Goal: Transaction & Acquisition: Purchase product/service

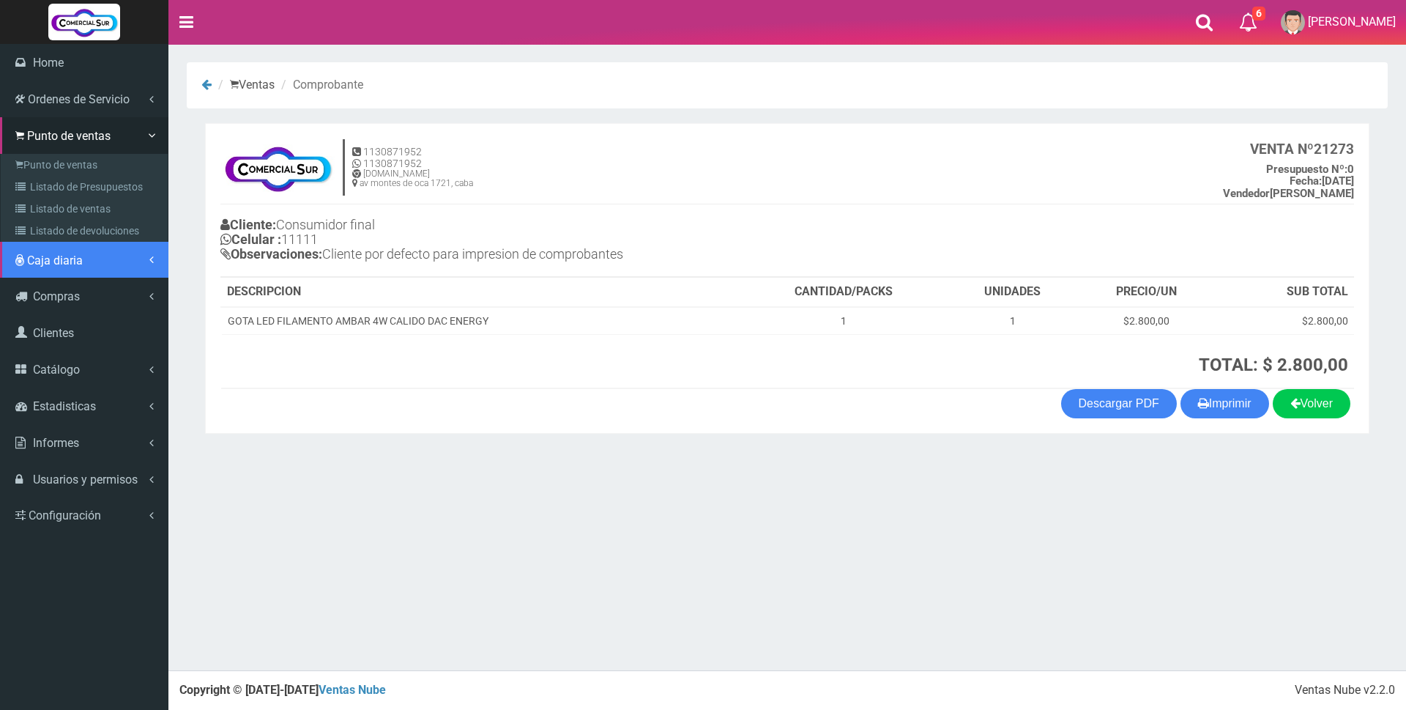
click at [80, 264] on span "Caja diaria" at bounding box center [55, 260] width 56 height 14
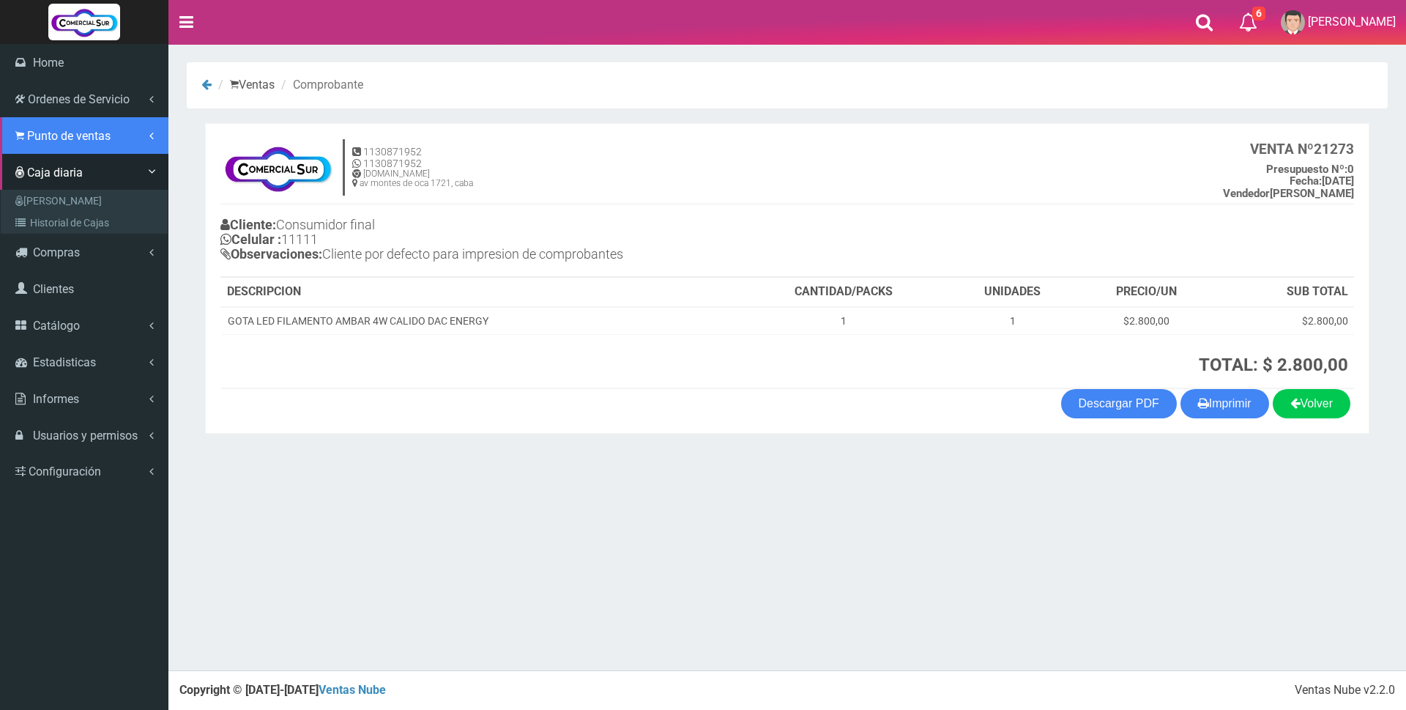
click at [94, 140] on span "Punto de ventas" at bounding box center [69, 136] width 84 height 14
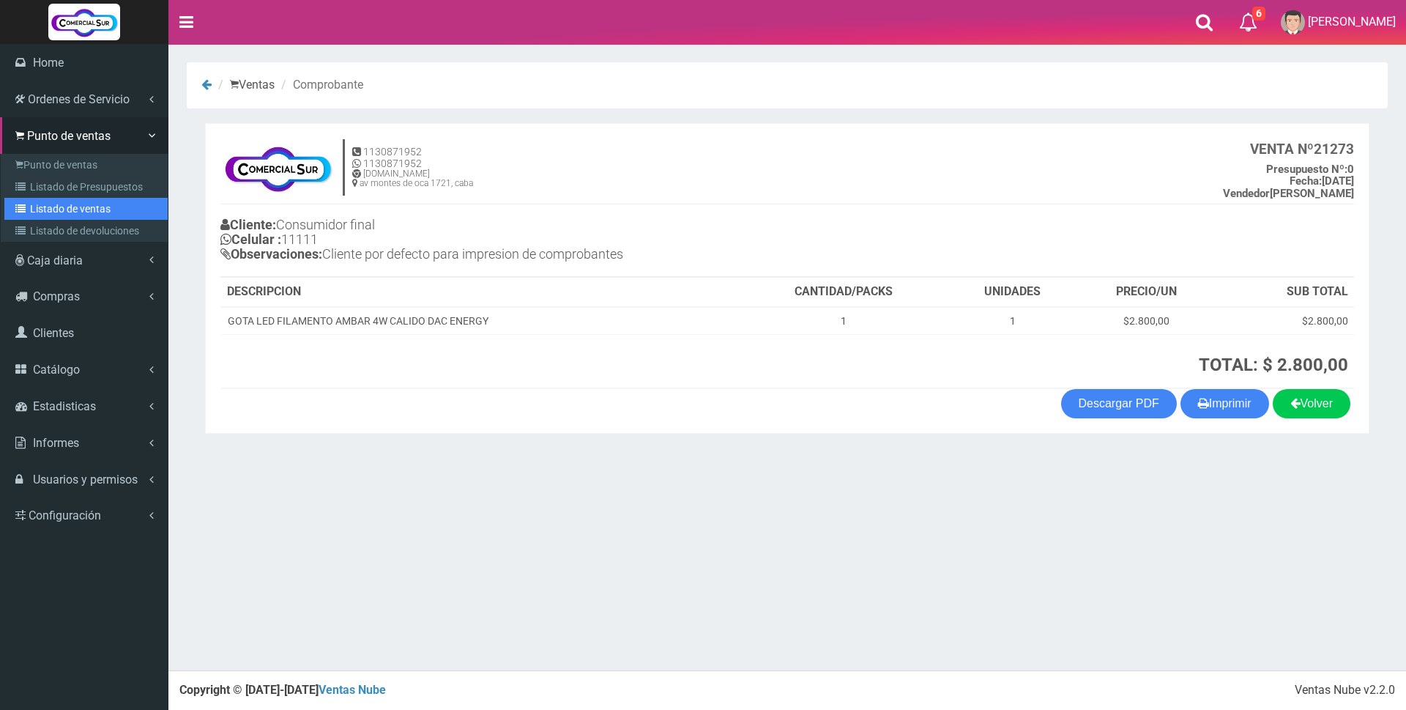
click at [114, 209] on link "Listado de ventas" at bounding box center [85, 209] width 163 height 22
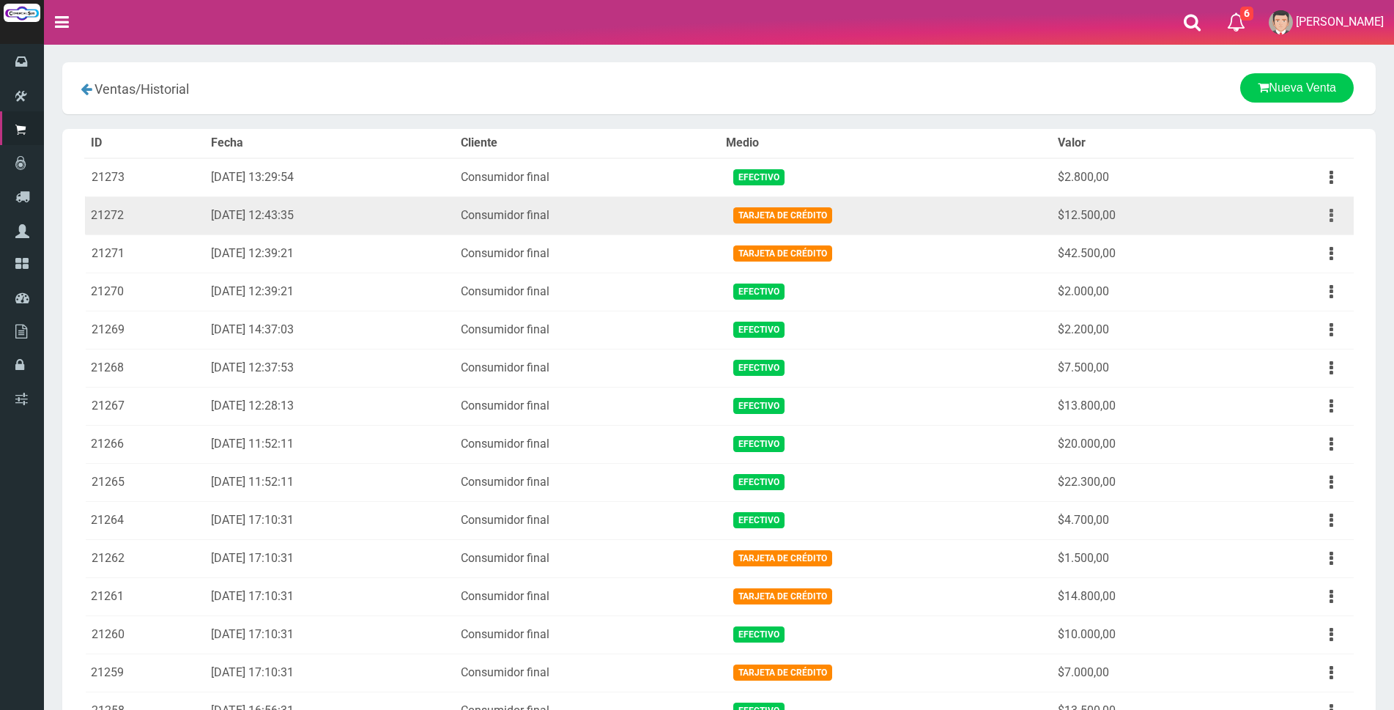
click at [1328, 212] on button "button" at bounding box center [1331, 216] width 33 height 26
click at [1295, 244] on link "Ver" at bounding box center [1289, 251] width 116 height 32
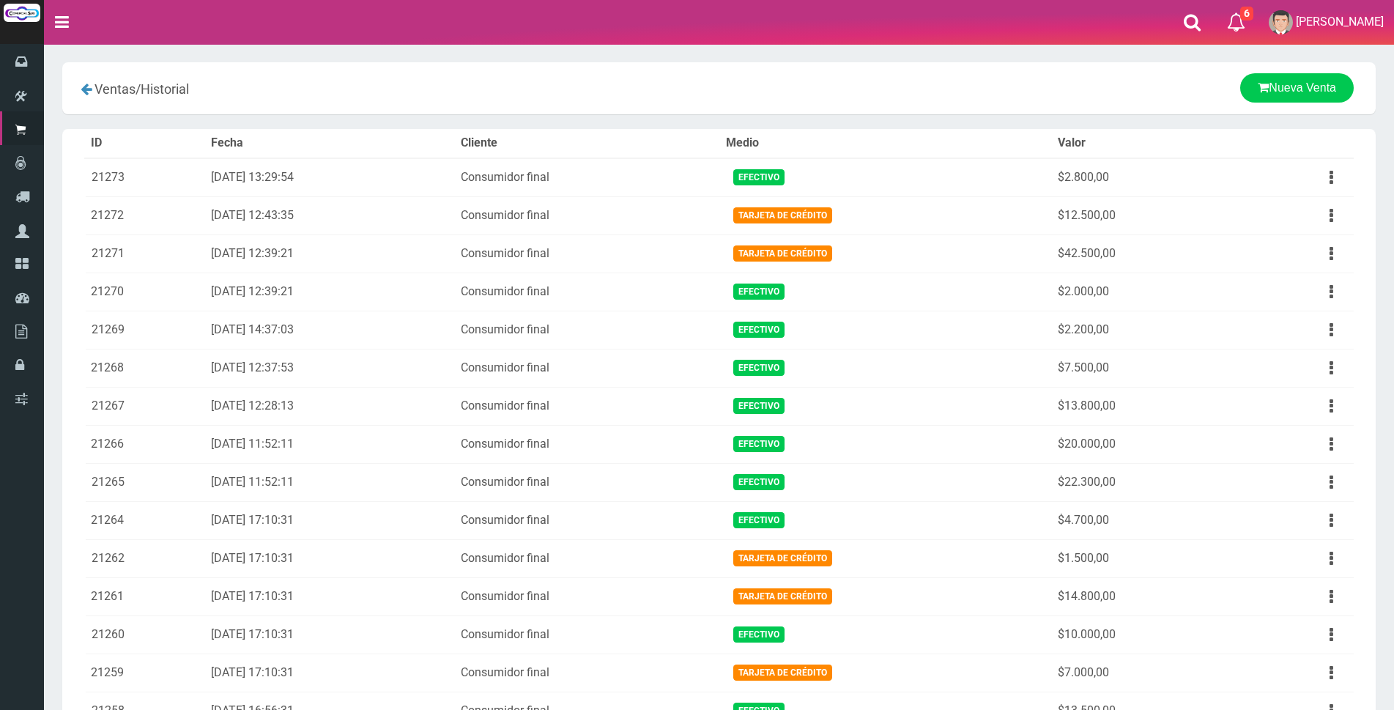
click at [873, 40] on nav "Toggle navigation 6 6 Gaston a Presup. Aceptado OS: 5 El Wed 11 Dec 2019 12:12 …" at bounding box center [719, 22] width 1350 height 45
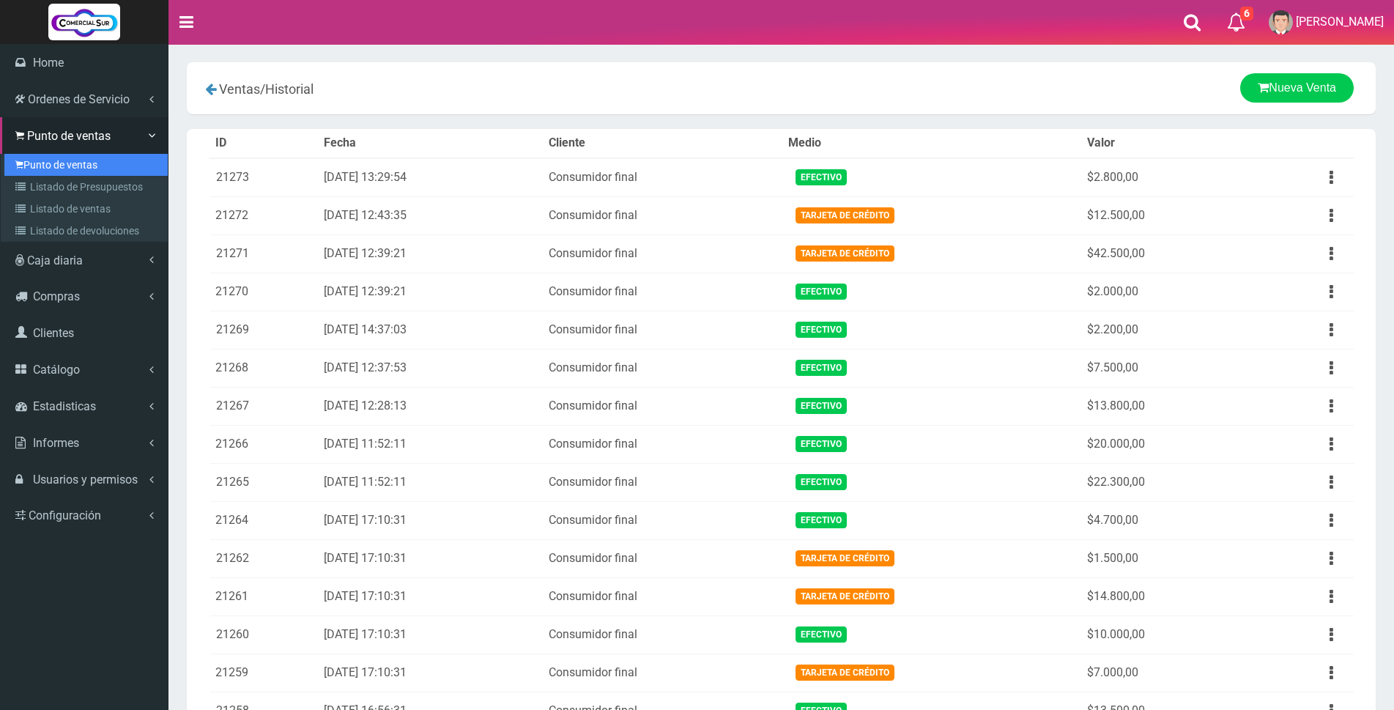
click at [59, 167] on link "Punto de ventas" at bounding box center [85, 165] width 163 height 22
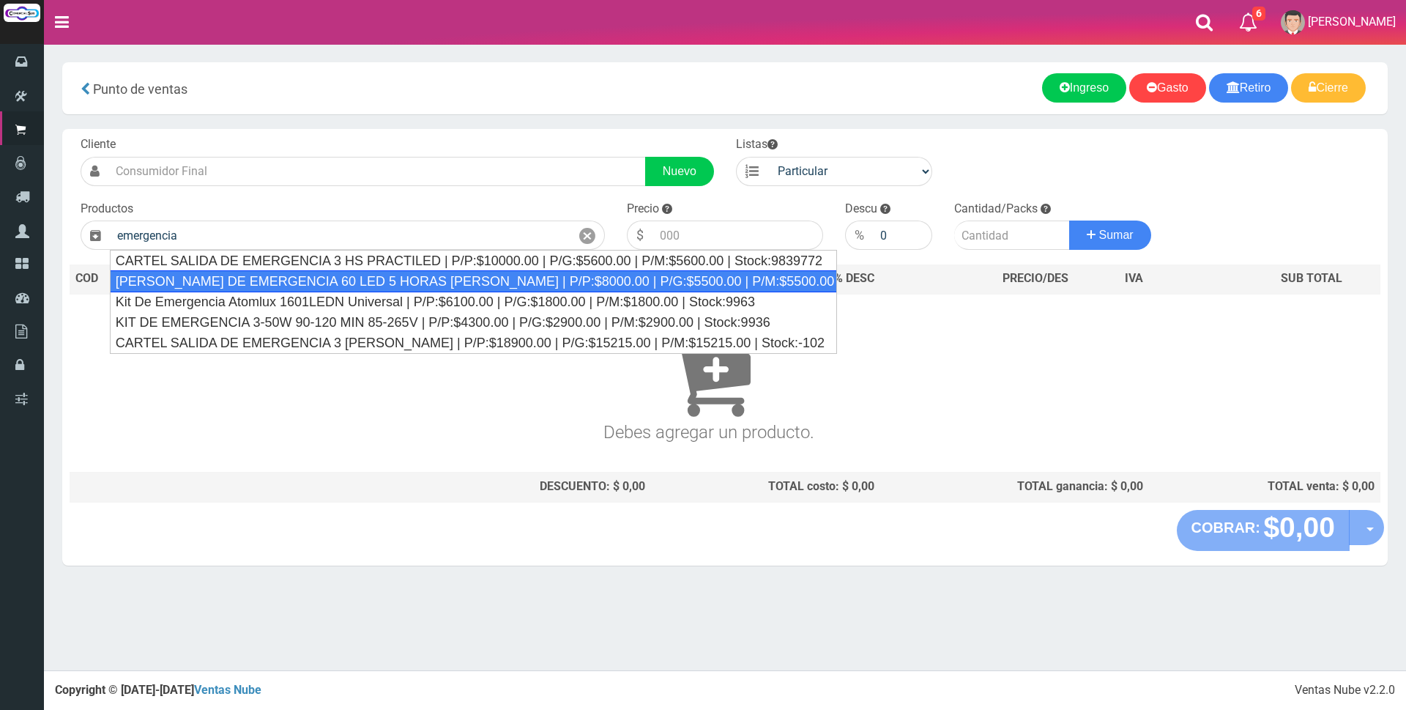
click at [393, 283] on div "[PERSON_NAME] DE EMERGENCIA 60 LED 5 HORAS [PERSON_NAME] | P/P:$8000.00 | P/G:$…" at bounding box center [473, 281] width 727 height 22
type input "[PERSON_NAME] DE EMERGENCIA 60 LED 5 HORAS [PERSON_NAME] | P/P:$8000.00 | P/G:$…"
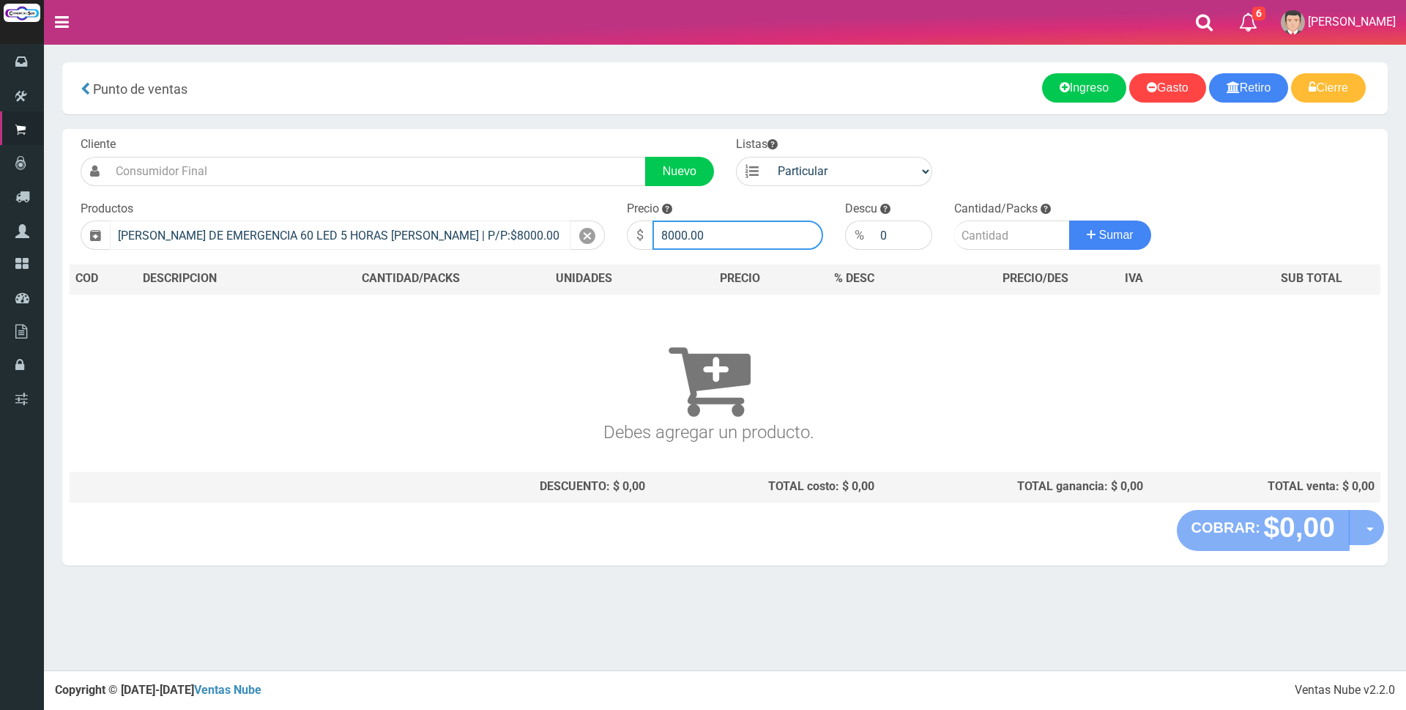
drag, startPoint x: 742, startPoint y: 237, endPoint x: 475, endPoint y: 239, distance: 266.6
click at [475, 136] on form "Cliente Nuevo Listas Particular Gremio Mayoristas" at bounding box center [725, 136] width 1311 height 0
type input "18900"
type input "1"
click at [1069, 220] on button "Sumar" at bounding box center [1110, 234] width 82 height 29
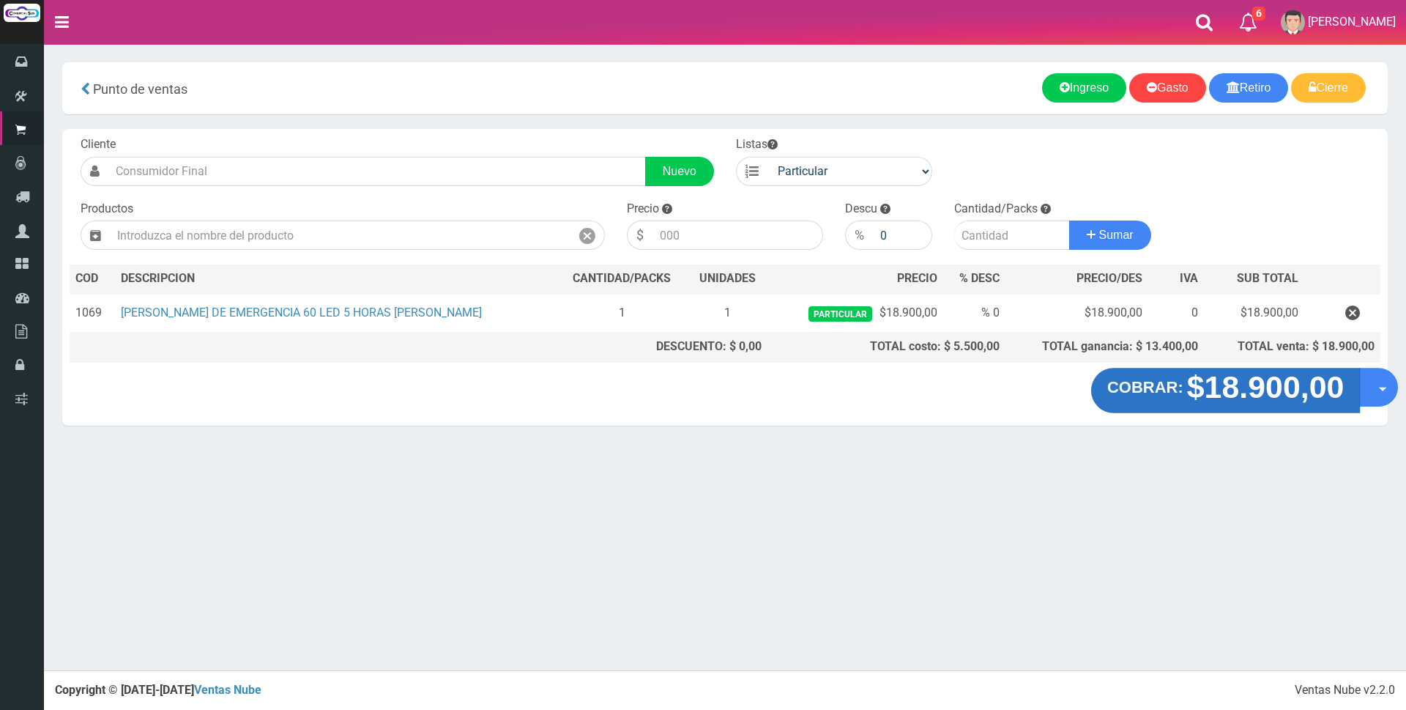
click at [1215, 384] on strong "$18.900,00" at bounding box center [1265, 387] width 157 height 34
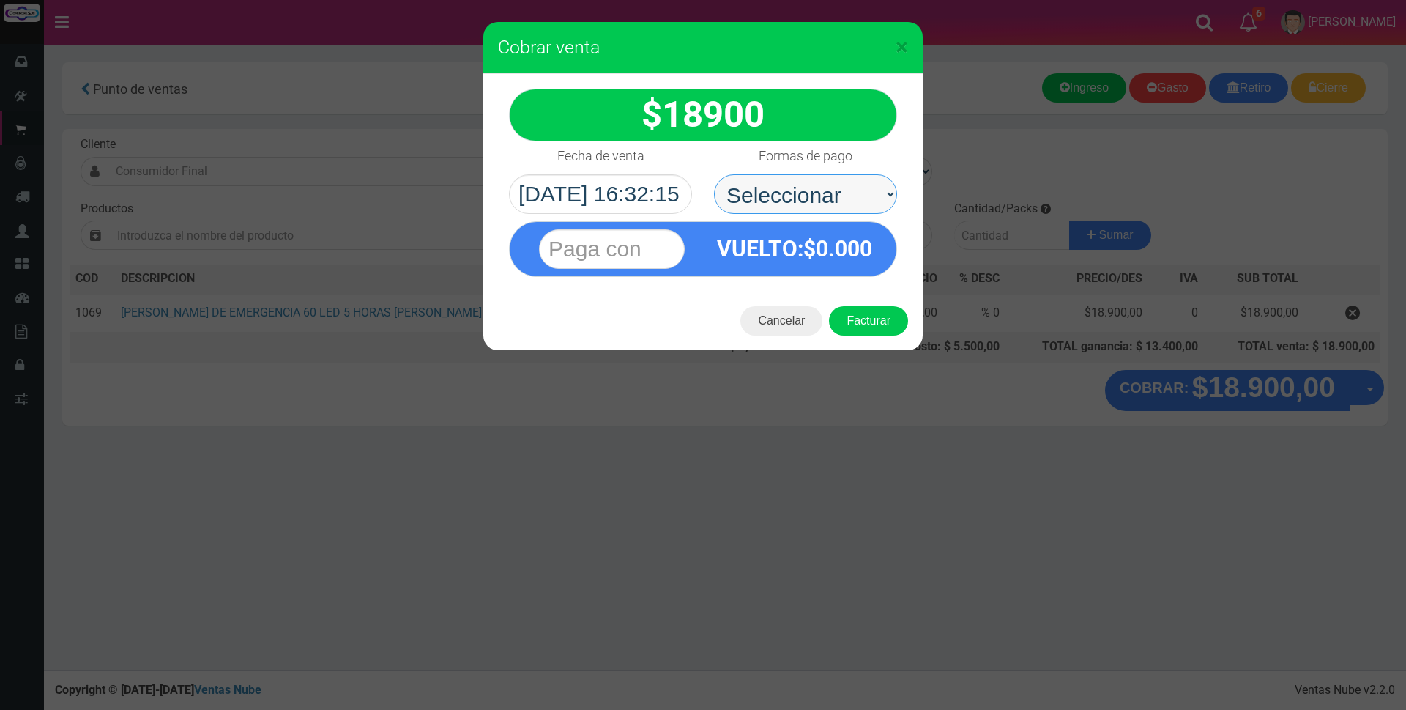
click at [861, 190] on select "Seleccionar Efectivo Tarjeta de Crédito Depósito Débito" at bounding box center [805, 194] width 183 height 40
select select "Tarjeta de Crédito"
click at [714, 174] on select "Seleccionar Efectivo Tarjeta de Crédito Depósito Débito" at bounding box center [805, 194] width 183 height 40
click at [667, 255] on input "text" at bounding box center [612, 249] width 146 height 40
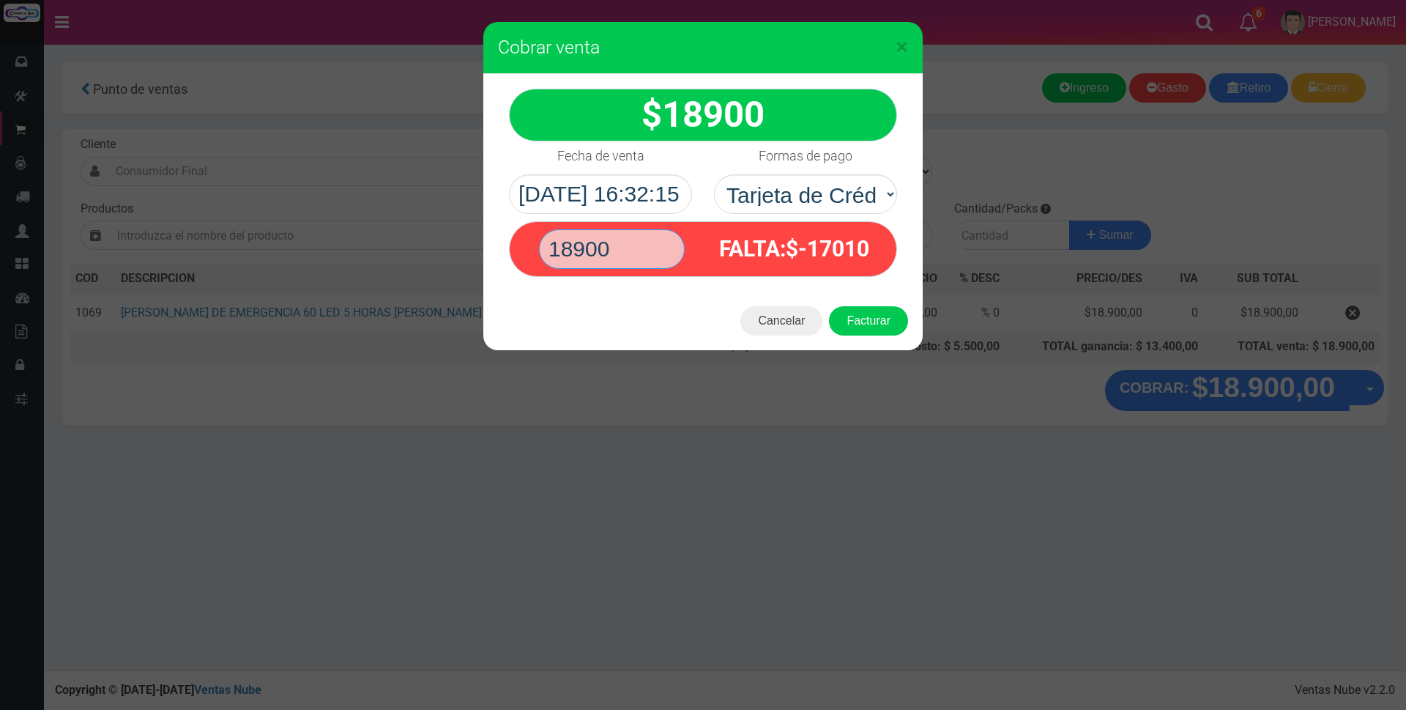
type input "18900"
click at [829, 306] on button "Facturar" at bounding box center [868, 320] width 79 height 29
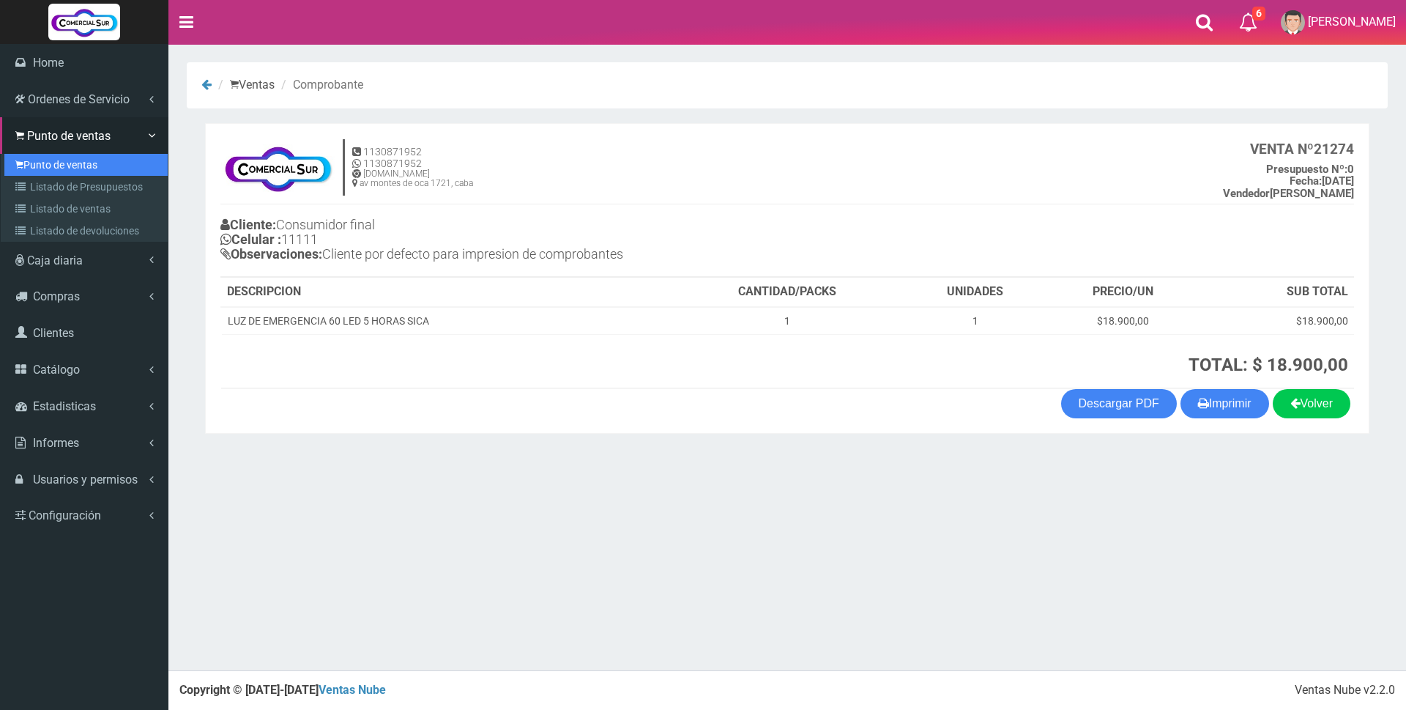
click at [62, 165] on link "Punto de ventas" at bounding box center [85, 165] width 163 height 22
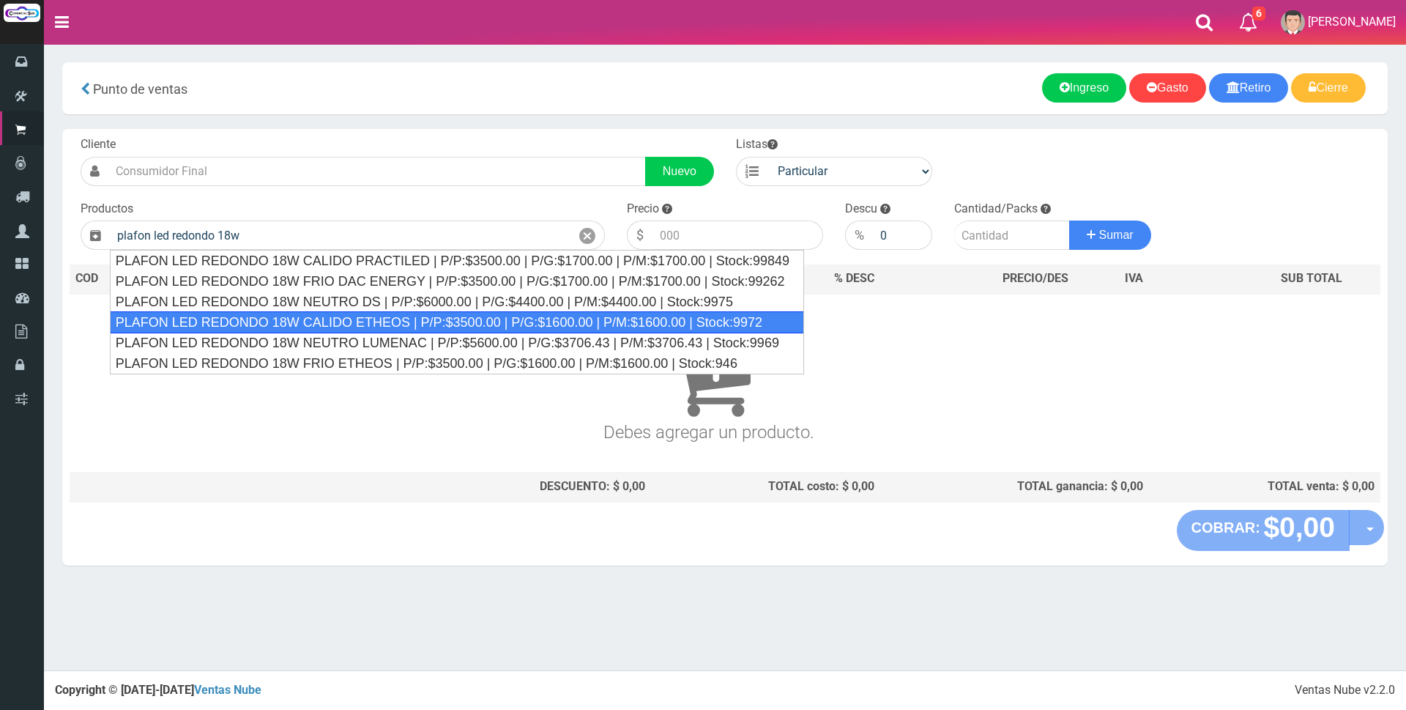
click at [396, 326] on div "PLAFON LED REDONDO 18W CALIDO ETHEOS | P/P:$3500.00 | P/G:$1600.00 | P/M:$1600.…" at bounding box center [457, 322] width 694 height 22
type input "PLAFON LED REDONDO 18W CALIDO ETHEOS | P/P:$3500.00 | P/G:$1600.00 | P/M:$1600.…"
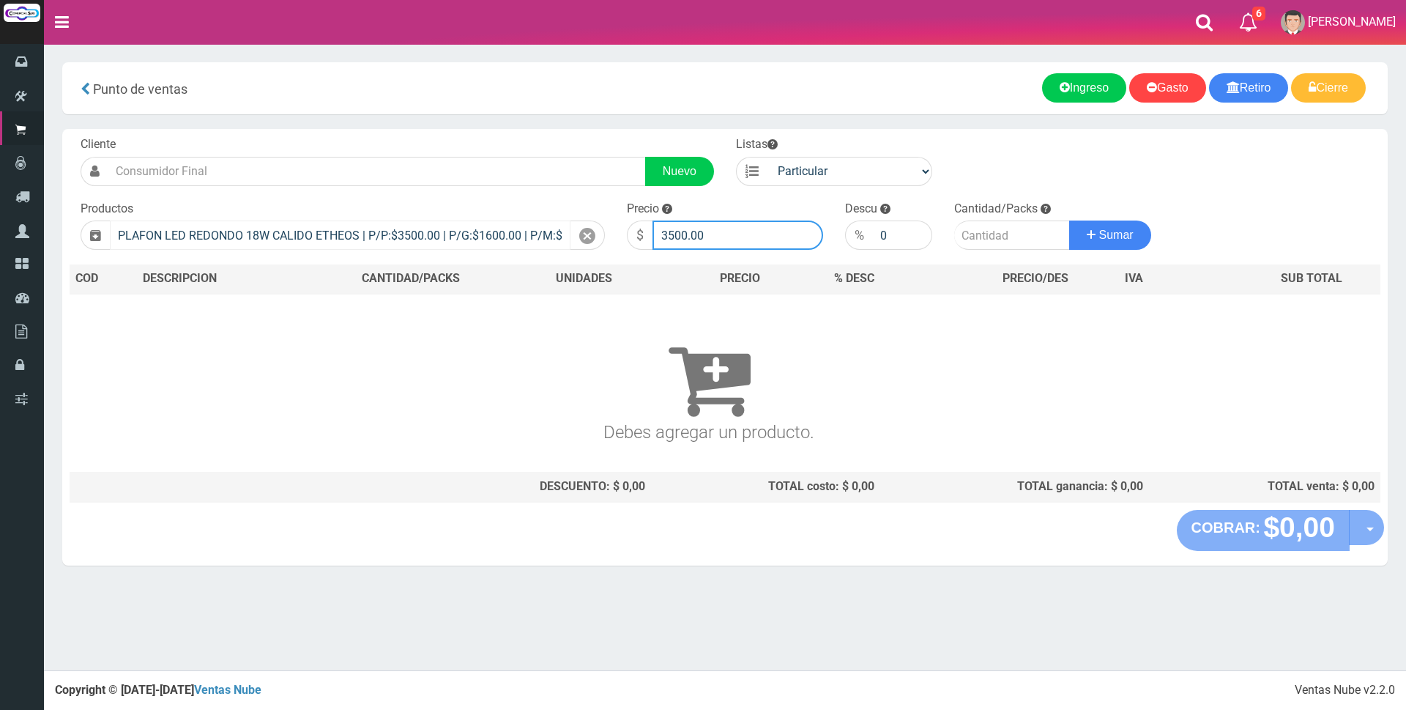
drag, startPoint x: 739, startPoint y: 227, endPoint x: 533, endPoint y: 223, distance: 205.9
click at [533, 136] on form "Cliente Nuevo Listas Particular Gremio Mayoristas" at bounding box center [725, 136] width 1311 height 0
type input "6000"
type input "1"
click at [1069, 220] on button "Sumar" at bounding box center [1110, 234] width 82 height 29
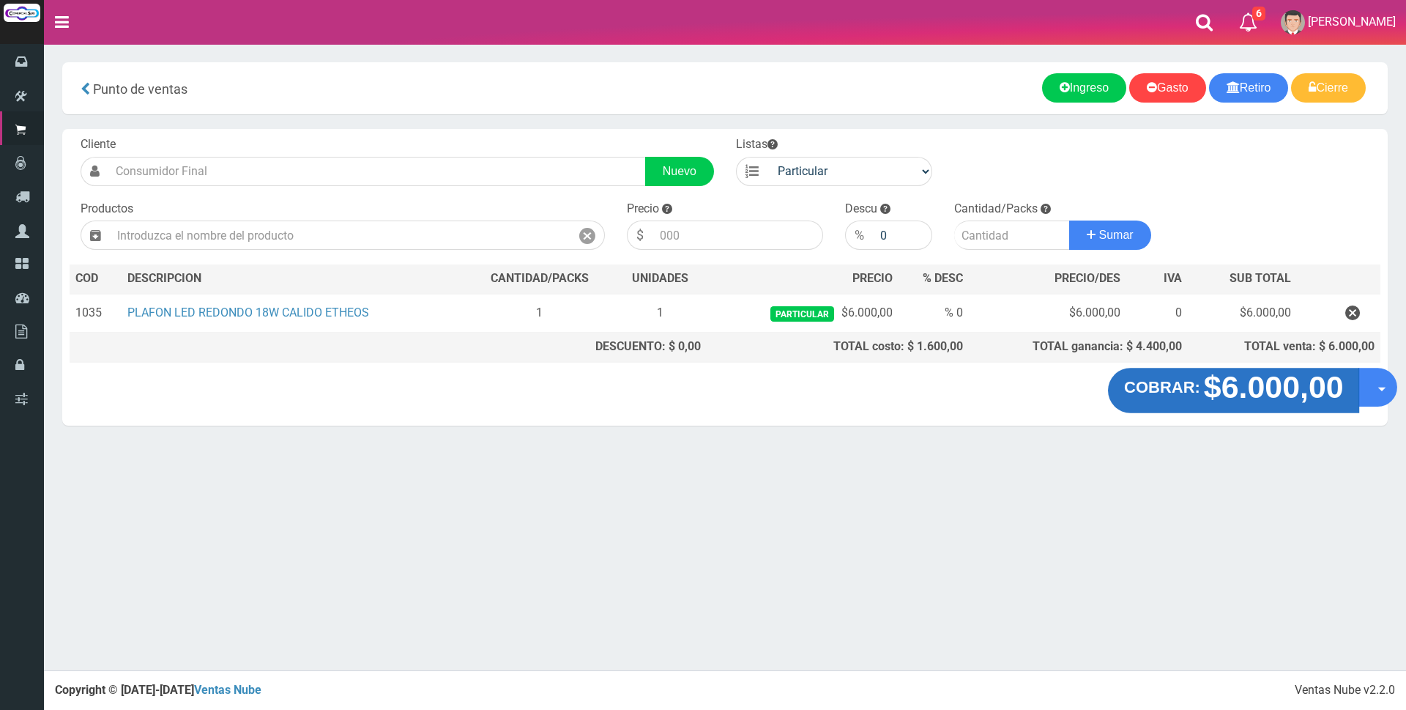
click at [1289, 380] on strong "$6.000,00" at bounding box center [1274, 387] width 140 height 34
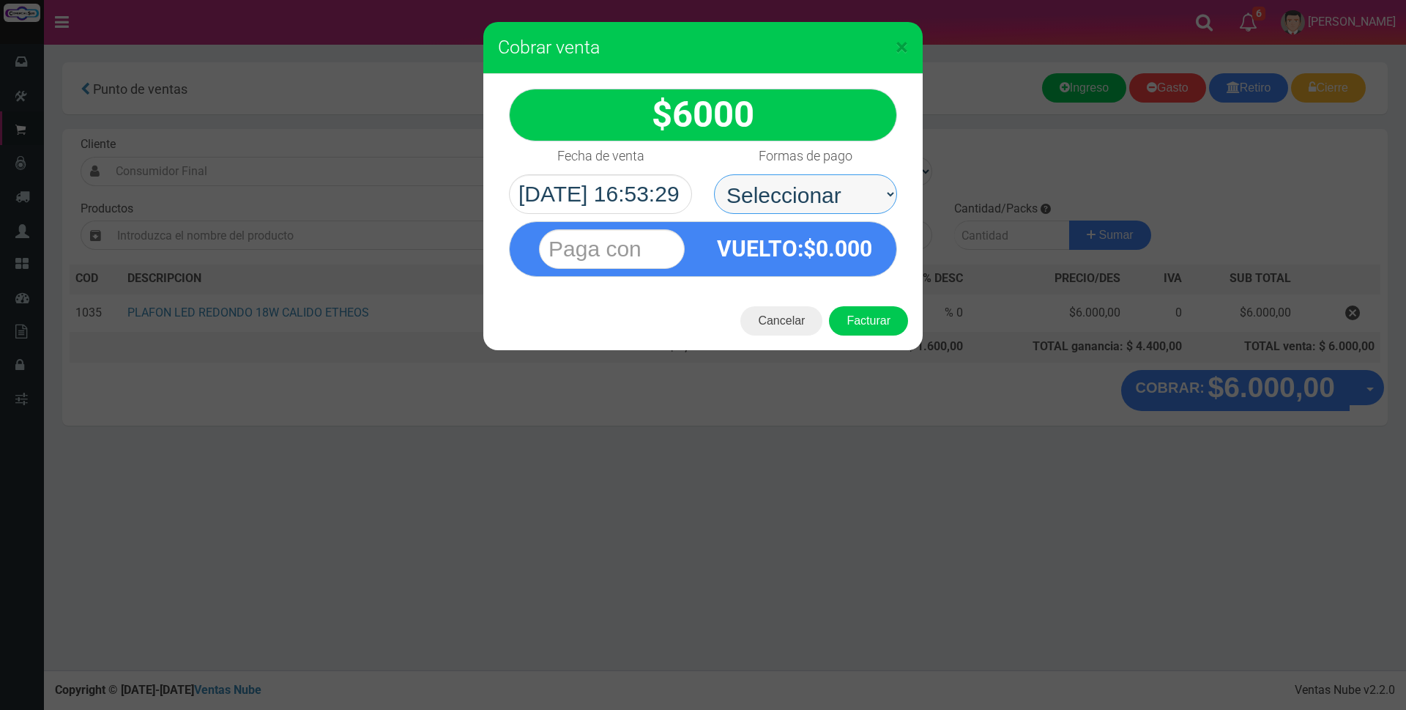
click at [762, 186] on select "Seleccionar Efectivo Tarjeta de Crédito Depósito Débito" at bounding box center [805, 194] width 183 height 40
select select "Efectivo"
click at [714, 174] on select "Seleccionar Efectivo Tarjeta de Crédito Depósito Débito" at bounding box center [805, 194] width 183 height 40
click at [652, 251] on input "text" at bounding box center [612, 249] width 146 height 40
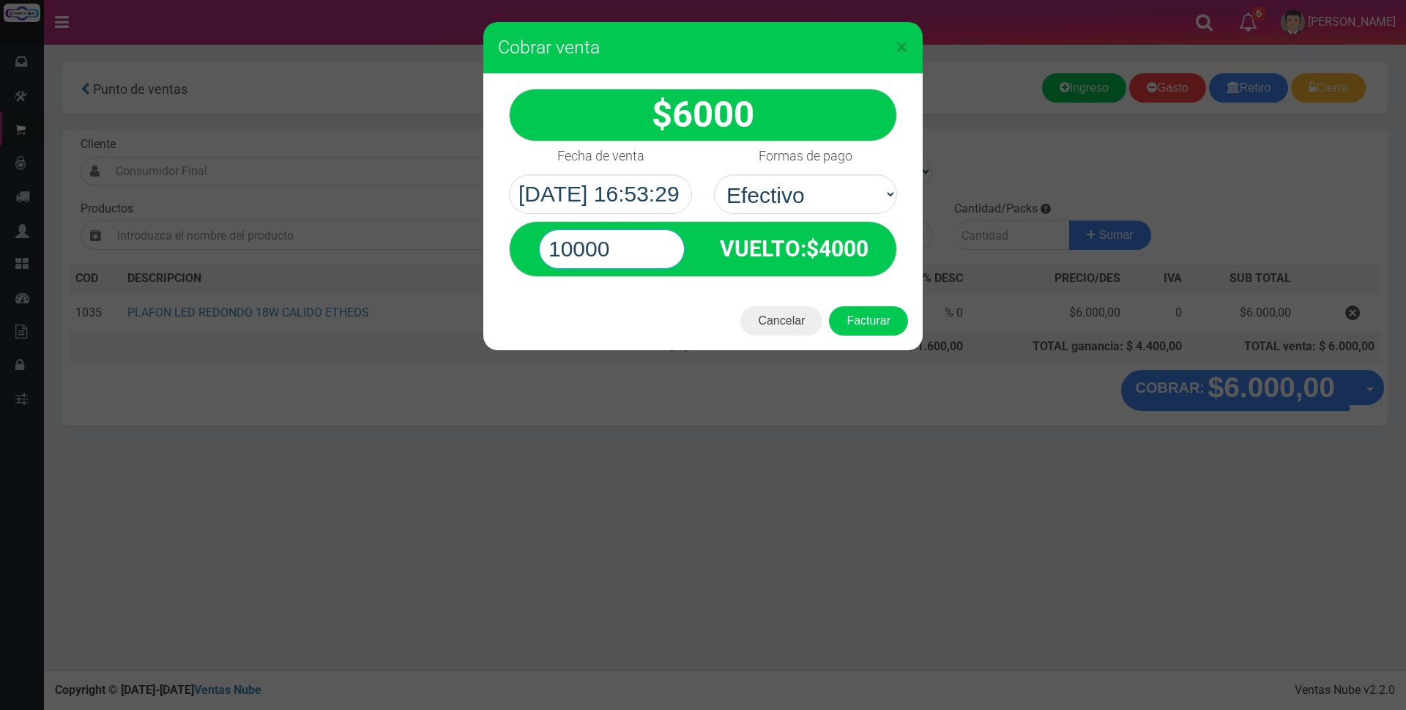
type input "10000"
click at [760, 146] on label "Formas de pago" at bounding box center [806, 155] width 94 height 29
click at [760, 174] on select "Seleccionar Efectivo Tarjeta de Crédito Depósito Débito" at bounding box center [805, 194] width 183 height 40
click at [871, 324] on button "Facturar" at bounding box center [868, 320] width 79 height 29
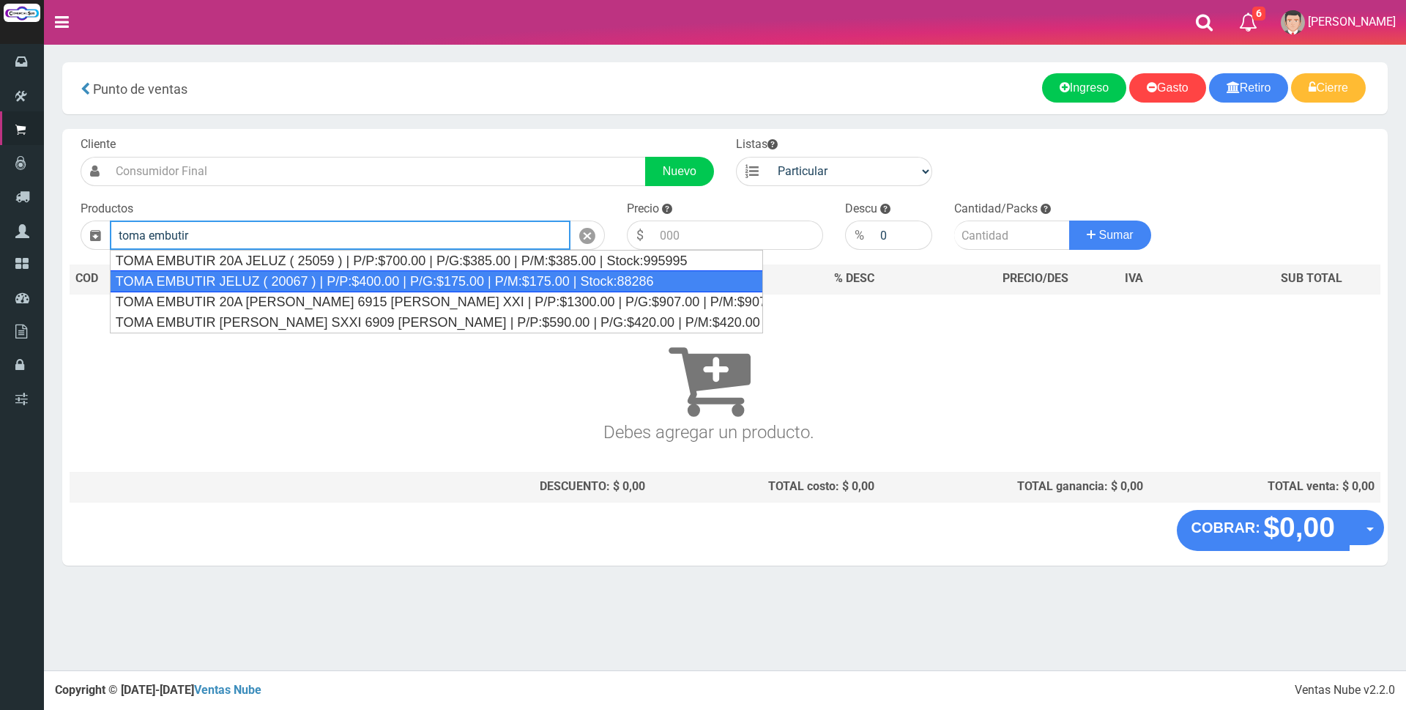
click at [352, 283] on div "TOMA EMBUTIR JELUZ ( 20067 ) | P/P:$400.00 | P/G:$175.00 | P/M:$175.00 | Stock:…" at bounding box center [436, 281] width 653 height 22
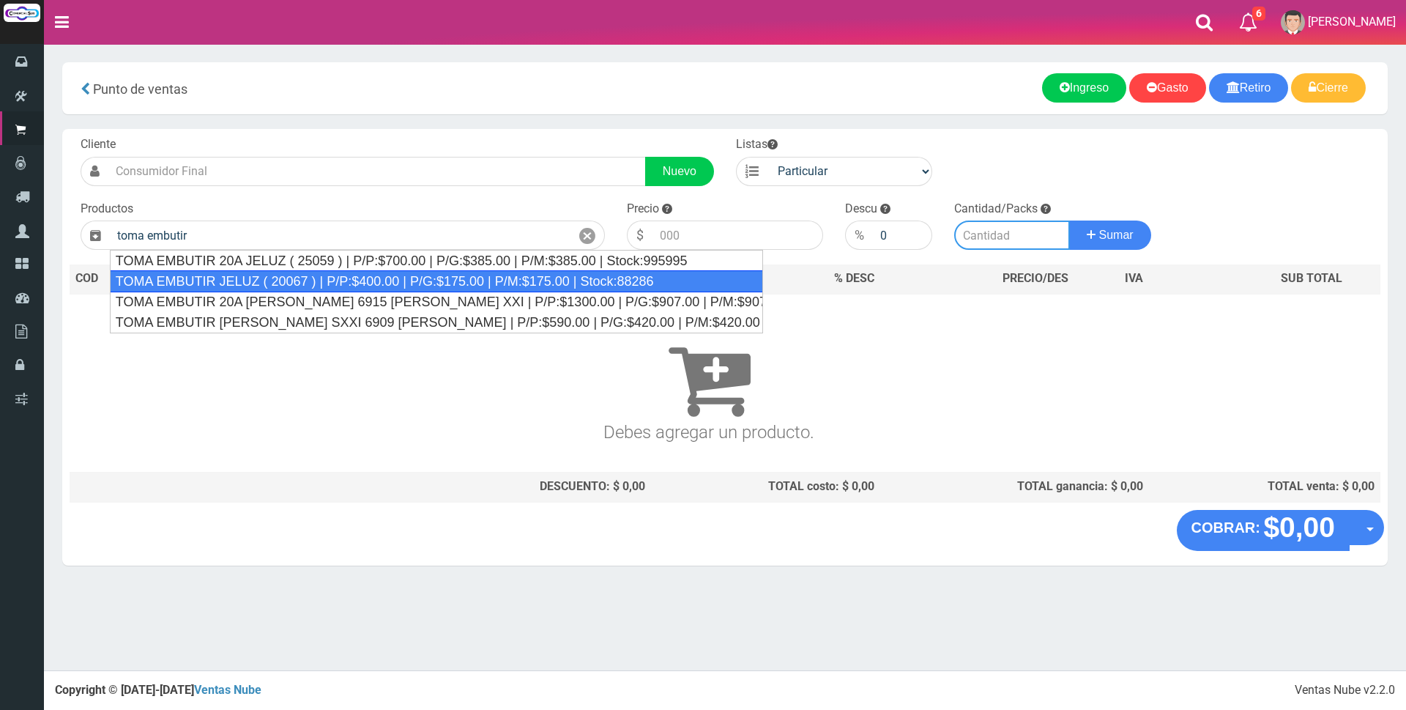
type input "TOMA EMBUTIR JELUZ ( 20067 ) | P/P:$400.00 | P/G:$175.00 | P/M:$175.00 | Stock:…"
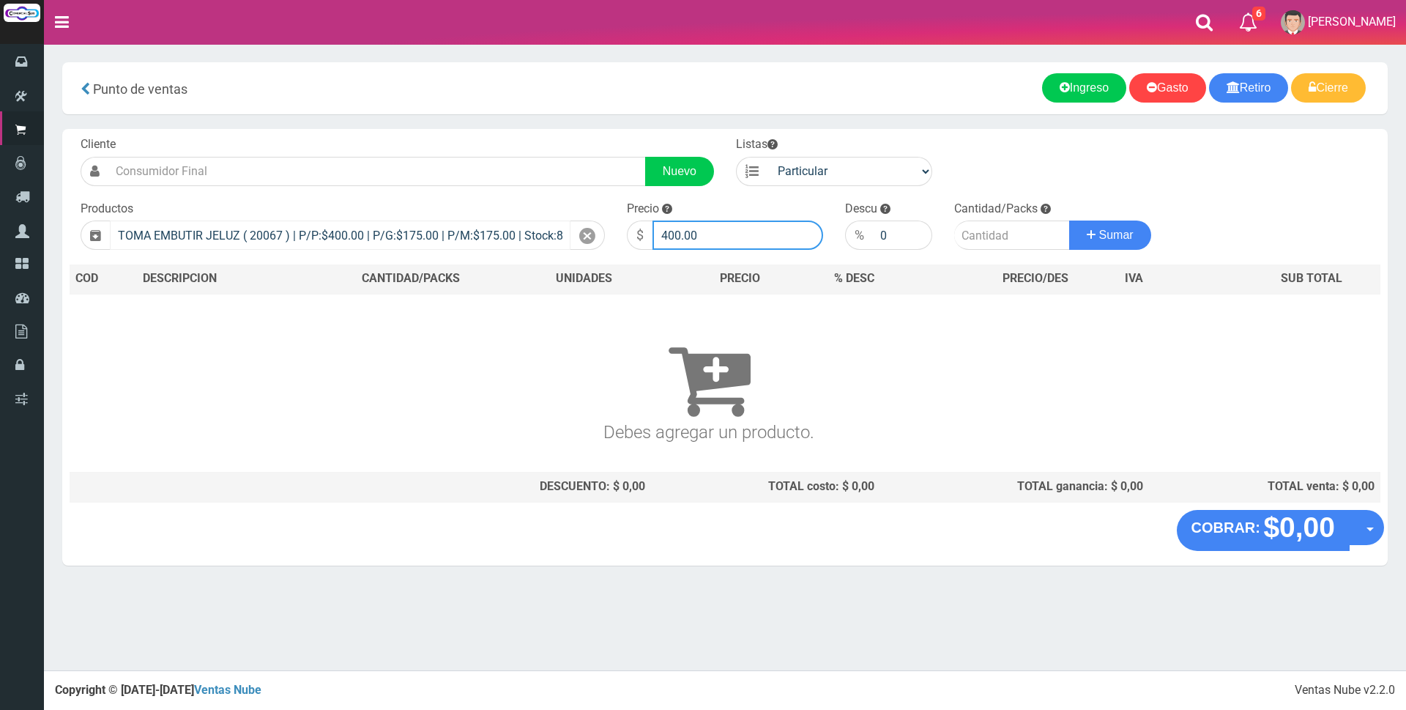
drag, startPoint x: 741, startPoint y: 234, endPoint x: 515, endPoint y: 237, distance: 225.6
click at [516, 136] on form "Cliente Nuevo Listas Particular Gremio Mayoristas" at bounding box center [725, 136] width 1311 height 0
type input "1200"
type input "2"
click at [1069, 220] on button "Sumar" at bounding box center [1110, 234] width 82 height 29
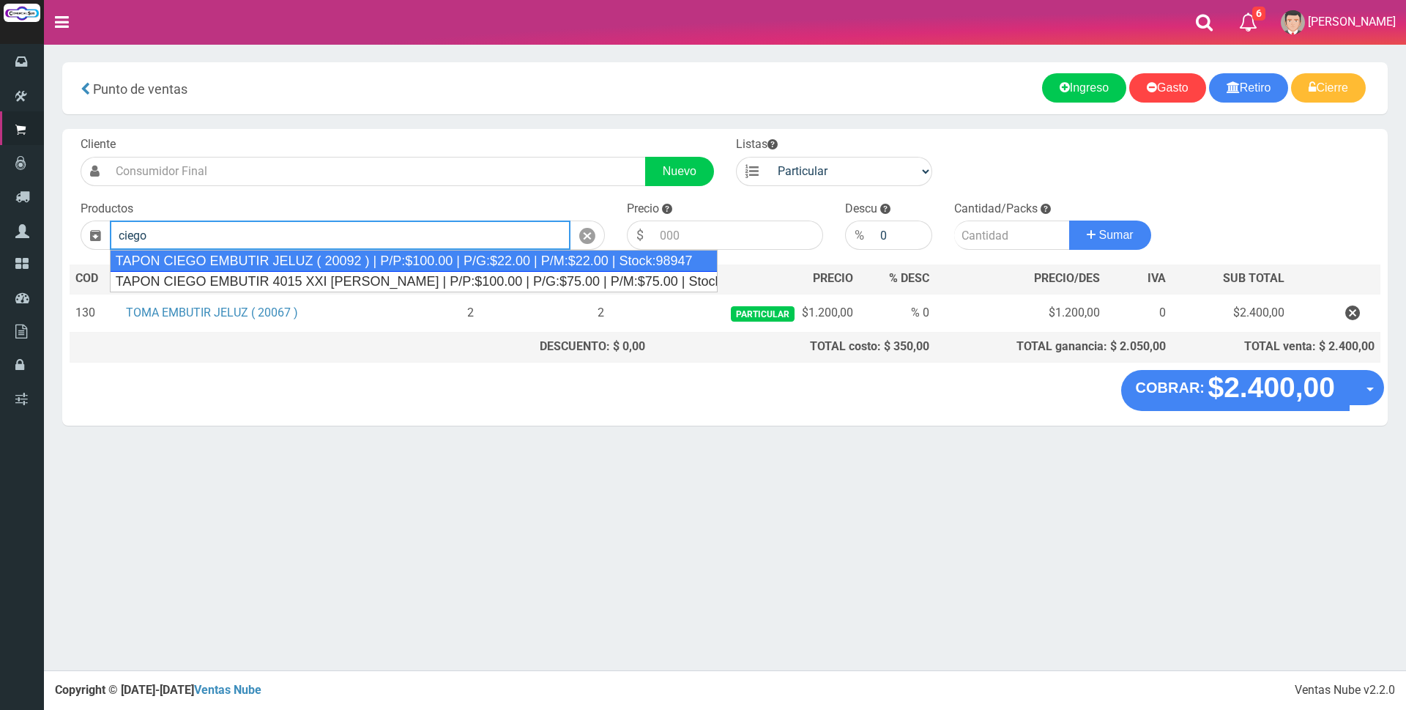
click at [330, 264] on div "TAPON CIEGO EMBUTIR JELUZ ( 20092 ) | P/P:$100.00 | P/G:$22.00 | P/M:$22.00 | S…" at bounding box center [414, 261] width 608 height 22
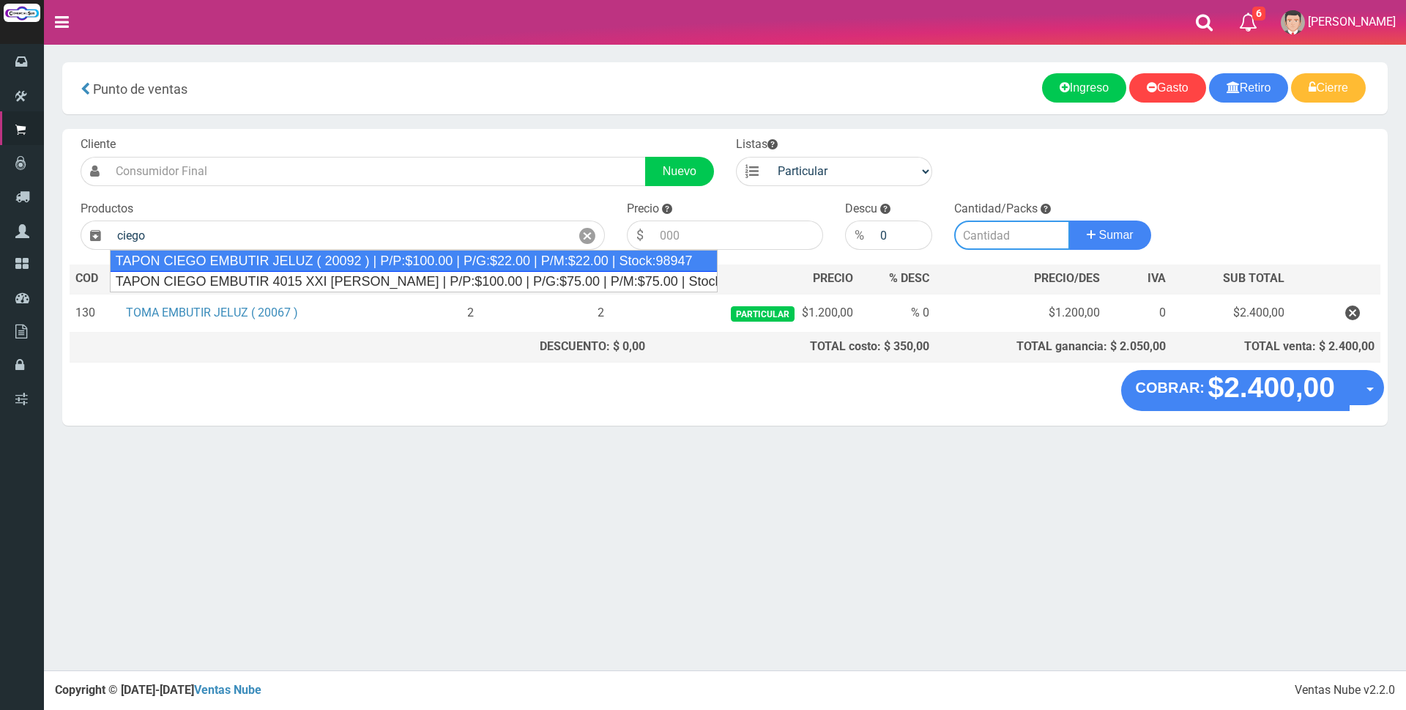
type input "TAPON CIEGO EMBUTIR JELUZ ( 20092 ) | P/P:$100.00 | P/G:$22.00 | P/M:$22.00 | S…"
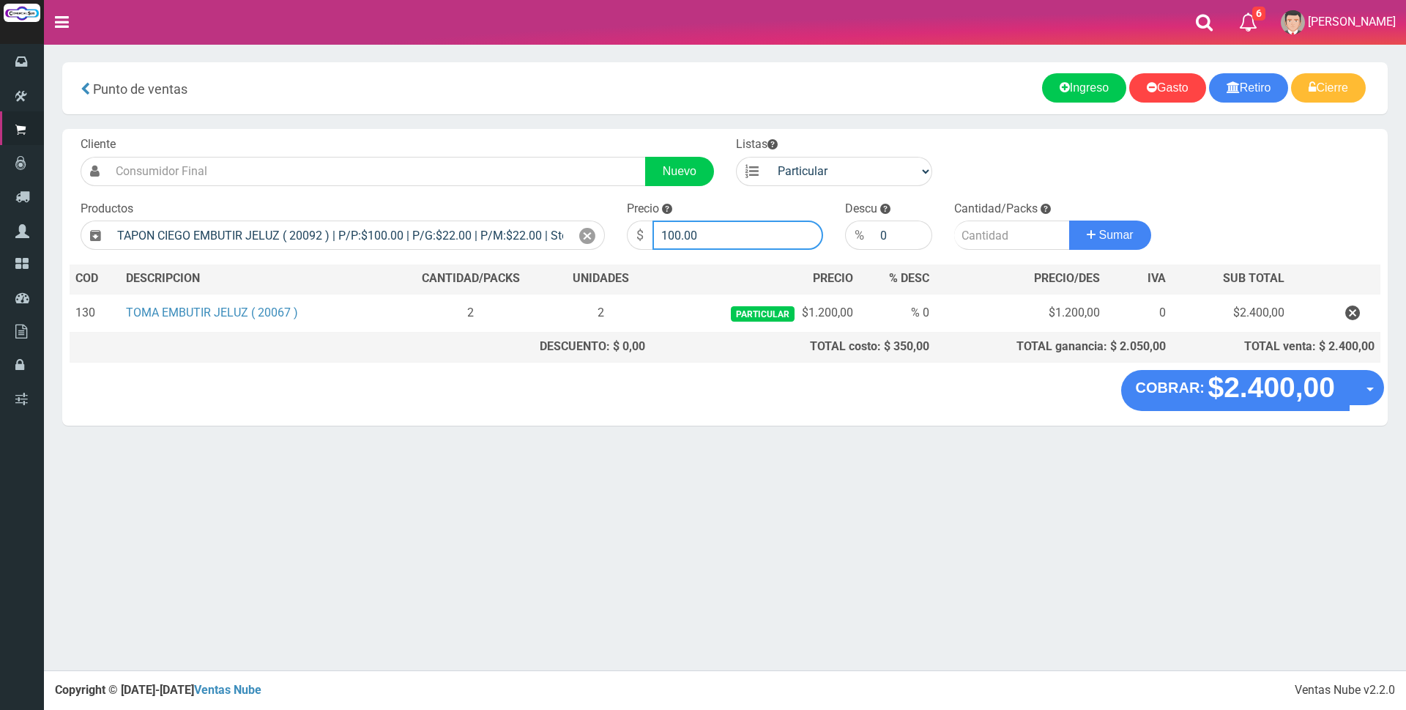
drag, startPoint x: 727, startPoint y: 229, endPoint x: 483, endPoint y: 202, distance: 245.4
click at [486, 136] on form "Cliente Nuevo Listas Particular Gremio Mayoristas" at bounding box center [725, 136] width 1311 height 0
type input "200"
type input "1"
click at [1069, 220] on button "Sumar" at bounding box center [1110, 234] width 82 height 29
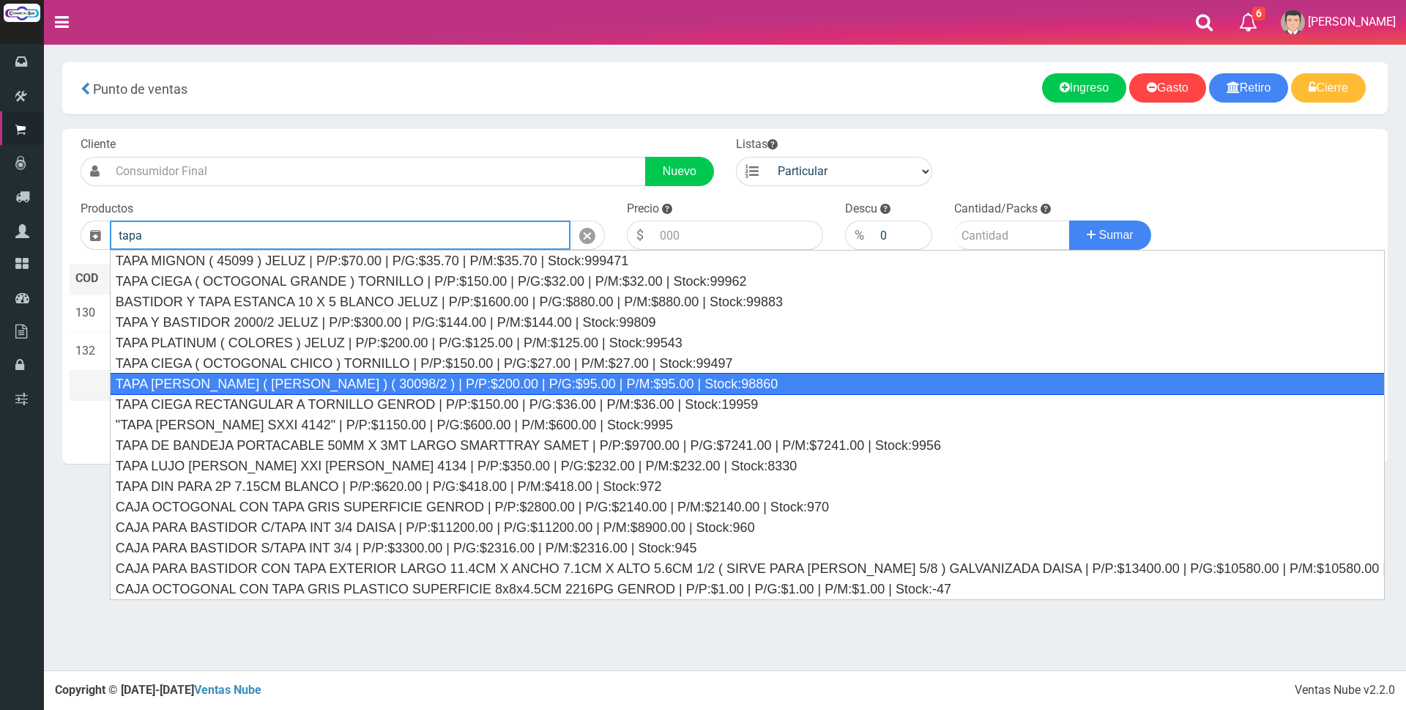
click at [345, 377] on div "TAPA REGINA JELUZ ( BLANCO ) ( 30098/2 ) | P/P:$200.00 | P/G:$95.00 | P/M:$95.0…" at bounding box center [747, 384] width 1275 height 22
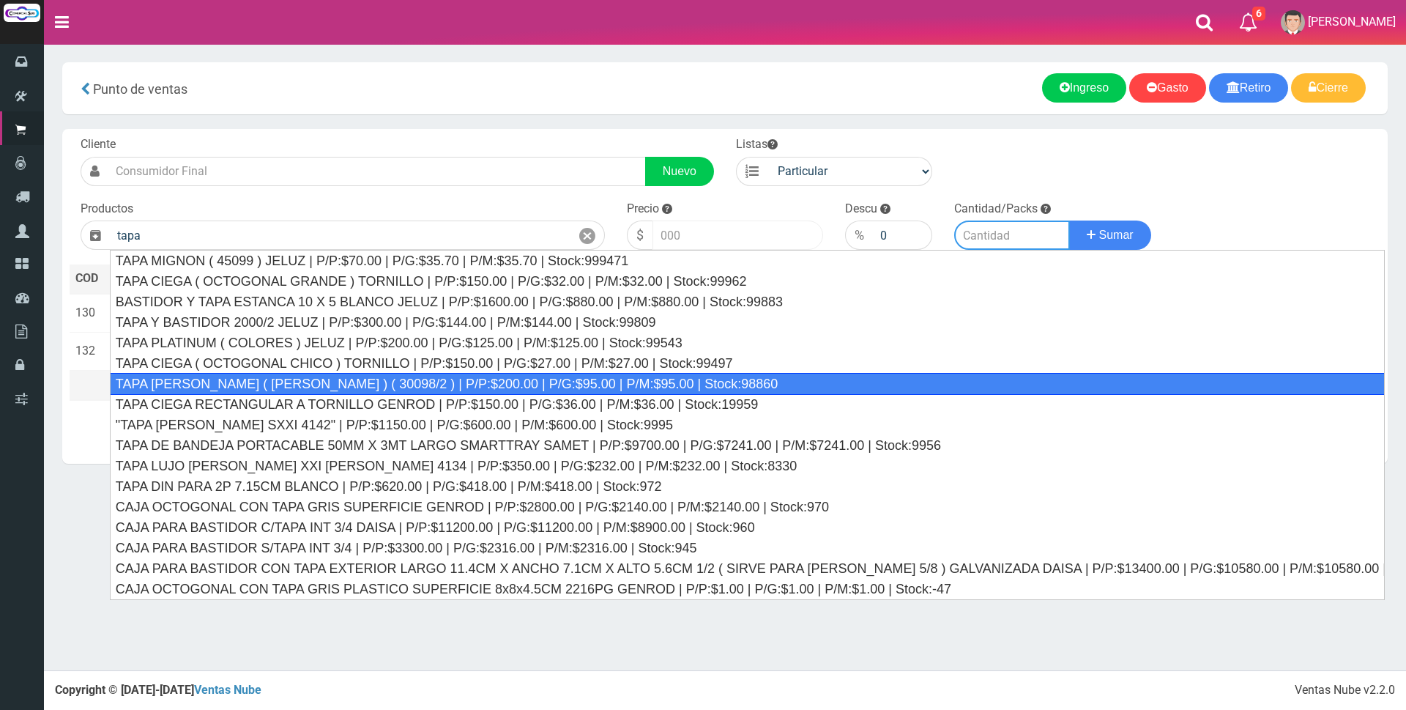
type input "TAPA REGINA JELUZ ( BLANCO ) ( 30098/2 ) | P/P:$200.00 | P/G:$95.00 | P/M:$95.0…"
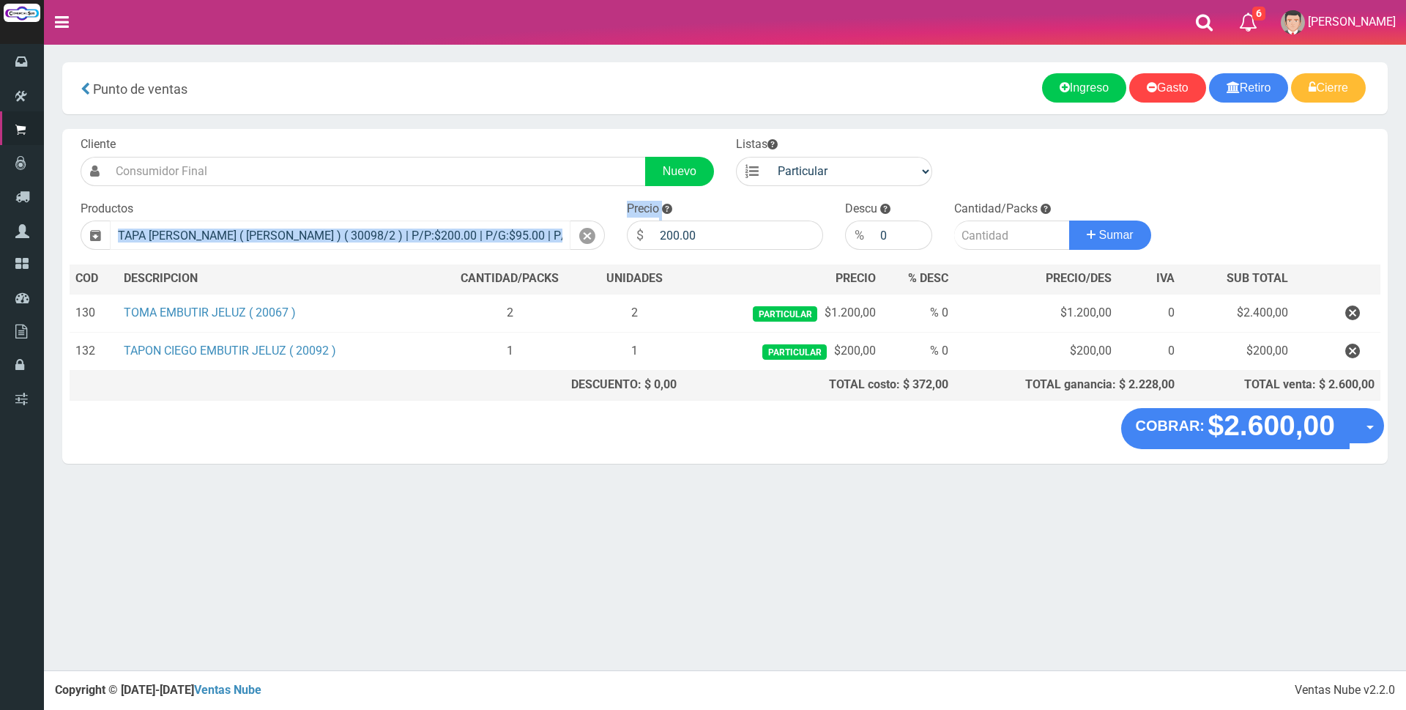
drag, startPoint x: 732, startPoint y: 218, endPoint x: 505, endPoint y: 234, distance: 227.7
click at [505, 136] on form "Cliente Nuevo Listas Particular Gremio Mayoristas" at bounding box center [725, 136] width 1311 height 0
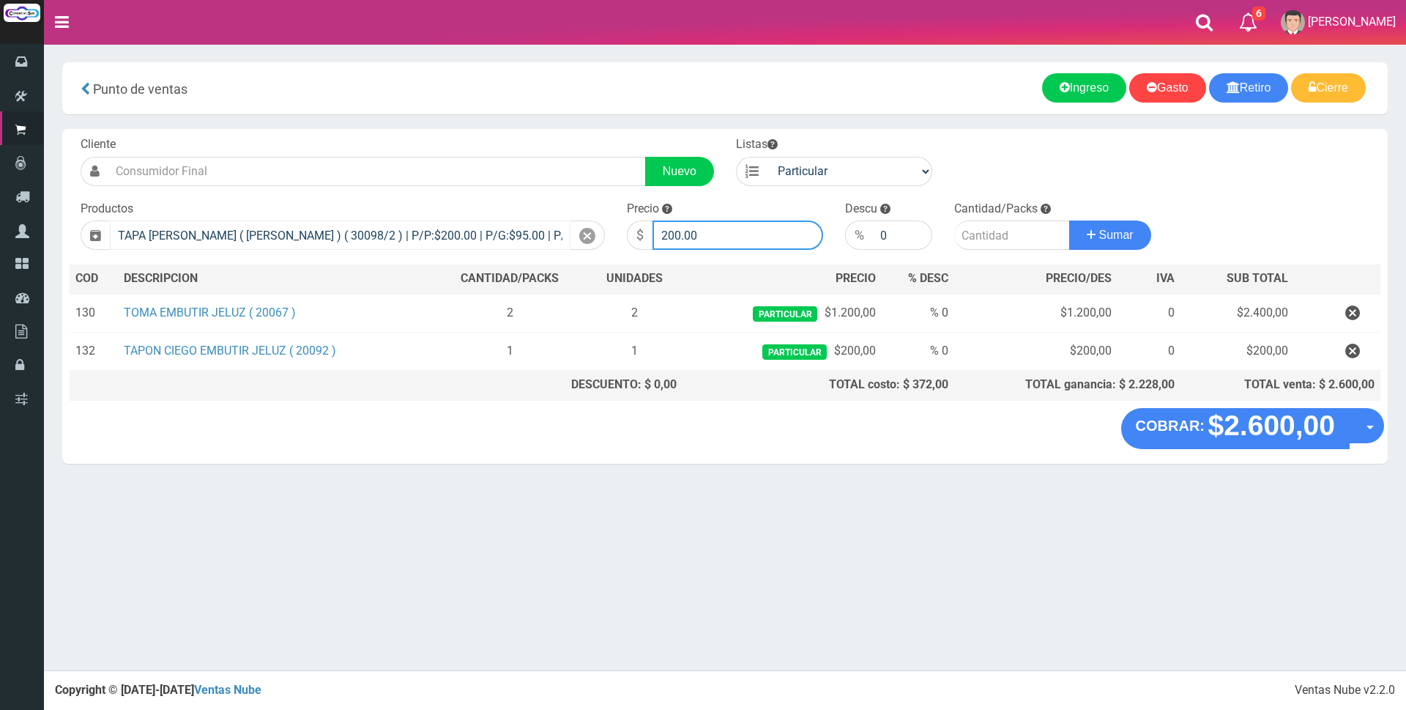
drag, startPoint x: 723, startPoint y: 241, endPoint x: 486, endPoint y: 220, distance: 238.2
click at [486, 136] on form "Cliente Nuevo Listas Particular Gremio Mayoristas" at bounding box center [725, 136] width 1311 height 0
type input "500"
type input "1"
click at [1069, 220] on button "Sumar" at bounding box center [1110, 234] width 82 height 29
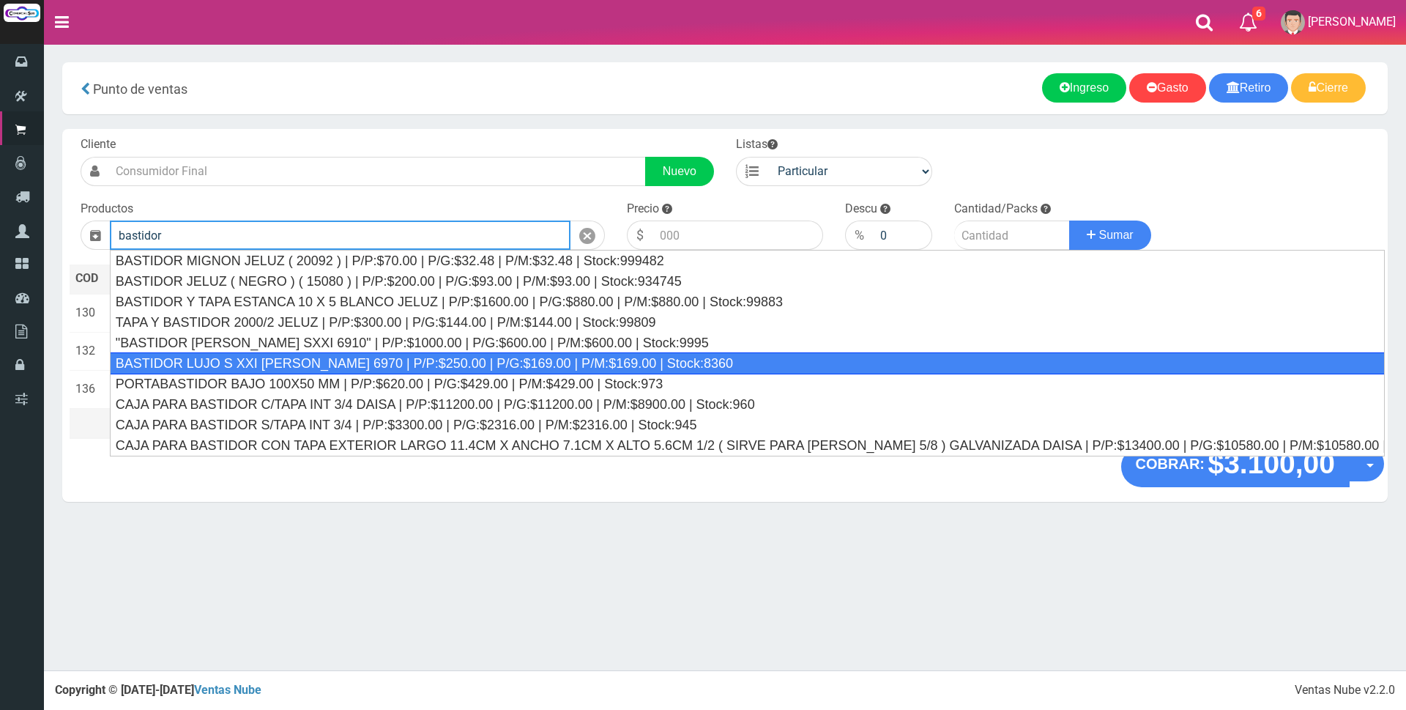
click at [391, 370] on div "BASTIDOR LUJO S XXI CAMBRE 6970 | P/P:$250.00 | P/G:$169.00 | P/M:$169.00 | Sto…" at bounding box center [747, 363] width 1275 height 22
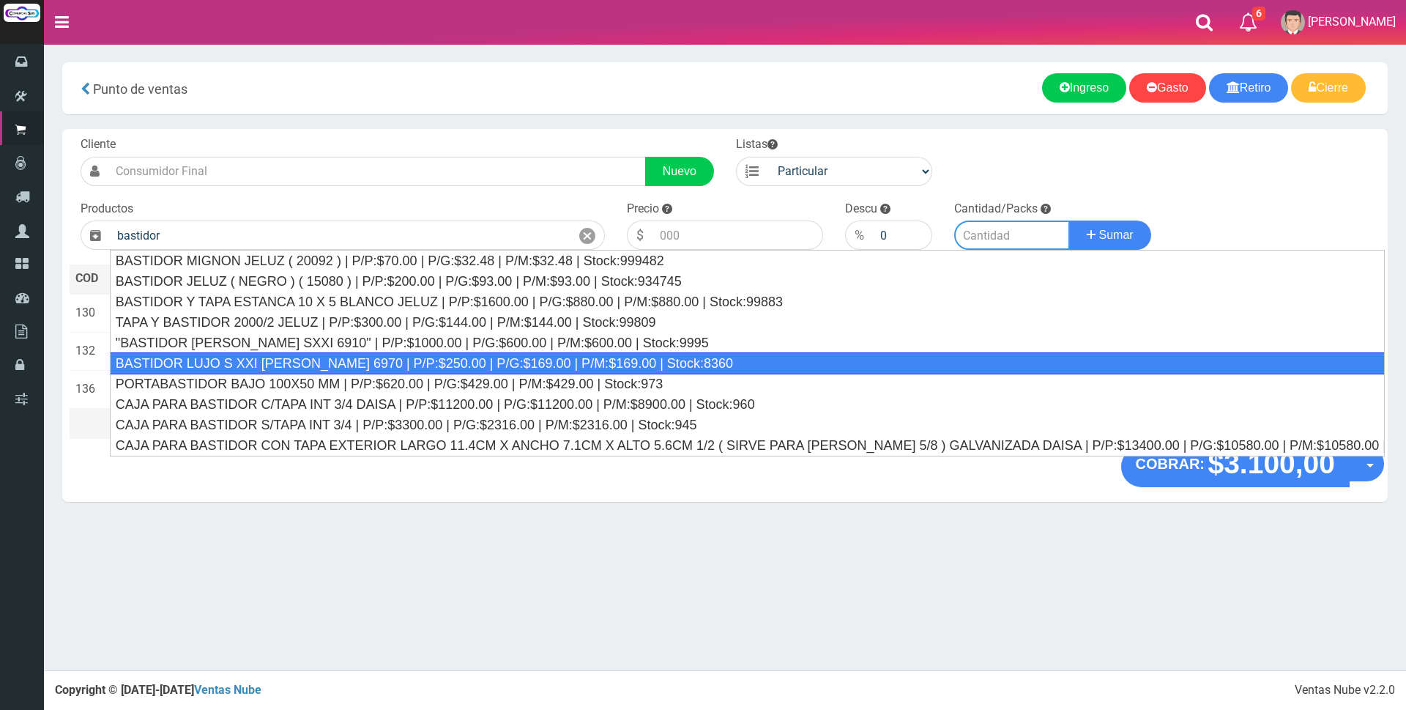
type input "BASTIDOR LUJO S XXI CAMBRE 6970 | P/P:$250.00 | P/G:$169.00 | P/M:$169.00 | Sto…"
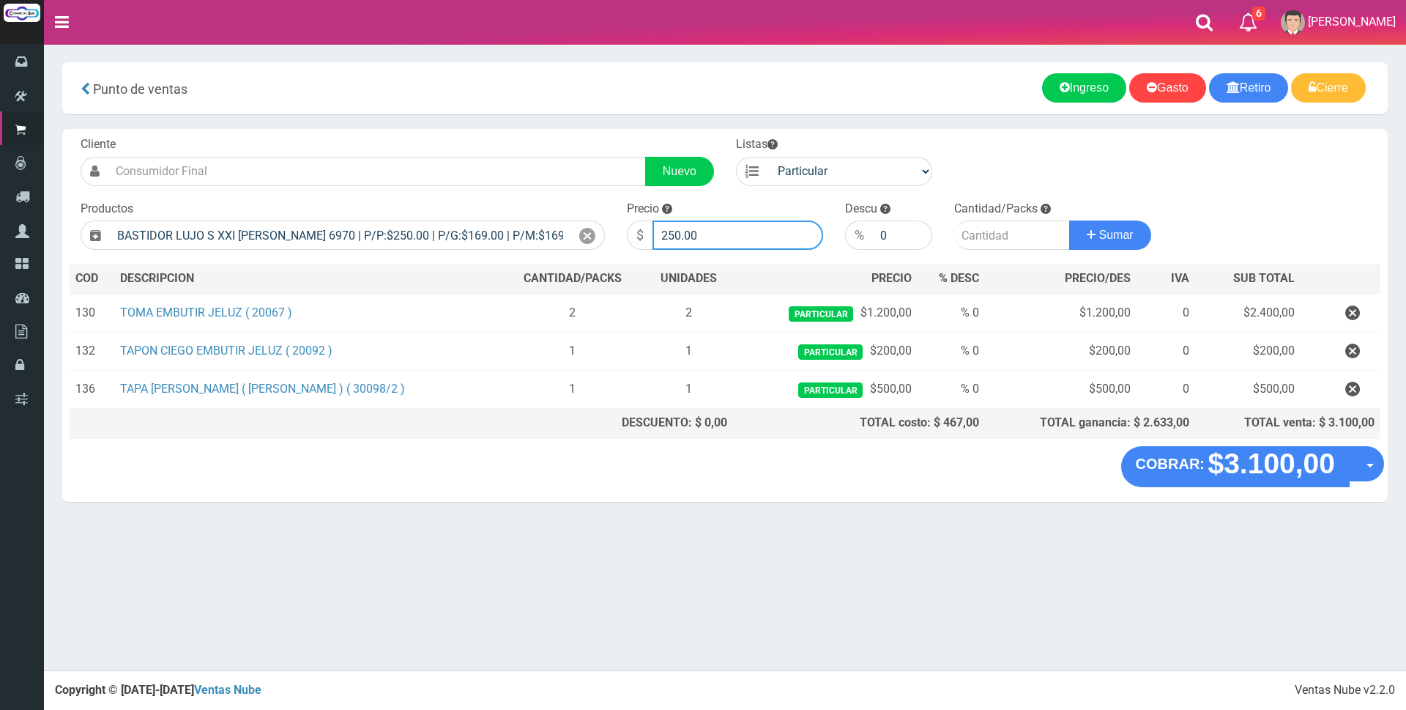
drag, startPoint x: 721, startPoint y: 238, endPoint x: 501, endPoint y: 215, distance: 221.0
click at [501, 136] on form "Cliente Nuevo Listas Particular Gremio Mayoristas" at bounding box center [725, 136] width 1311 height 0
type input "500"
type input "1"
click at [1069, 220] on button "Sumar" at bounding box center [1110, 234] width 82 height 29
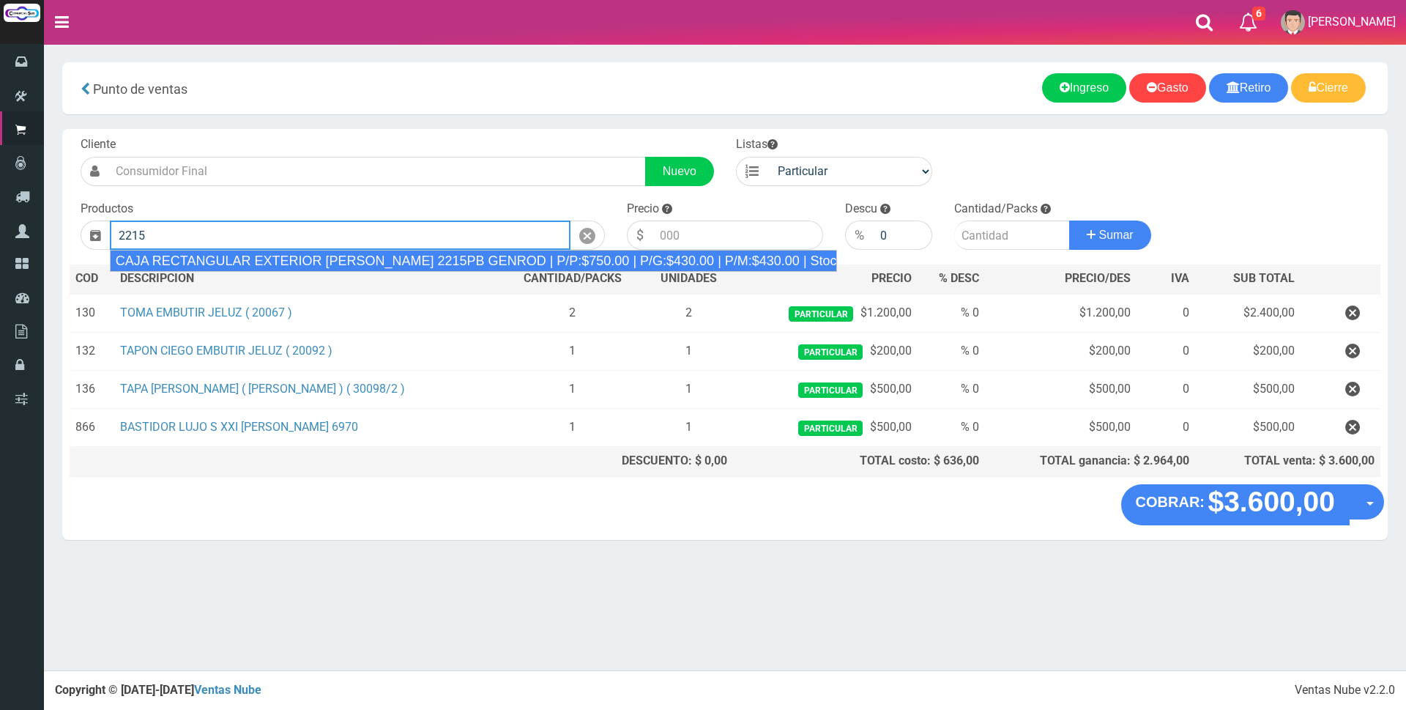
click at [423, 263] on div "CAJA RECTANGULAR EXTERIOR BLANCO 2215PB GENROD | P/P:$750.00 | P/G:$430.00 | P/…" at bounding box center [473, 261] width 727 height 22
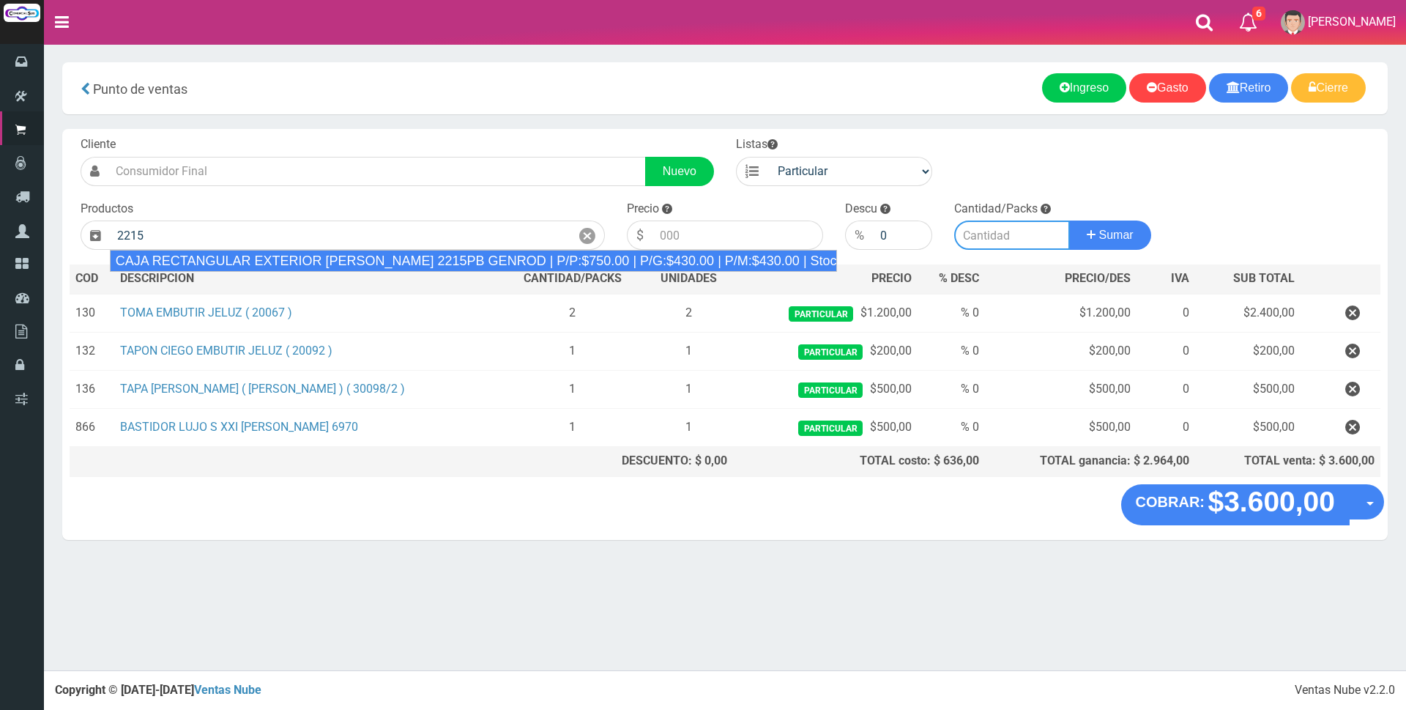
type input "CAJA RECTANGULAR EXTERIOR BLANCO 2215PB GENROD | P/P:$750.00 | P/G:$430.00 | P/…"
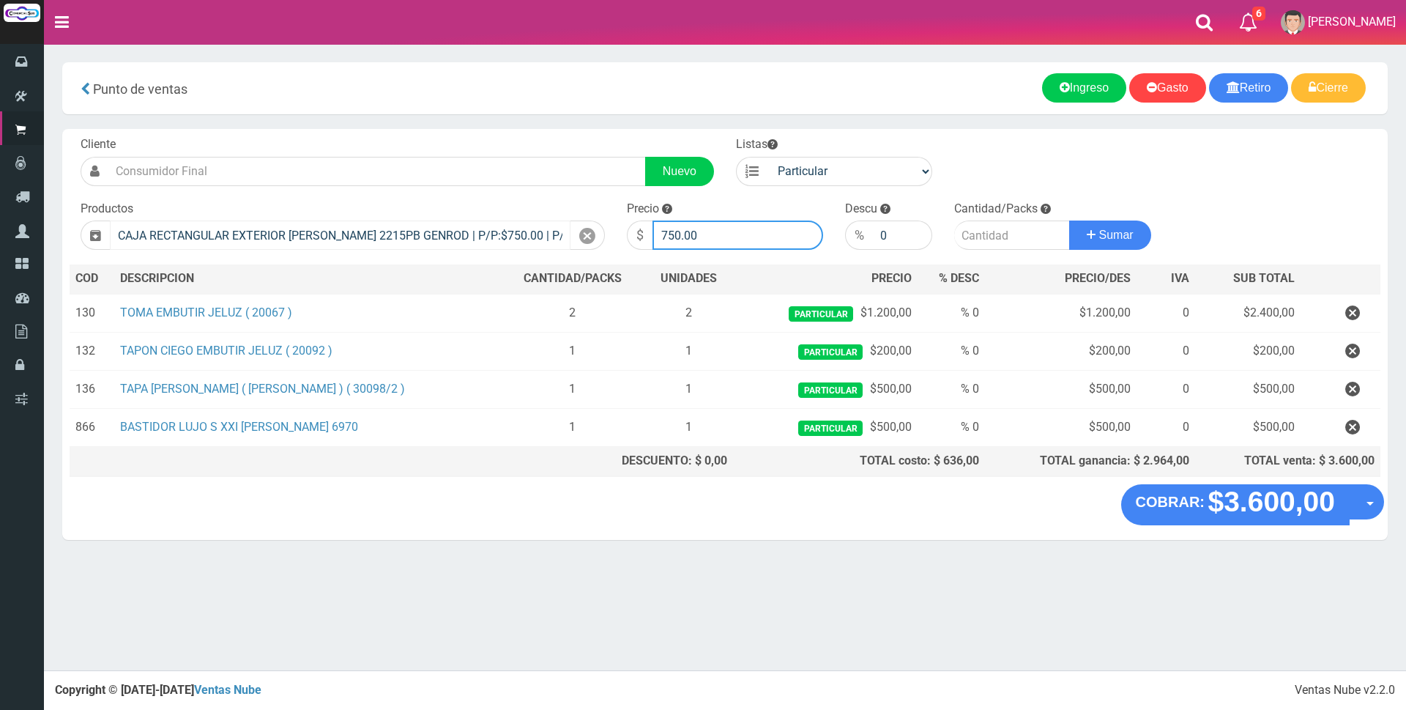
drag, startPoint x: 737, startPoint y: 232, endPoint x: 489, endPoint y: 221, distance: 248.6
click at [499, 136] on form "Cliente Nuevo Listas Particular Gremio Mayoristas" at bounding box center [725, 136] width 1311 height 0
type input "3500"
type input "1"
click at [1069, 220] on button "Sumar" at bounding box center [1110, 234] width 82 height 29
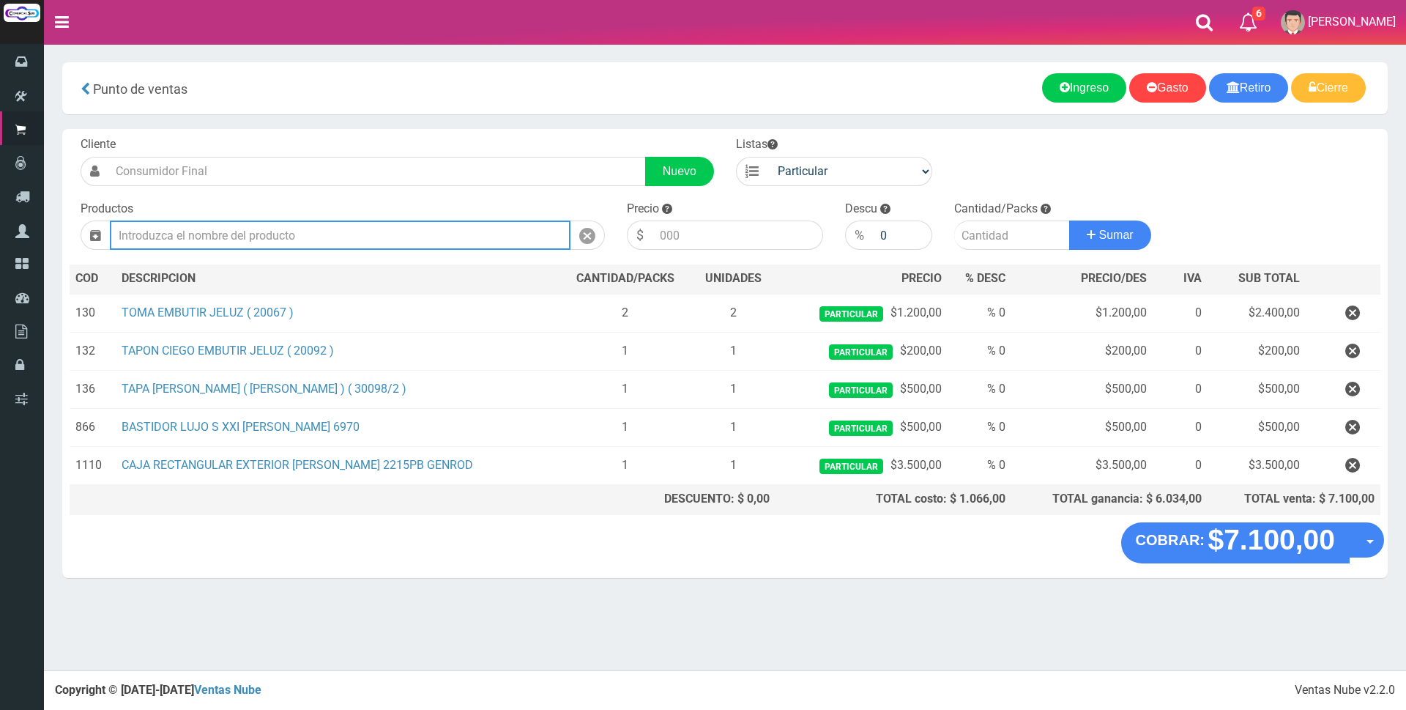
click at [418, 226] on input "text" at bounding box center [340, 234] width 461 height 29
click at [474, 226] on input "text" at bounding box center [340, 234] width 461 height 29
type input "6"
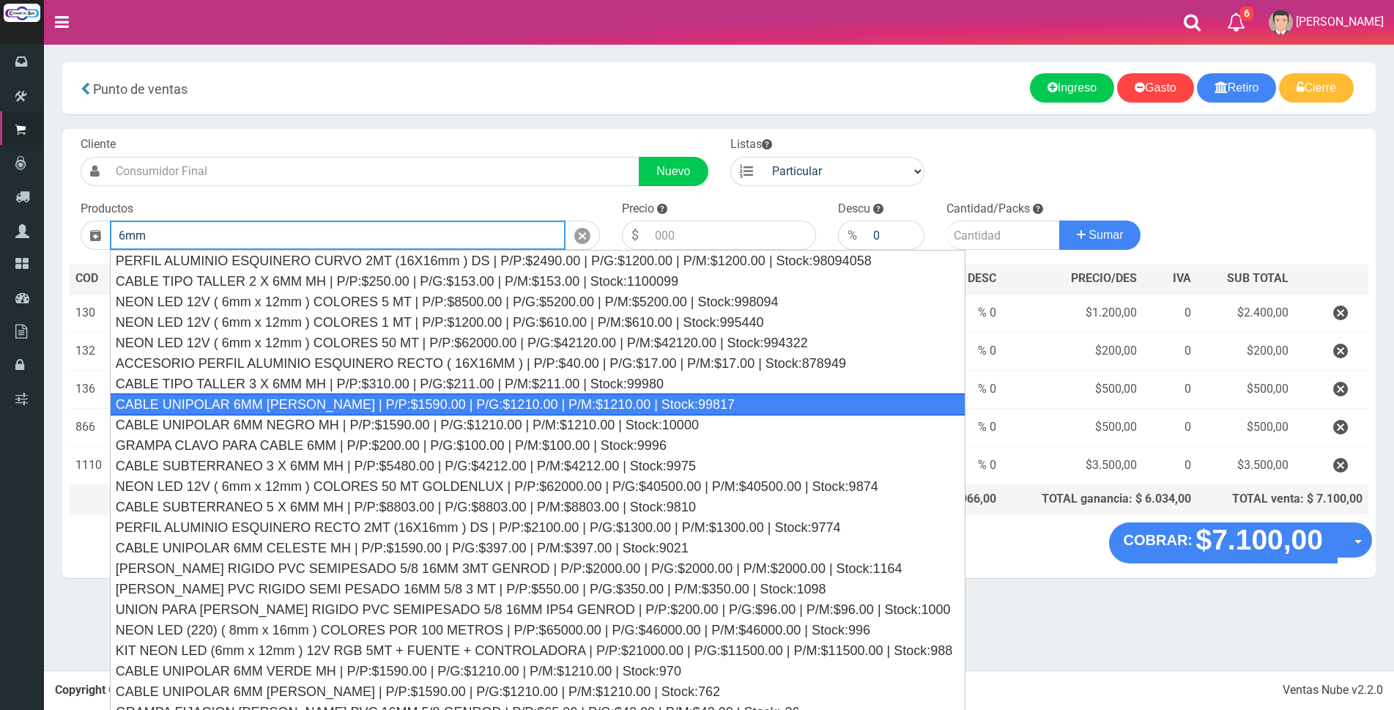
click at [345, 403] on div "CABLE UNIPOLAR 6MM MARRON MH | P/P:$1590.00 | P/G:$1210.00 | P/M:$1210.00 | Sto…" at bounding box center [538, 404] width 856 height 22
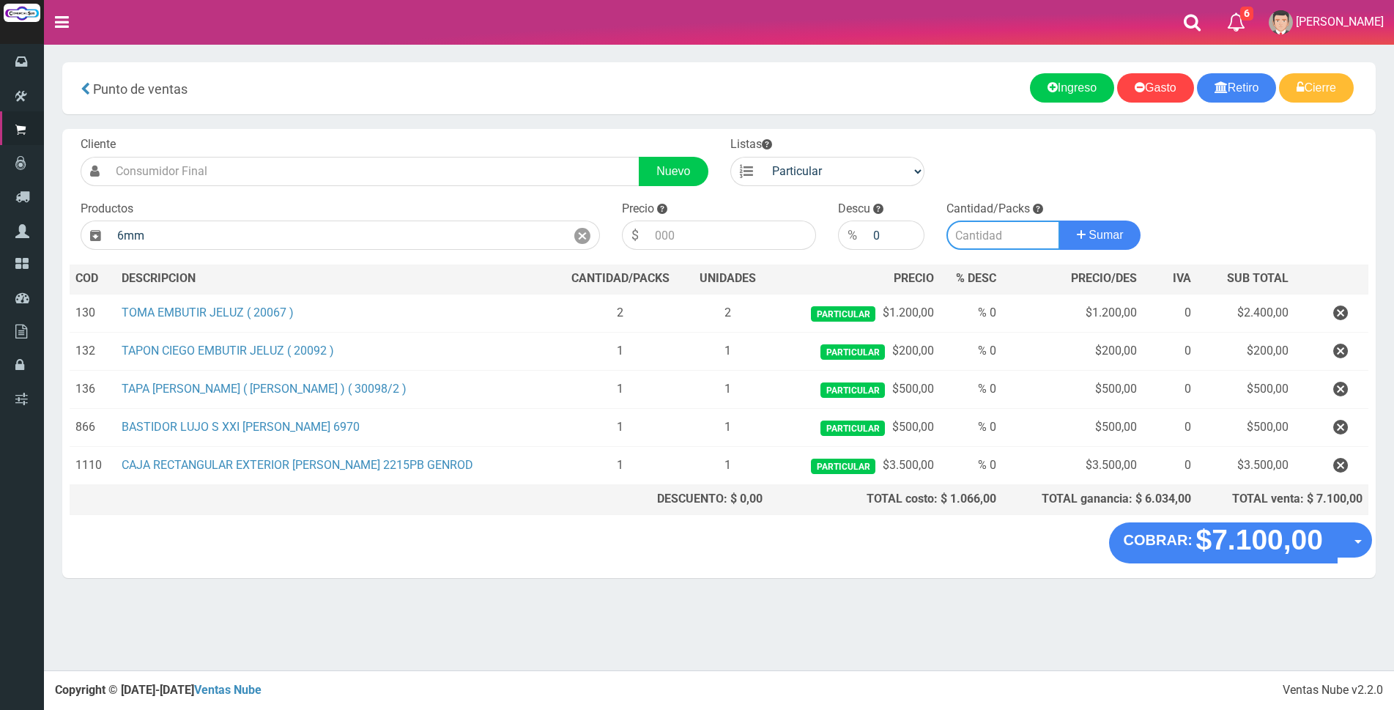
type input "CABLE UNIPOLAR 6MM MARRON MH | P/P:$1590.00 | P/G:$1210.00 | P/M:$1210.00 | Sto…"
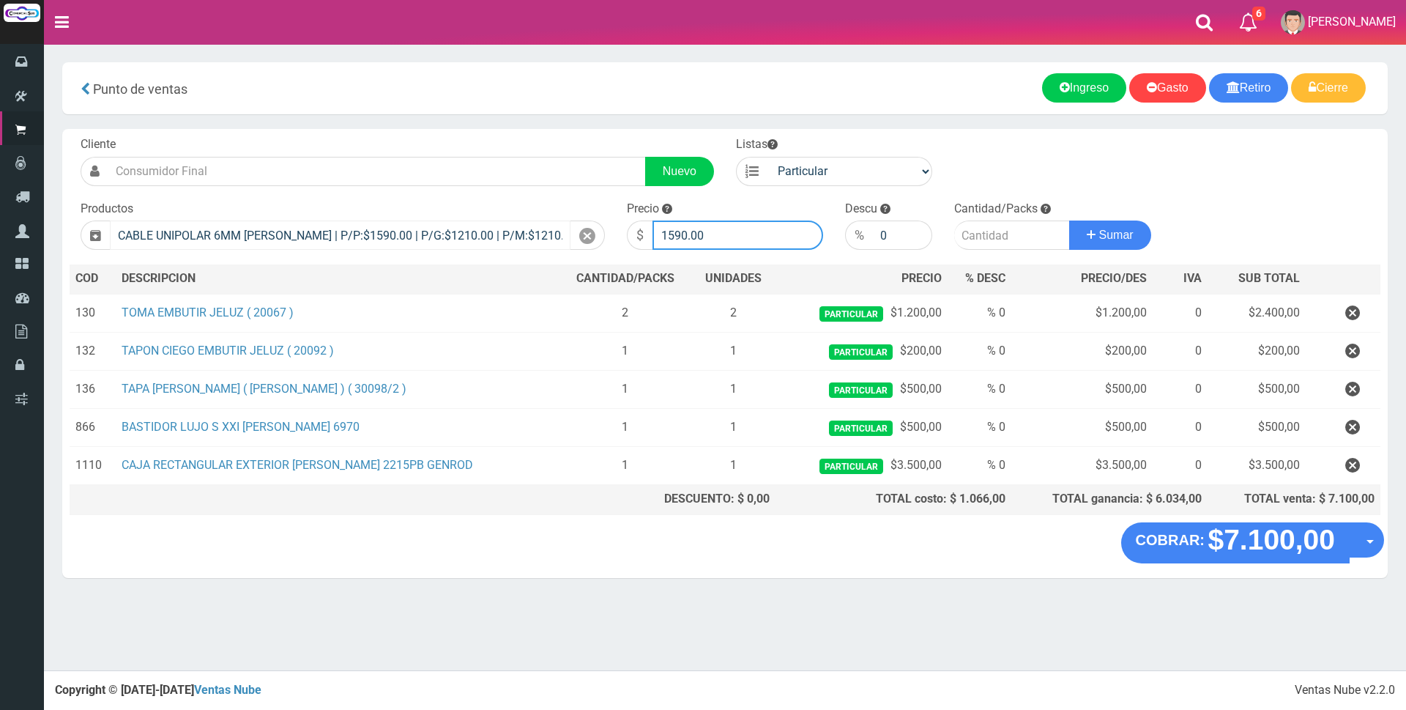
drag, startPoint x: 741, startPoint y: 231, endPoint x: 517, endPoint y: 234, distance: 224.2
click at [524, 136] on form "Cliente Nuevo Listas Particular Gremio Mayoristas" at bounding box center [725, 136] width 1311 height 0
type input "1770"
type input "30"
click at [1069, 220] on button "Sumar" at bounding box center [1110, 234] width 82 height 29
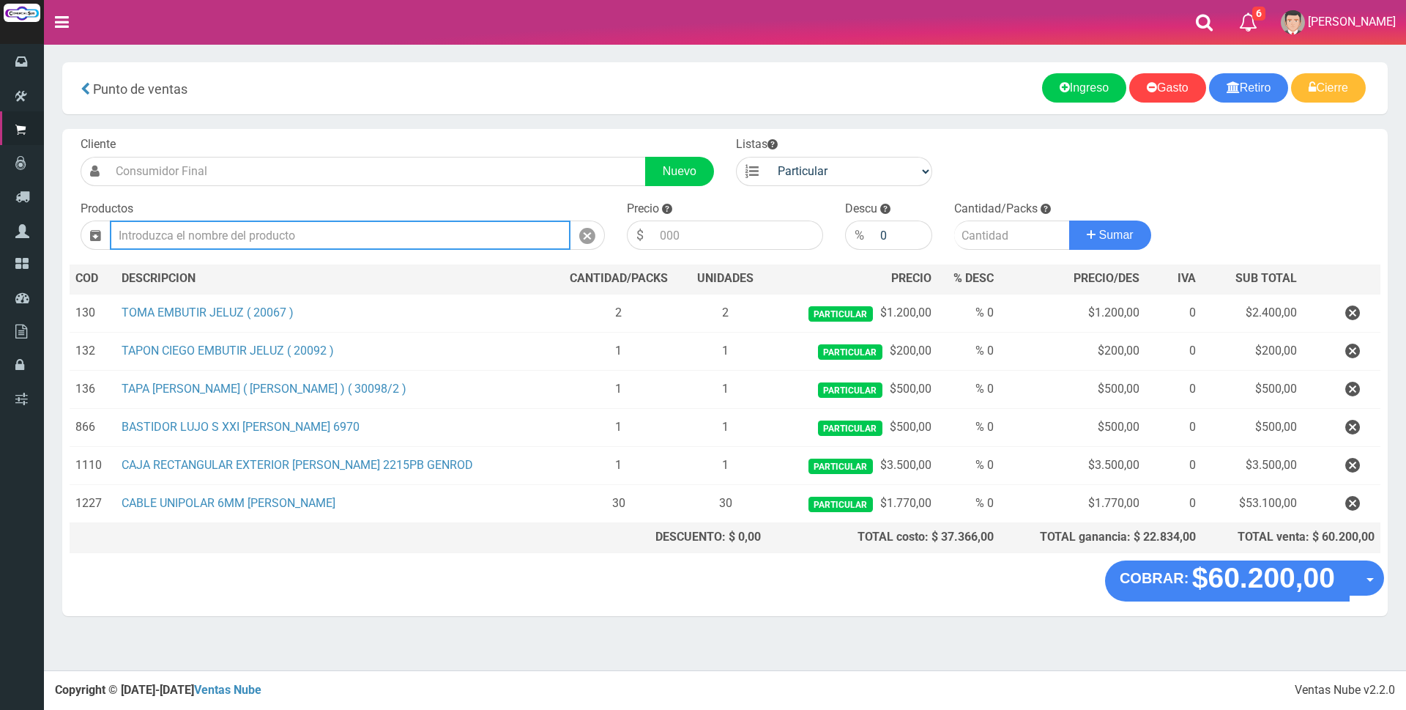
click at [489, 240] on input "text" at bounding box center [340, 234] width 461 height 29
click at [452, 229] on input "text" at bounding box center [340, 234] width 461 height 29
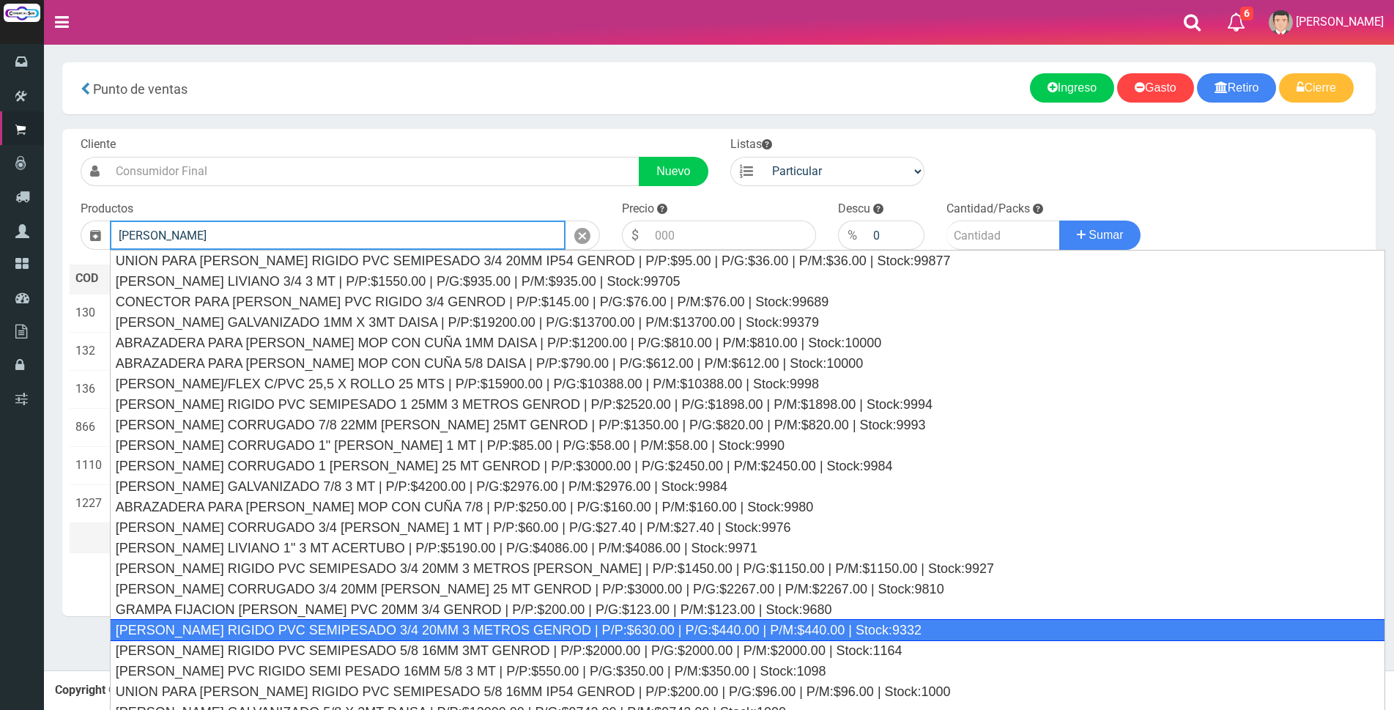
click at [390, 620] on div "CAÑO RIGIDO PVC SEMIPESADO 3/4 20MM 3 METROS GENROD | P/P:$630.00 | P/G:$440.00…" at bounding box center [747, 630] width 1275 height 22
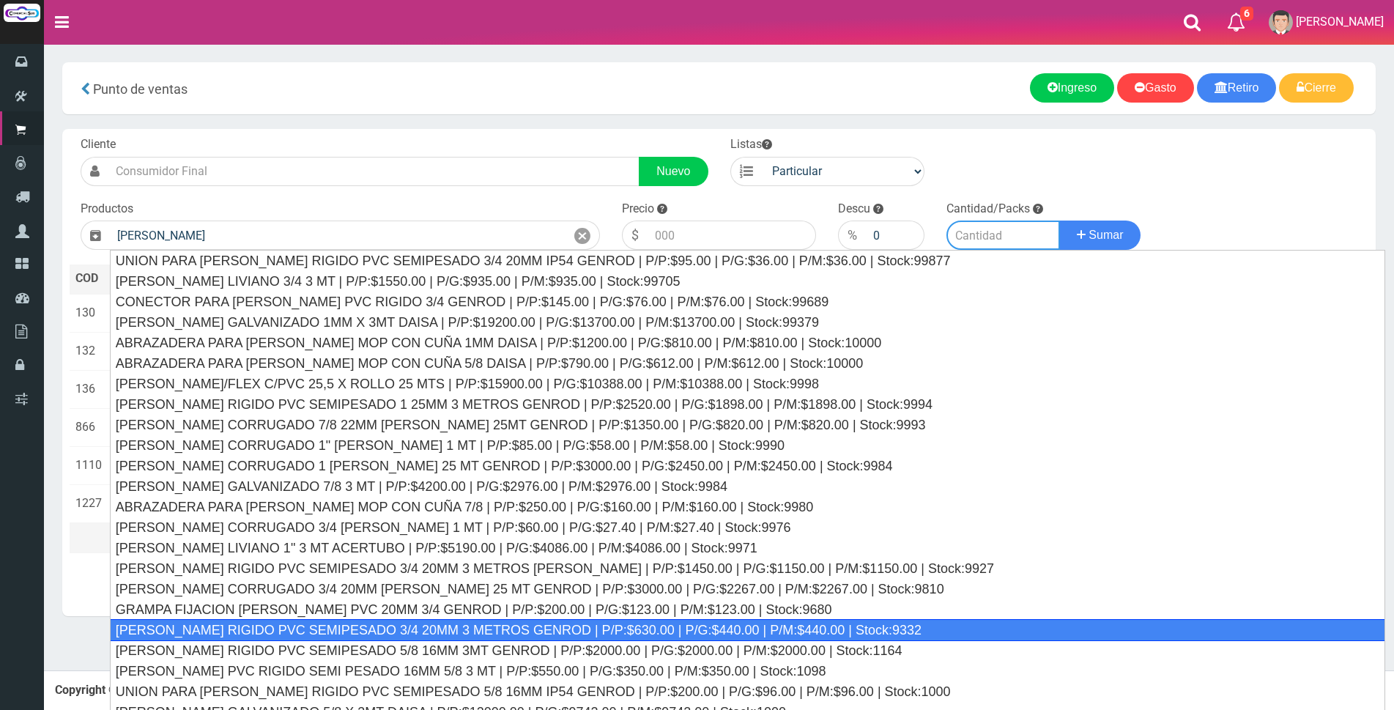
type input "CAÑO RIGIDO PVC SEMIPESADO 3/4 20MM 3 METROS GENROD | P/P:$630.00 | P/G:$440.00…"
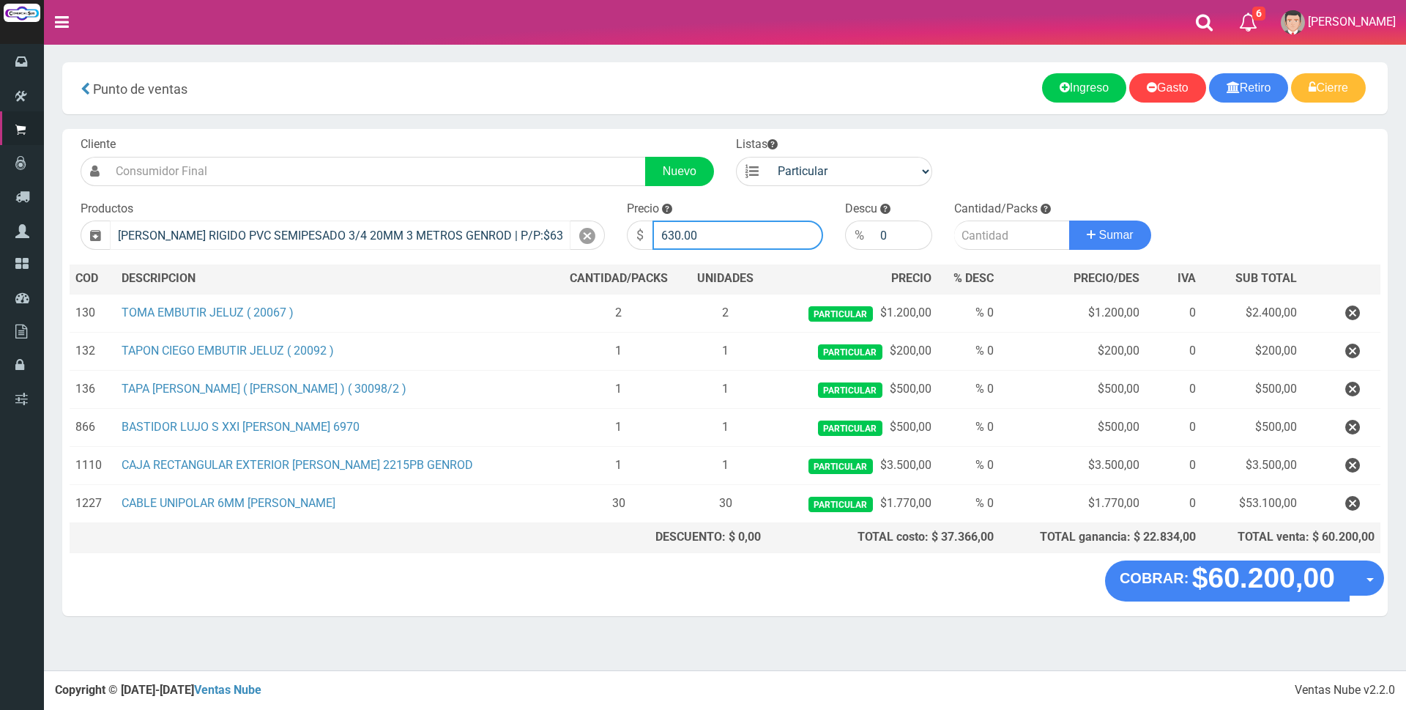
drag, startPoint x: 735, startPoint y: 235, endPoint x: 500, endPoint y: 235, distance: 235.9
click at [502, 136] on form "Cliente Nuevo Listas Particular Gremio Mayoristas" at bounding box center [725, 136] width 1311 height 0
type input "2500"
type input "1"
click at [1069, 220] on button "Sumar" at bounding box center [1110, 234] width 82 height 29
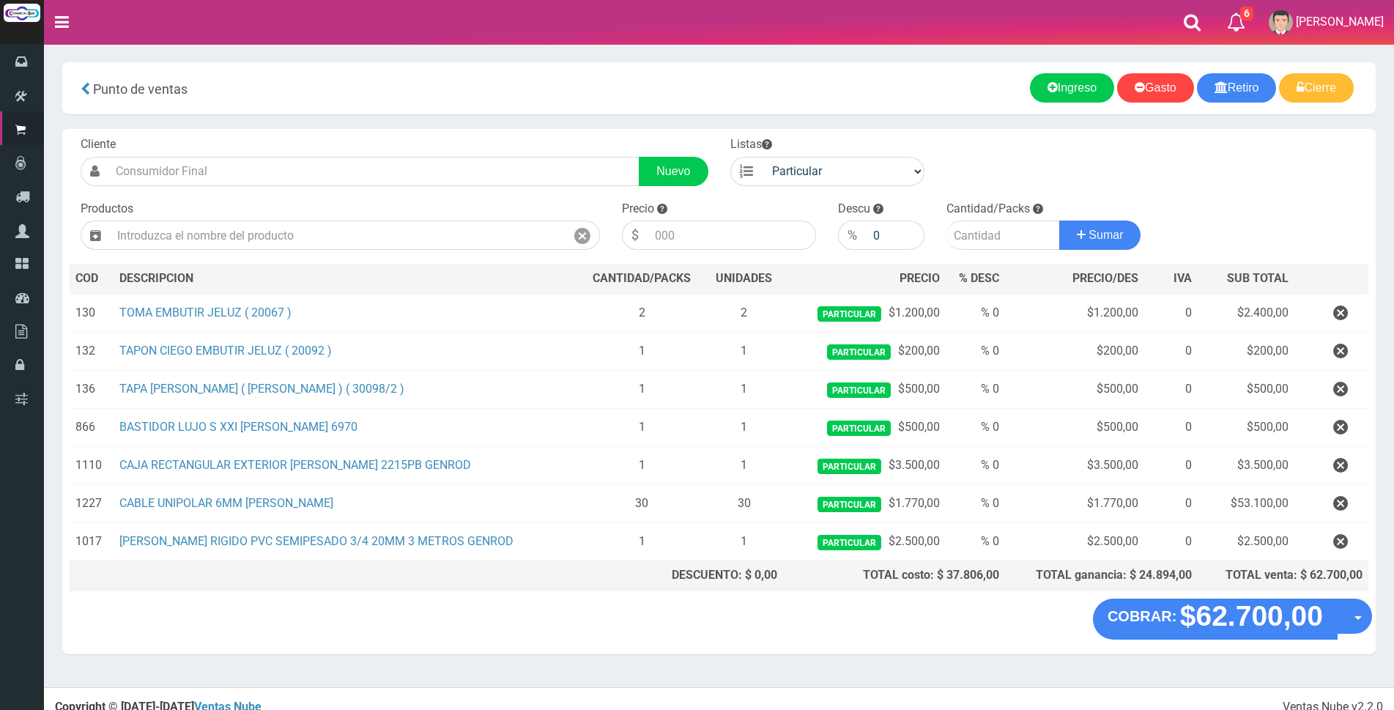
click at [374, 593] on div "Cliente Nuevo Listas Particular Gremio Mayoristas Productos 0" at bounding box center [718, 364] width 1313 height 470
click at [275, 641] on button "×" at bounding box center [279, 643] width 12 height 23
click at [294, 229] on input "text" at bounding box center [338, 234] width 456 height 29
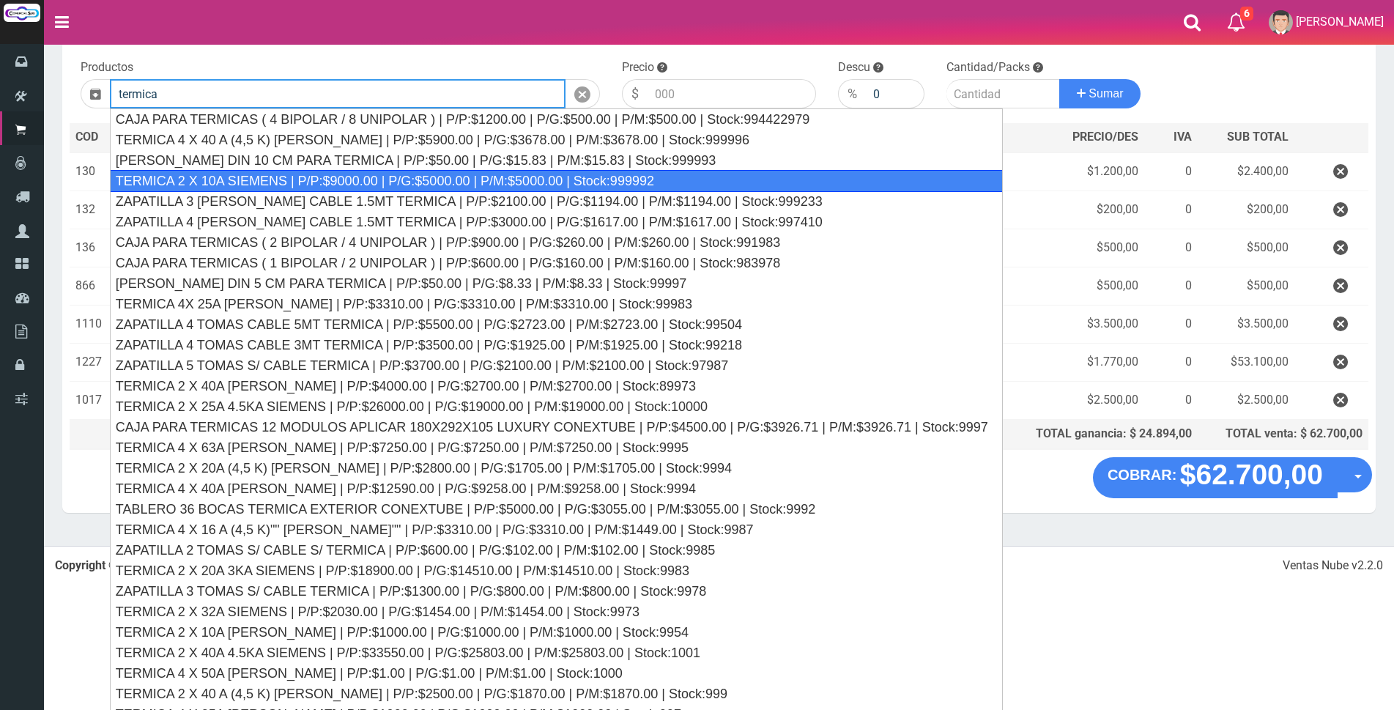
scroll to position [157, 0]
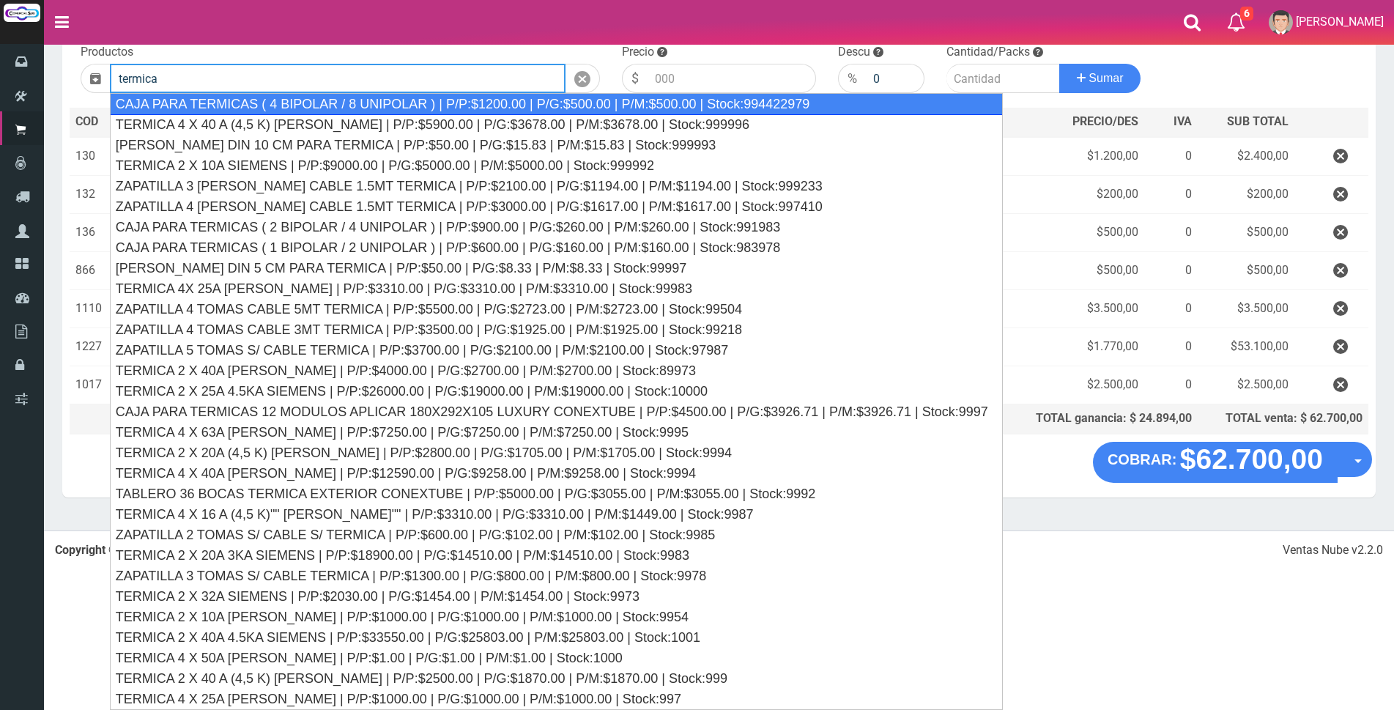
click at [322, 105] on div "CAJA PARA TERMICAS ( 4 BIPOLAR / 8 UNIPOLAR ) | P/P:$1200.00 | P/G:$500.00 | P/…" at bounding box center [556, 104] width 893 height 22
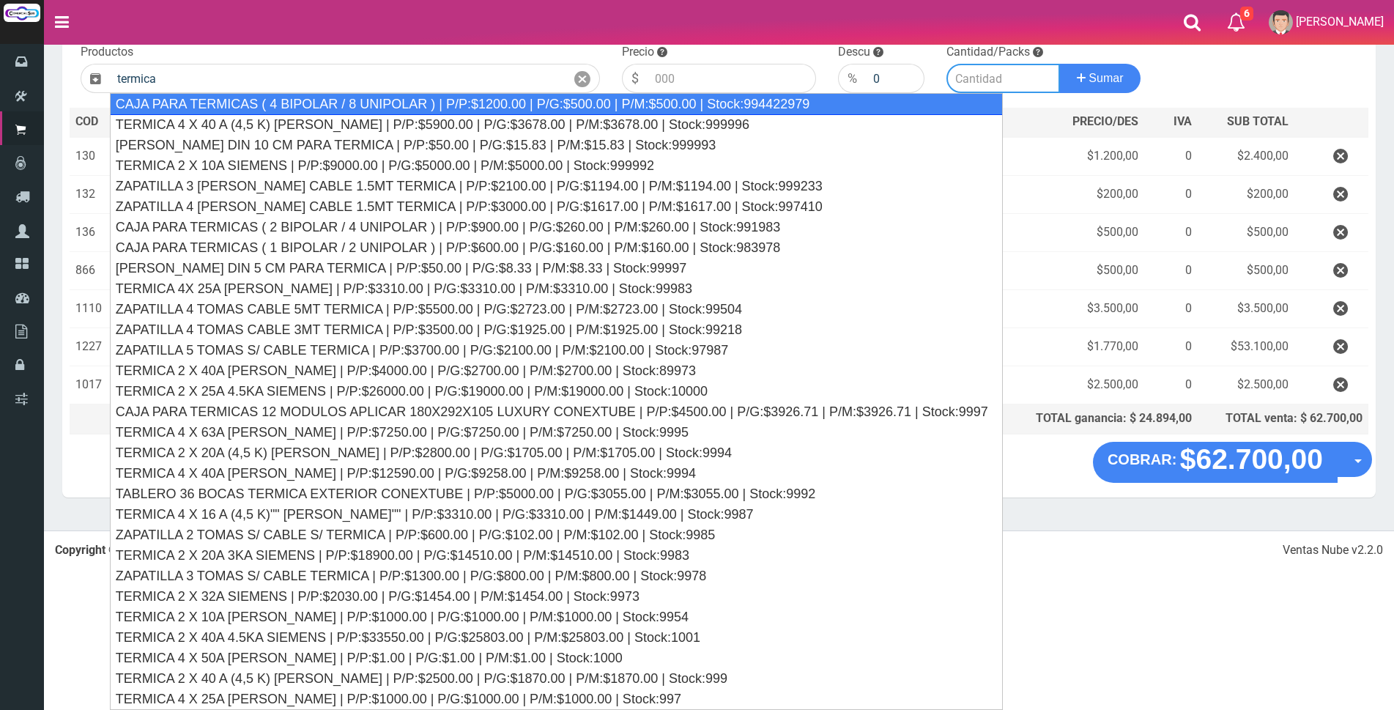
type input "CAJA PARA TERMICAS ( 4 BIPOLAR / 8 UNIPOLAR ) | P/P:$1200.00 | P/G:$500.00 | P/…"
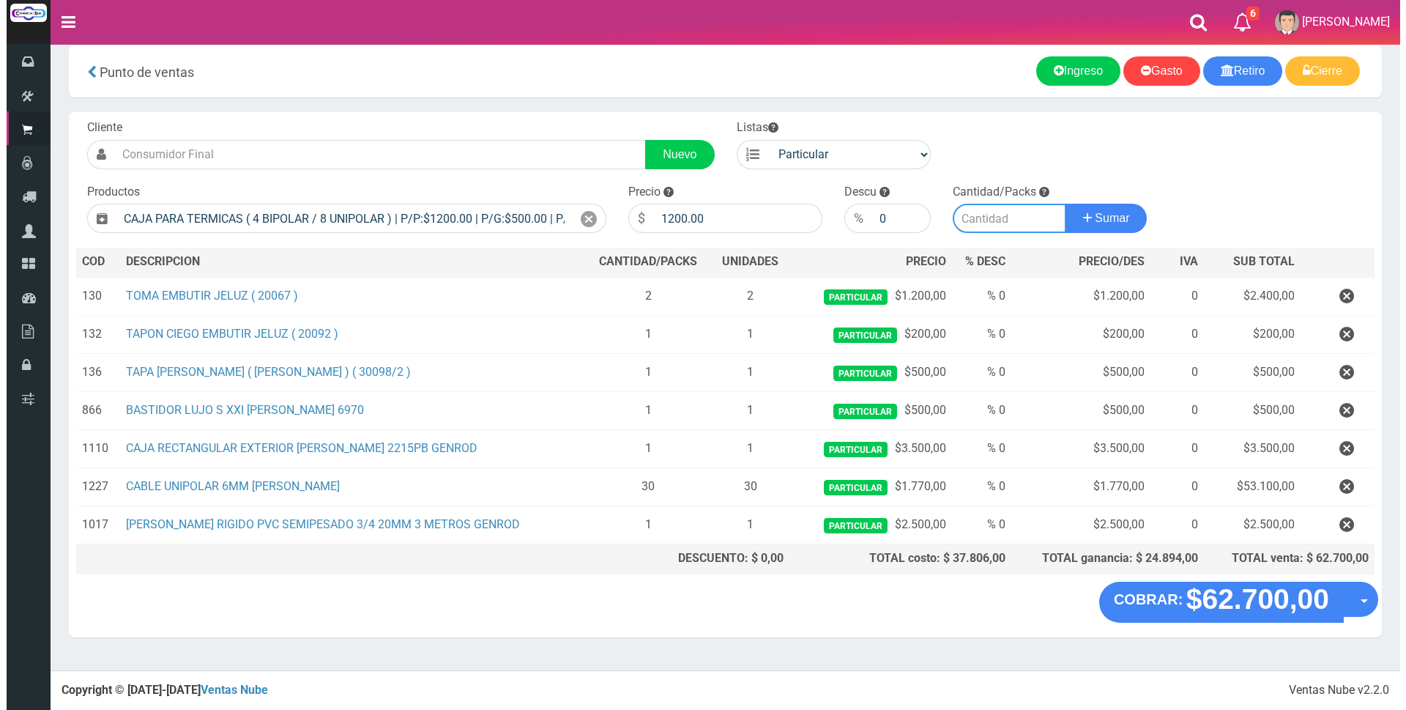
scroll to position [11, 0]
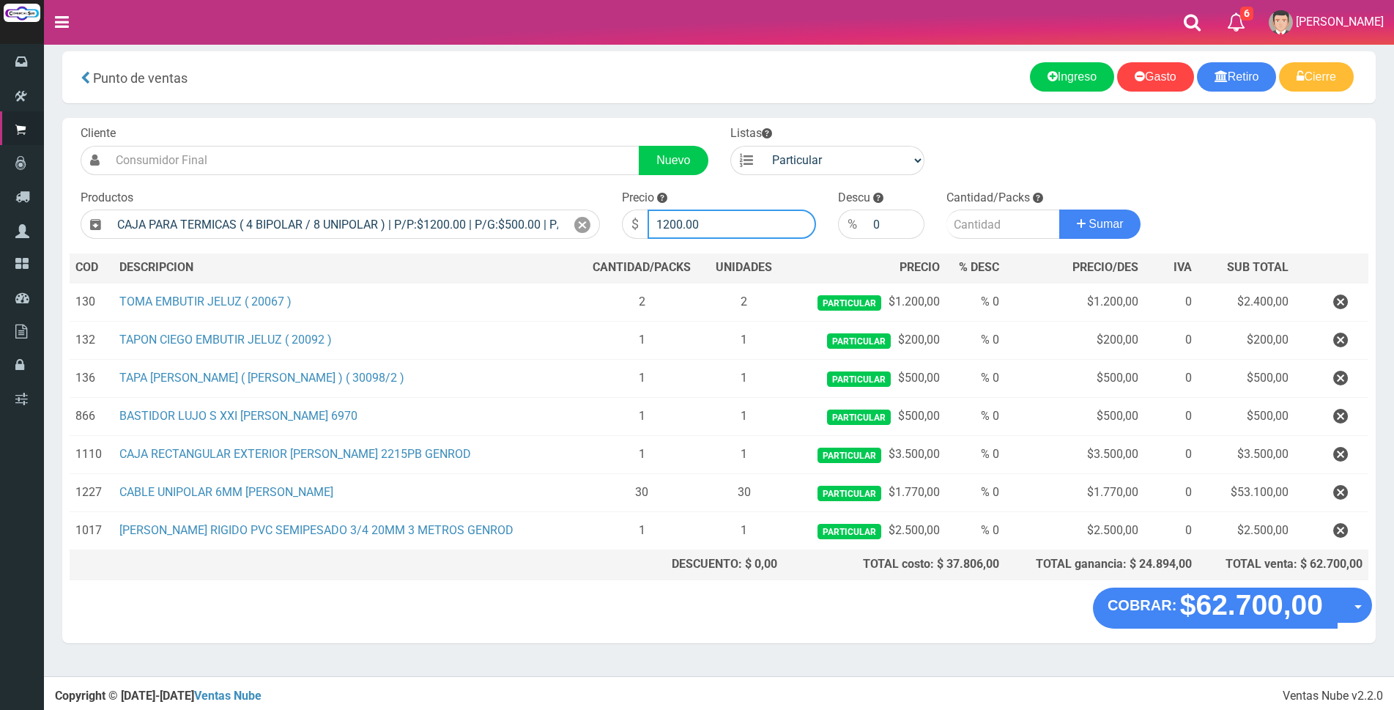
drag, startPoint x: 732, startPoint y: 223, endPoint x: 516, endPoint y: 204, distance: 216.9
click at [519, 125] on form "Cliente Nuevo Listas Particular Gremio Mayoristas" at bounding box center [719, 125] width 1299 height 0
type input "7000"
type input "1"
click at [1059, 209] on button "Sumar" at bounding box center [1100, 223] width 82 height 29
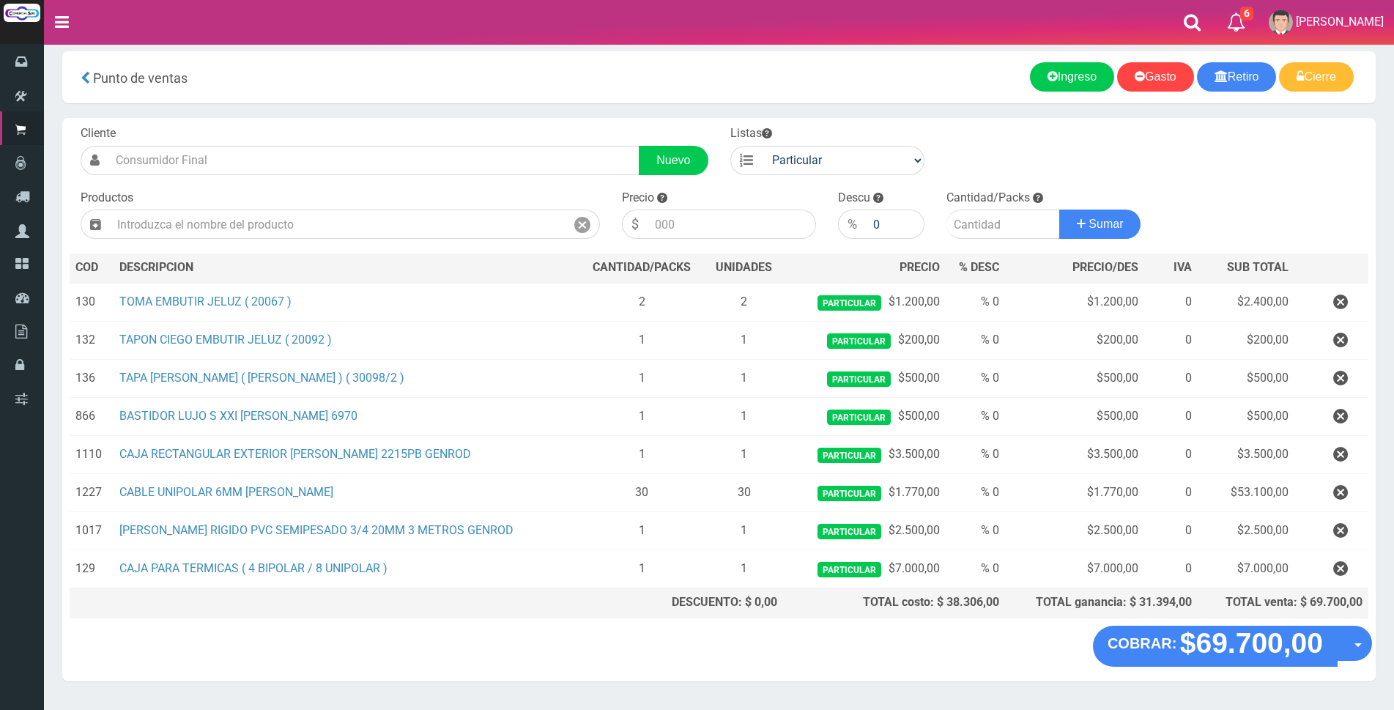
click at [587, 648] on "COBRAR: $69.700,00 Opciones Hacer Devolucion Crear presupuesto" at bounding box center [719, 646] width 1306 height 41
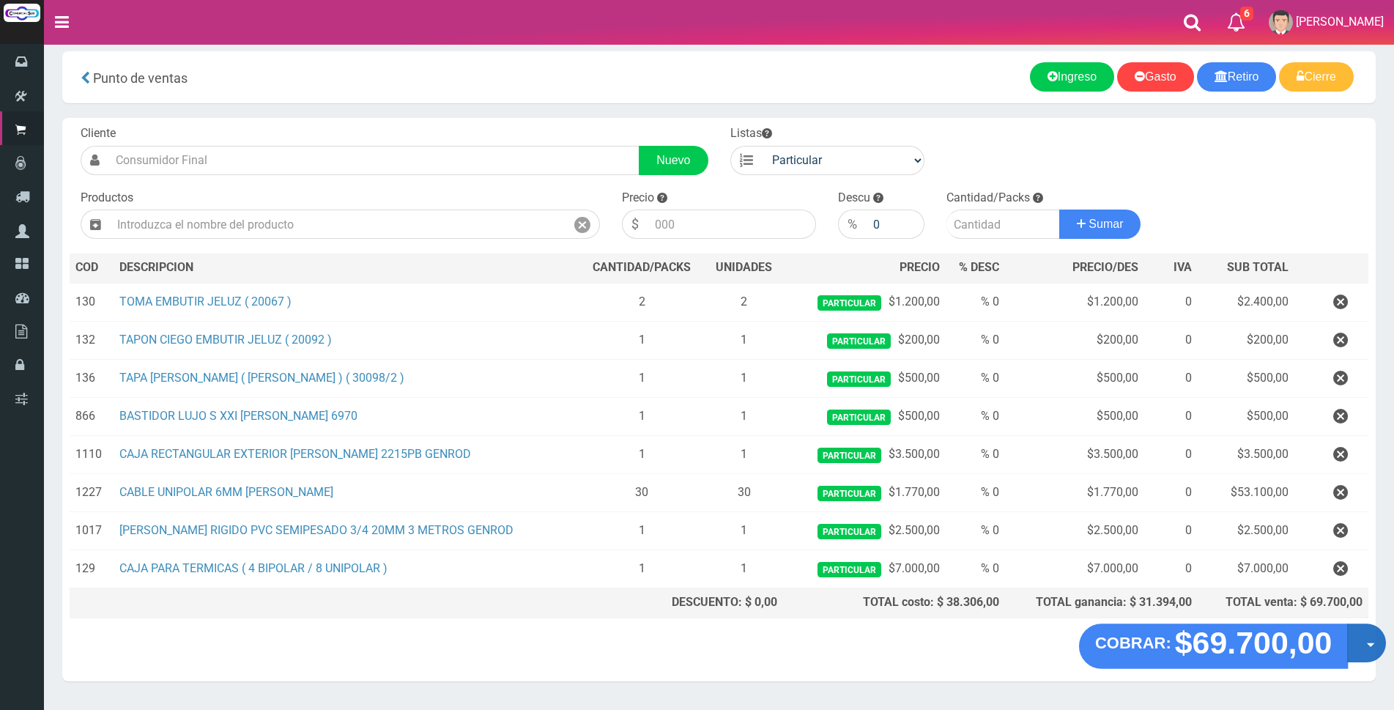
click at [1368, 642] on button "Opciones" at bounding box center [1366, 642] width 39 height 39
click at [1332, 679] on link "Crear presupuesto" at bounding box center [1319, 681] width 131 height 34
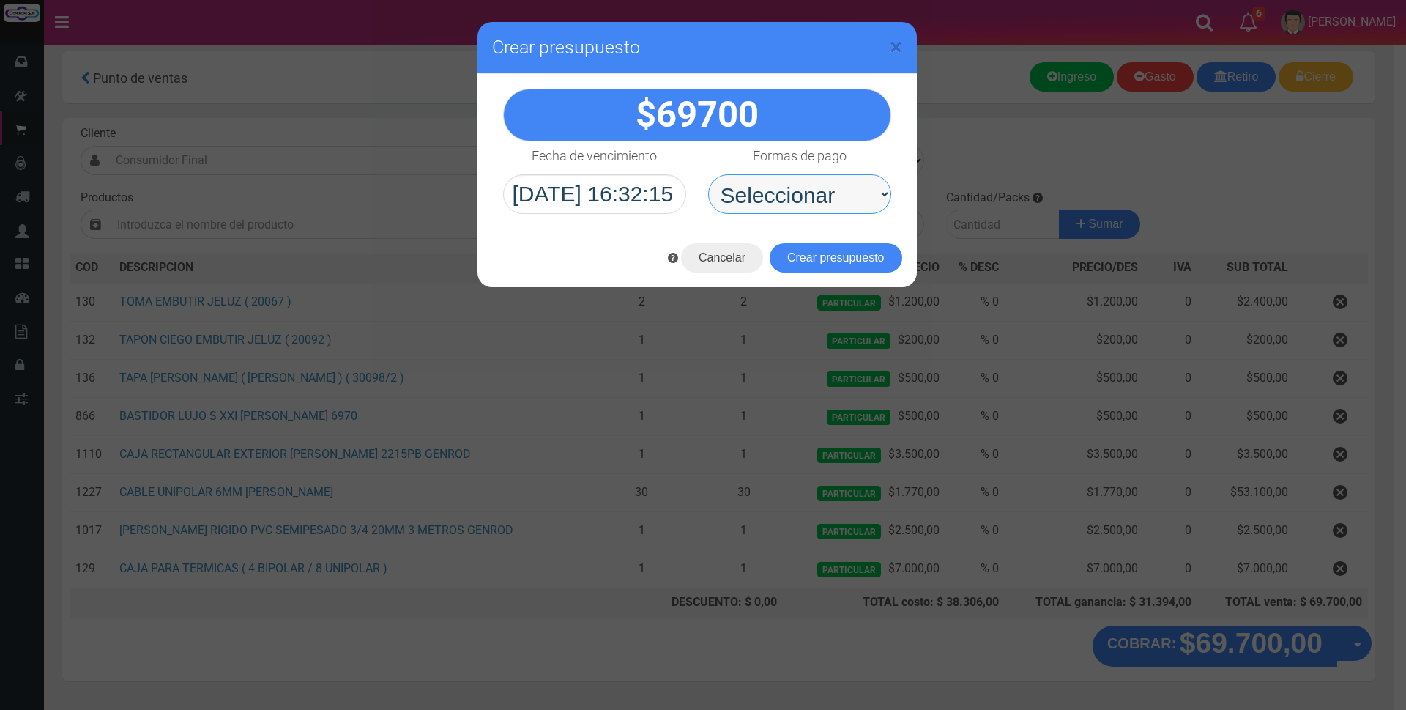
click at [846, 193] on select "Seleccionar Efectivo Tarjeta de Crédito Depósito Débito" at bounding box center [799, 194] width 183 height 40
select select "Depósito"
click at [708, 174] on select "Seleccionar Efectivo Tarjeta de Crédito Depósito Débito" at bounding box center [799, 194] width 183 height 40
click at [825, 263] on button "Crear presupuesto" at bounding box center [836, 257] width 133 height 29
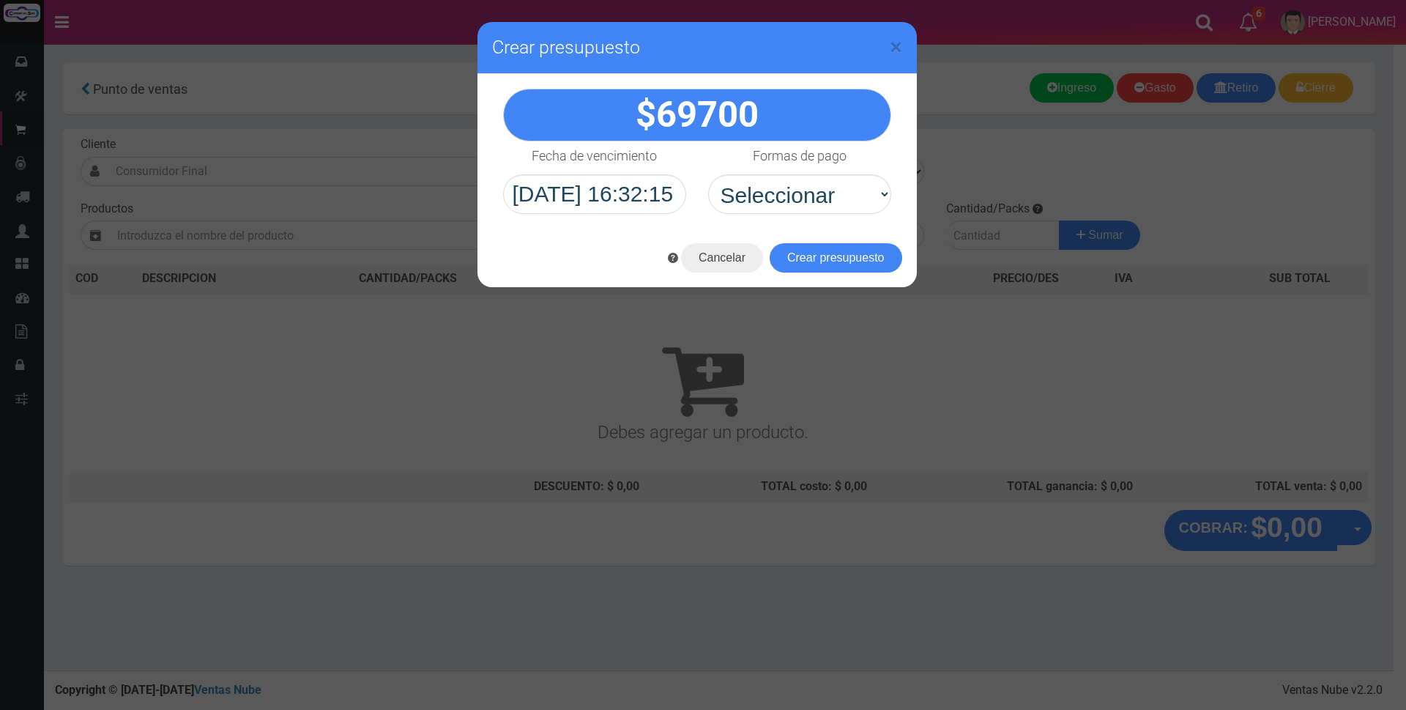
scroll to position [0, 0]
click at [896, 46] on span "×" at bounding box center [896, 47] width 12 height 28
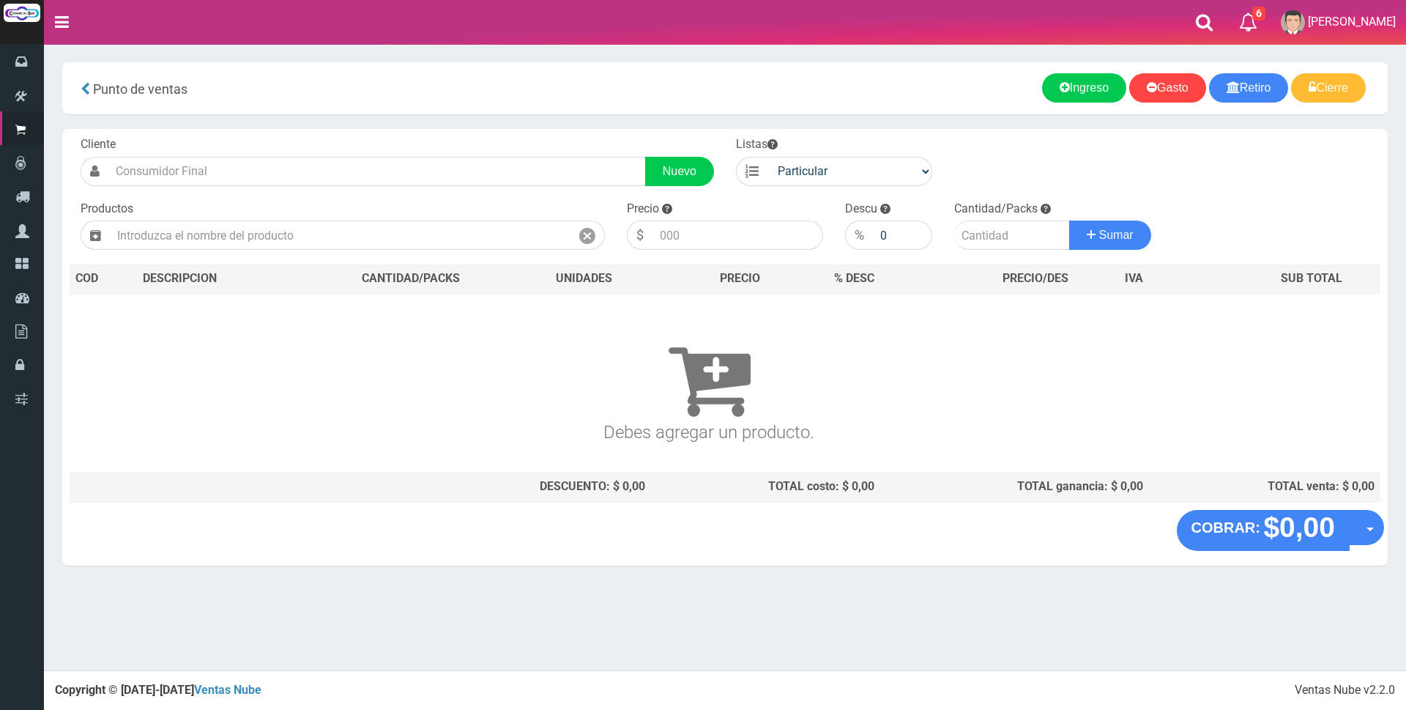
click at [447, 215] on div "Productos" at bounding box center [343, 226] width 546 height 50
click at [434, 224] on input "text" at bounding box center [340, 234] width 461 height 29
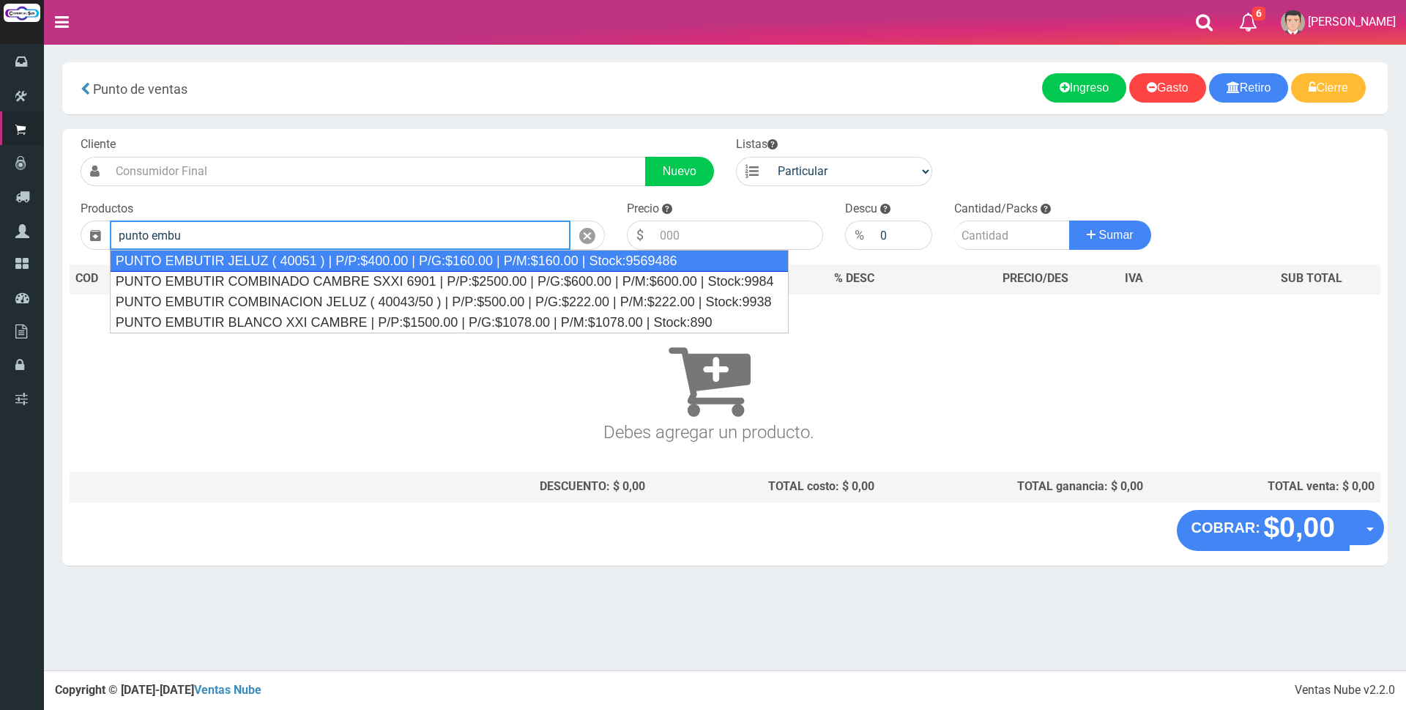
click at [513, 270] on div "PUNTO EMBUTIR JELUZ ( 40051 ) | P/P:$400.00 | P/G:$160.00 | P/M:$160.00 | Stock…" at bounding box center [449, 261] width 679 height 22
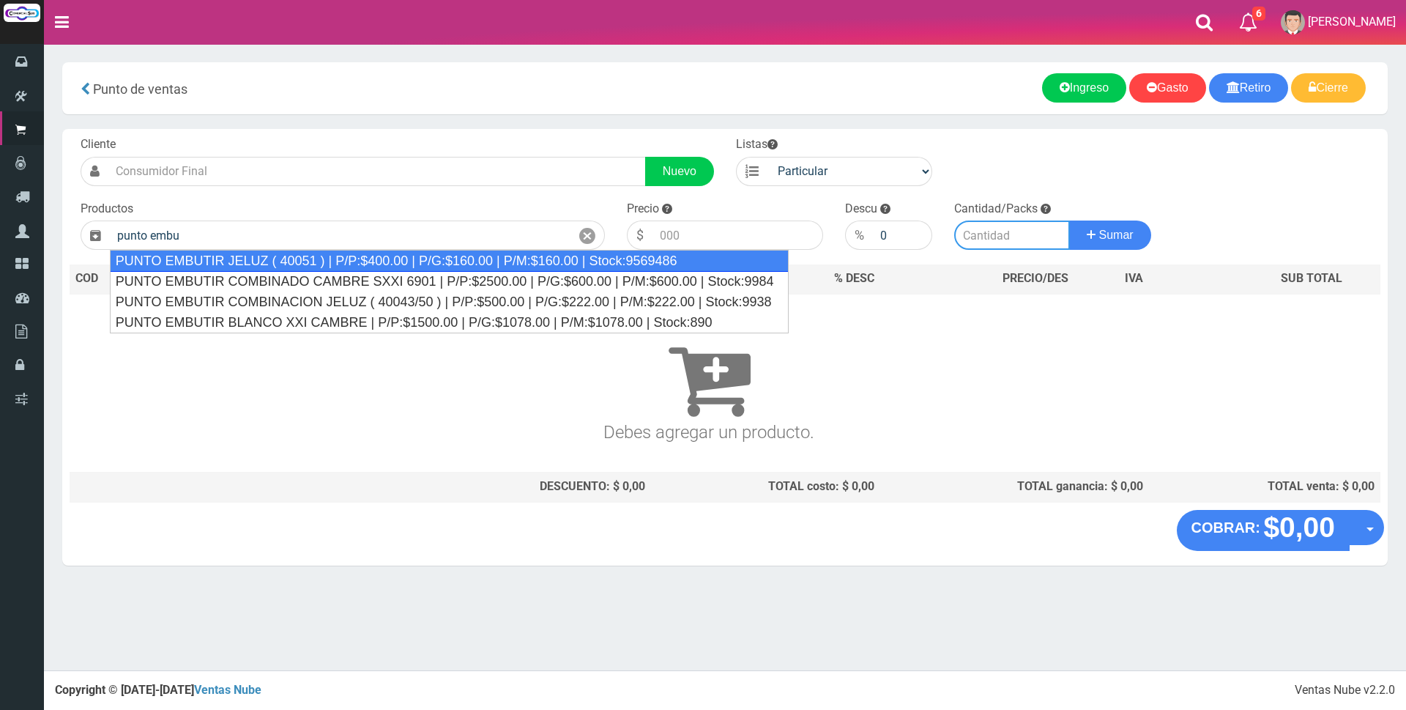
type input "PUNTO EMBUTIR JELUZ ( 40051 ) | P/P:$400.00 | P/G:$160.00 | P/M:$160.00 | Stock…"
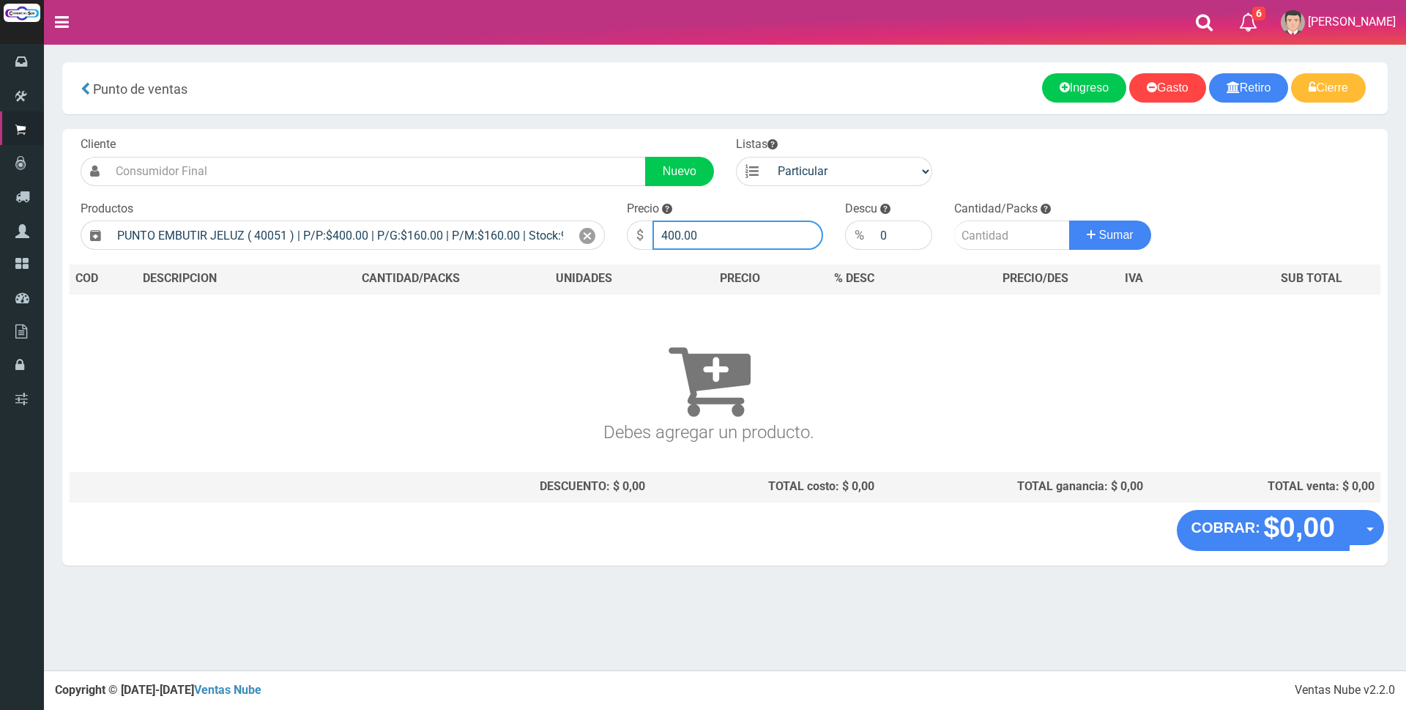
drag, startPoint x: 760, startPoint y: 232, endPoint x: 401, endPoint y: 216, distance: 358.6
click at [407, 136] on form "Cliente Nuevo Listas Particular Gremio Mayoristas" at bounding box center [725, 136] width 1311 height 0
type input "1200"
type input "2"
click at [1069, 220] on button "Sumar" at bounding box center [1110, 234] width 82 height 29
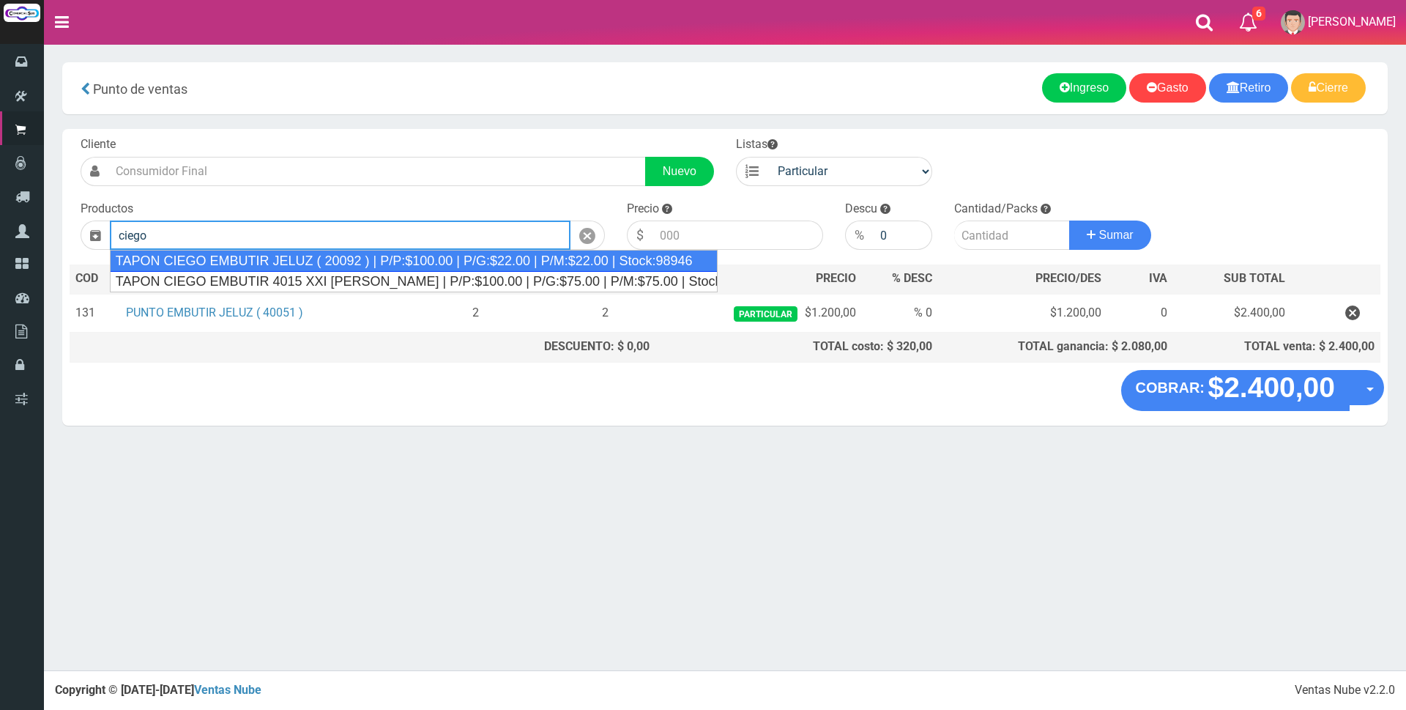
click at [346, 253] on div "TAPON CIEGO EMBUTIR JELUZ ( 20092 ) | P/P:$100.00 | P/G:$22.00 | P/M:$22.00 | S…" at bounding box center [414, 261] width 608 height 22
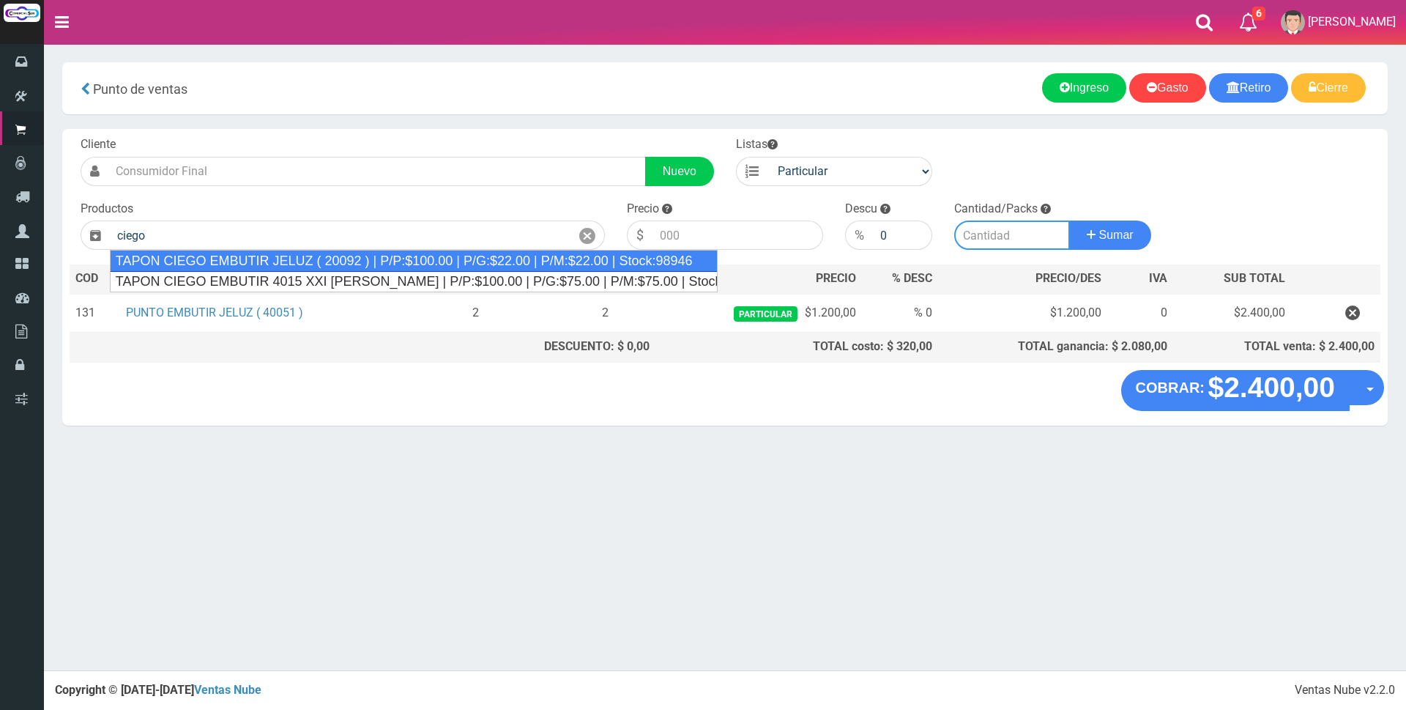
type input "TAPON CIEGO EMBUTIR JELUZ ( 20092 ) | P/P:$100.00 | P/G:$22.00 | P/M:$22.00 | S…"
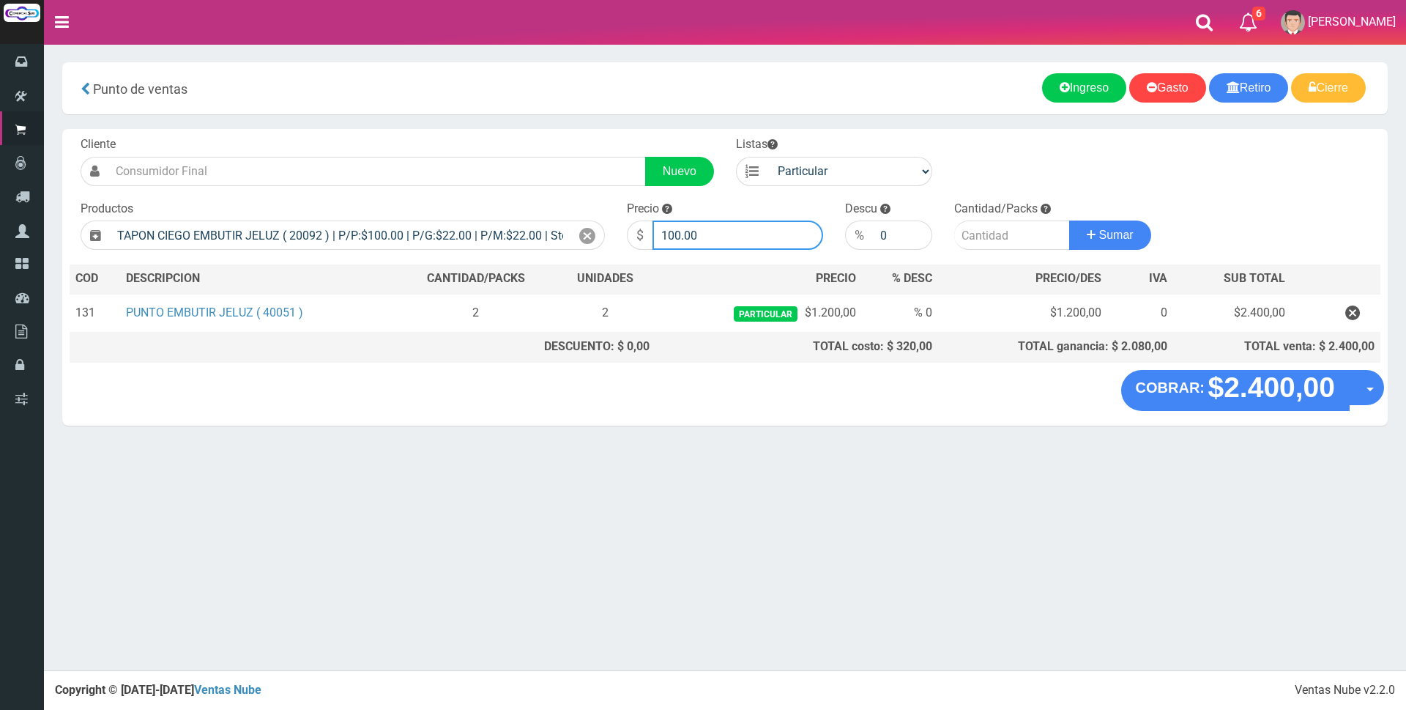
drag, startPoint x: 736, startPoint y: 232, endPoint x: 344, endPoint y: 208, distance: 393.4
click at [449, 136] on form "Cliente Nuevo Listas Particular Gremio Mayoristas" at bounding box center [725, 136] width 1311 height 0
type input "200"
type input "1"
click at [1069, 220] on button "Sumar" at bounding box center [1110, 234] width 82 height 29
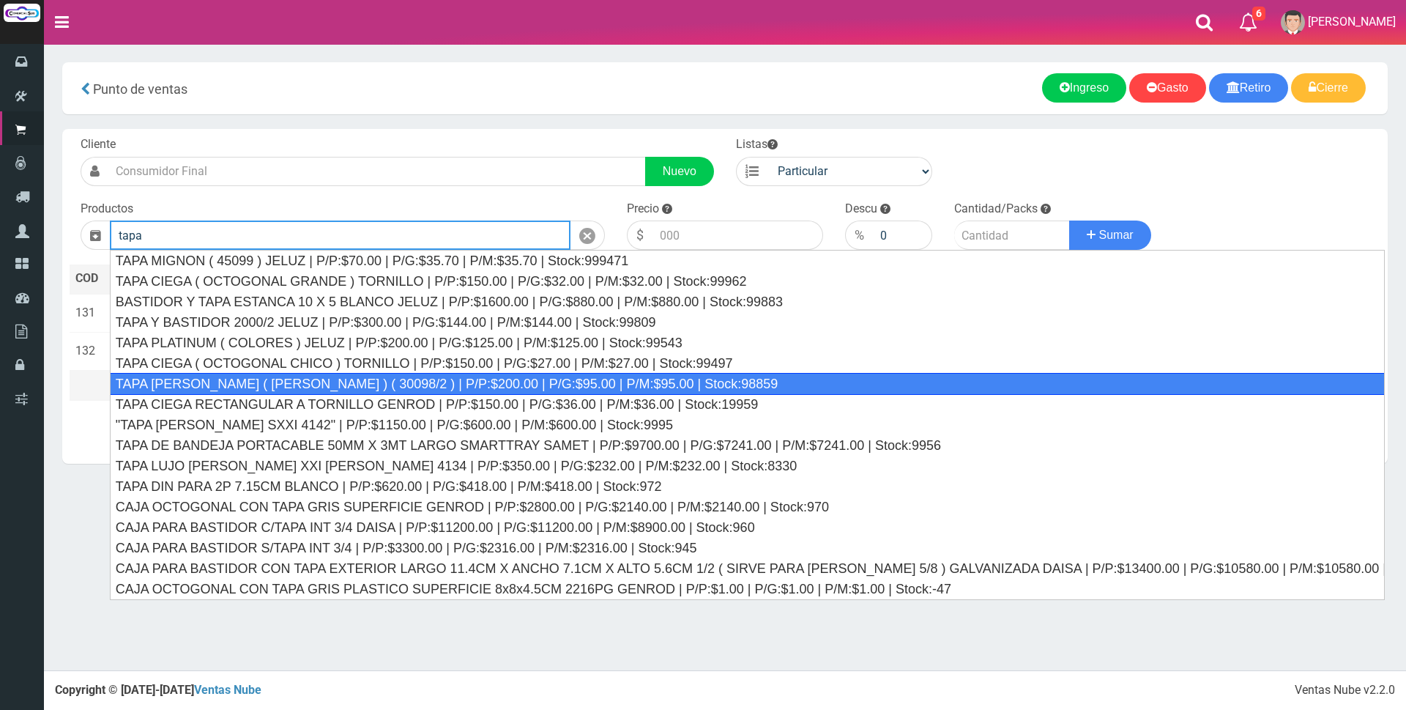
click at [348, 384] on div "TAPA REGINA JELUZ ( BLANCO ) ( 30098/2 ) | P/P:$200.00 | P/G:$95.00 | P/M:$95.0…" at bounding box center [747, 384] width 1275 height 22
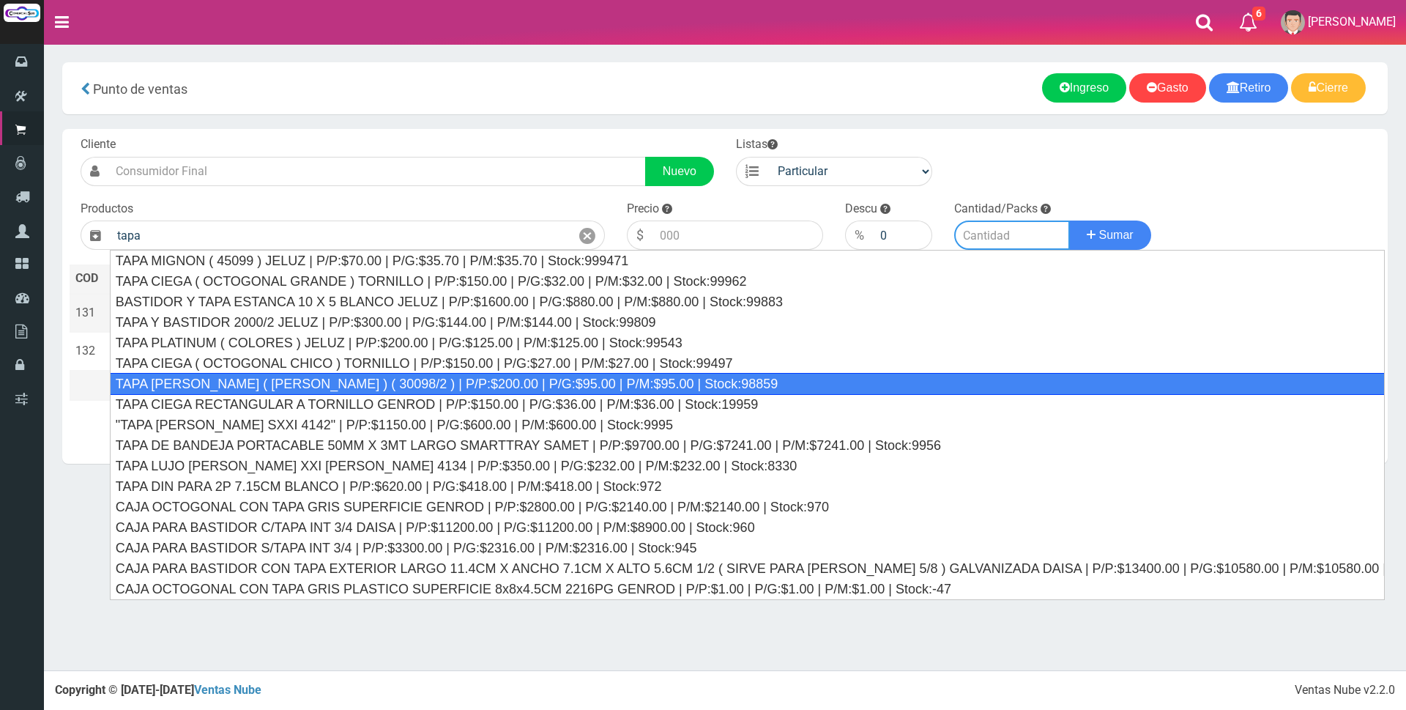
type input "TAPA REGINA JELUZ ( BLANCO ) ( 30098/2 ) | P/P:$200.00 | P/G:$95.00 | P/M:$95.0…"
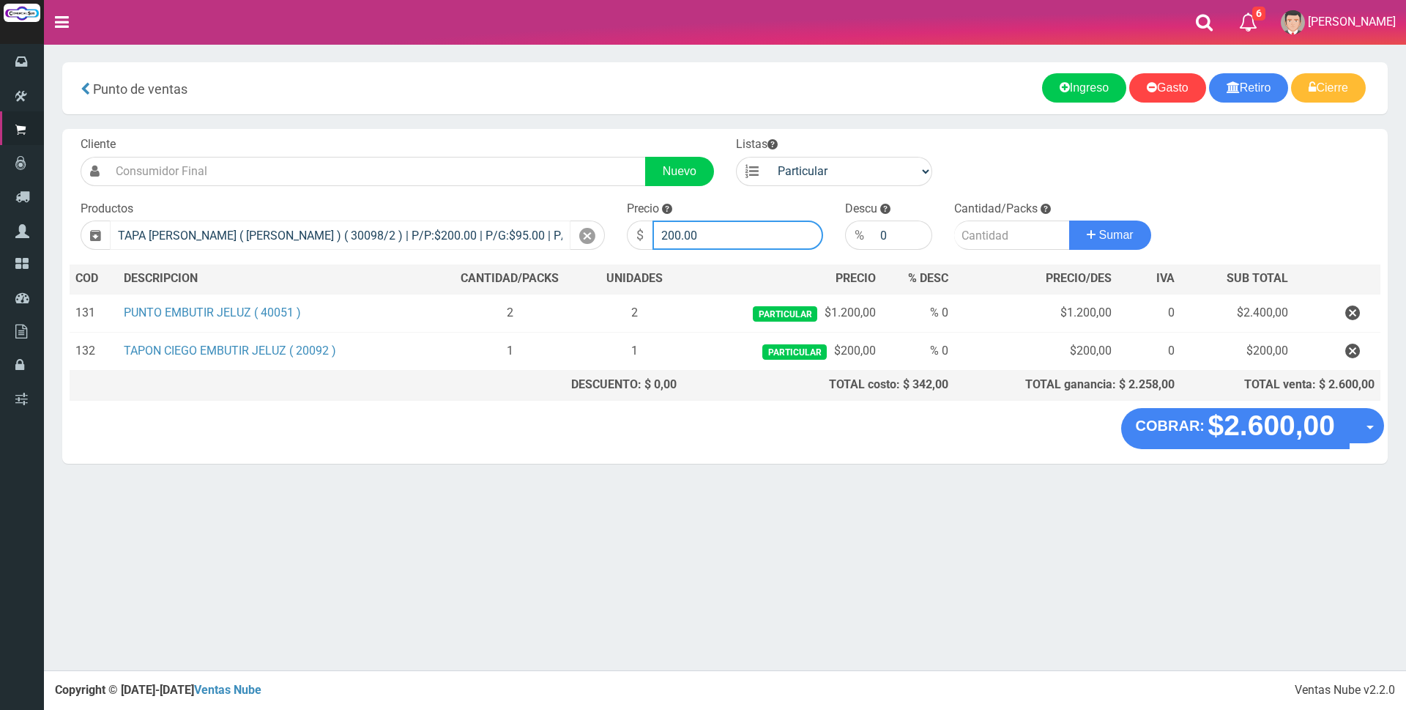
drag, startPoint x: 733, startPoint y: 234, endPoint x: 535, endPoint y: 234, distance: 197.0
click at [536, 136] on form "Cliente Nuevo Listas Particular Gremio Mayoristas" at bounding box center [725, 136] width 1311 height 0
type input "600"
type input "1"
click at [1069, 220] on button "Sumar" at bounding box center [1110, 234] width 82 height 29
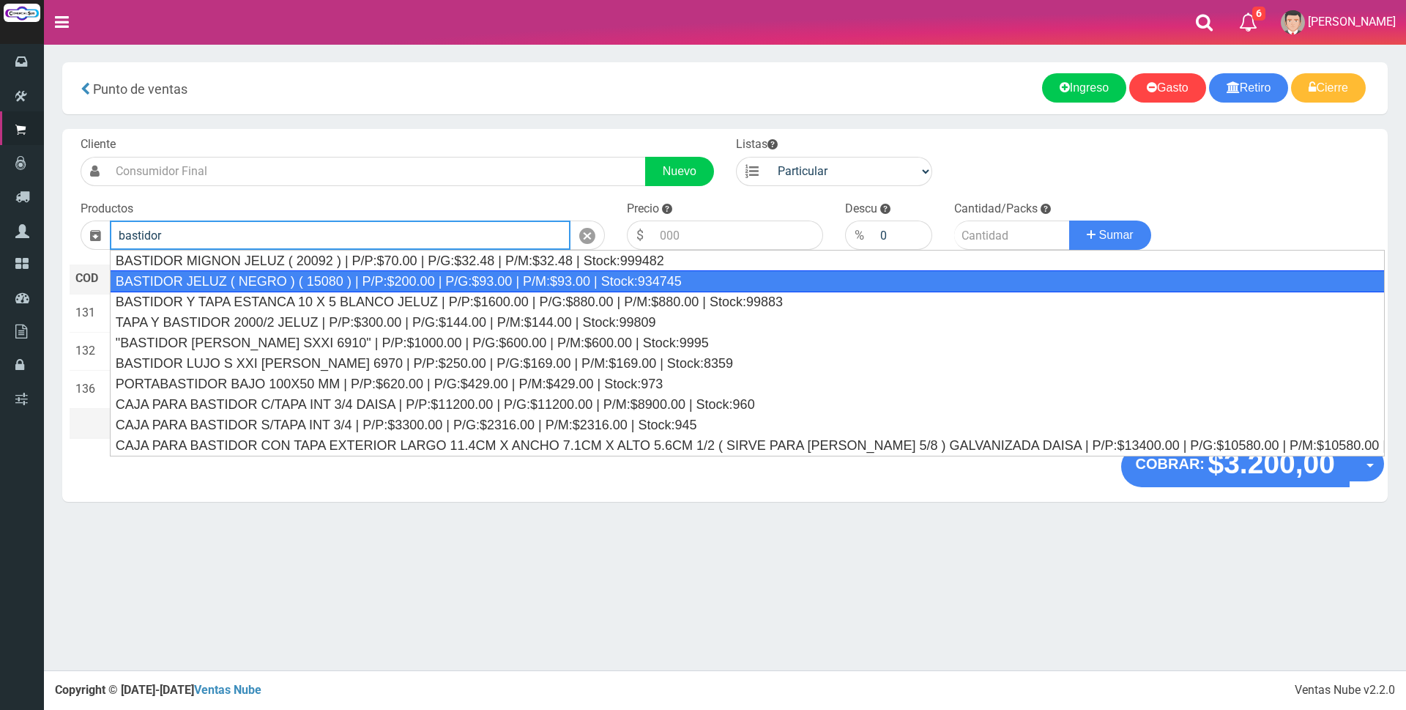
click at [340, 275] on div "BASTIDOR JELUZ ( NEGRO ) ( 15080 ) | P/P:$200.00 | P/G:$93.00 | P/M:$93.00 | St…" at bounding box center [747, 281] width 1275 height 22
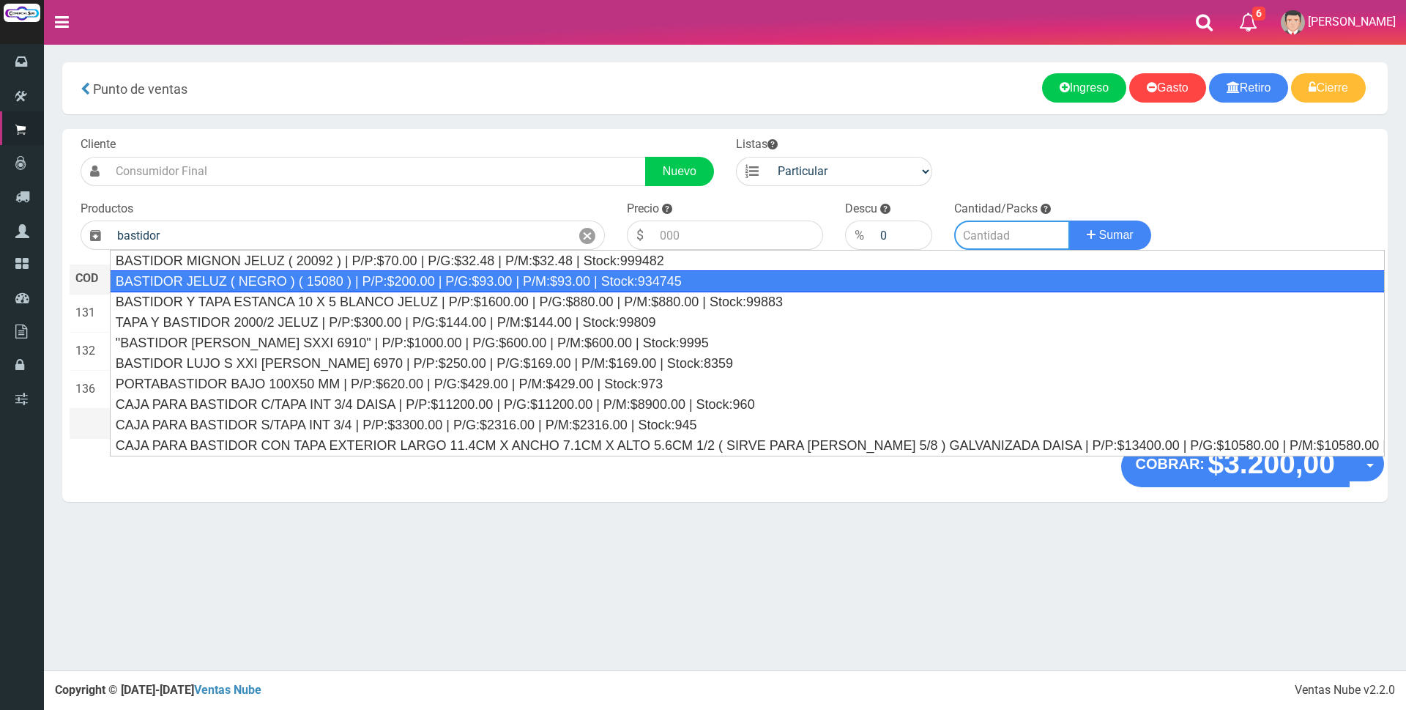
type input "BASTIDOR JELUZ ( NEGRO ) ( 15080 ) | P/P:$200.00 | P/G:$93.00 | P/M:$93.00 | St…"
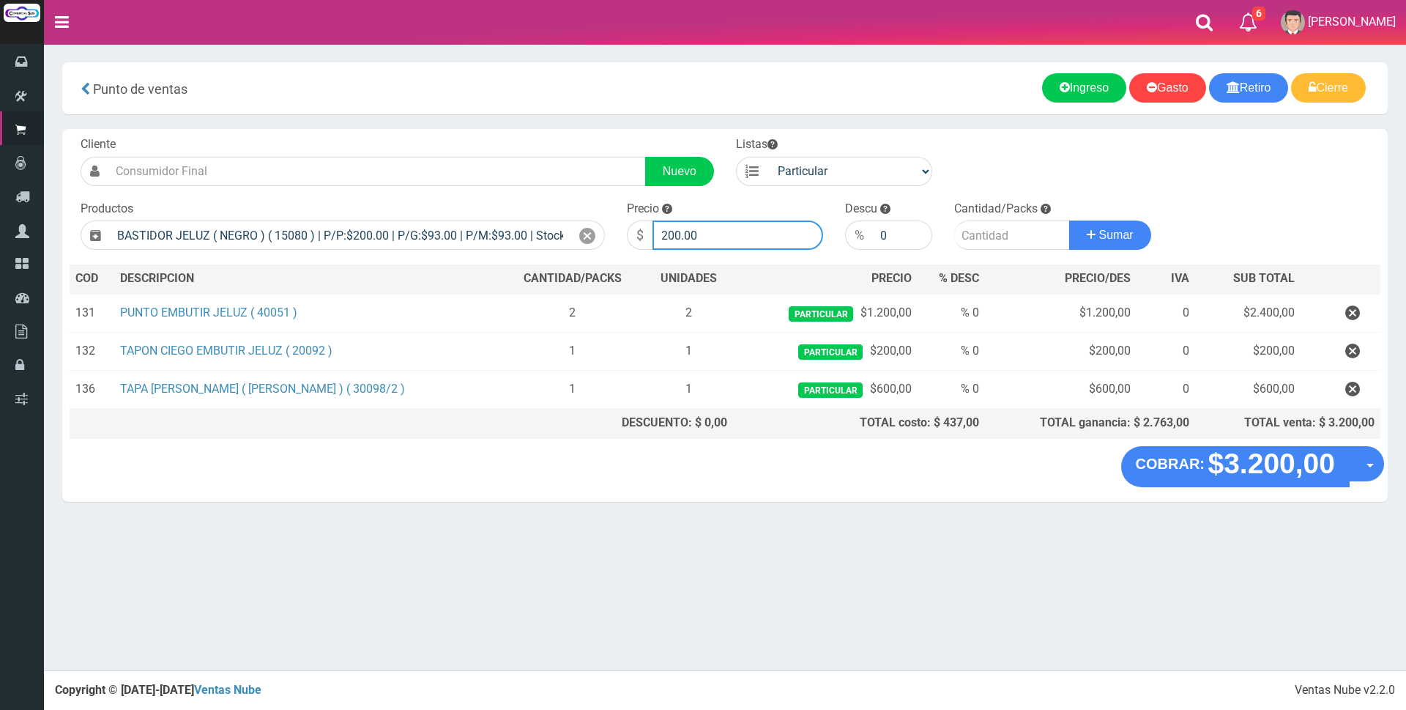
drag, startPoint x: 727, startPoint y: 234, endPoint x: 522, endPoint y: 220, distance: 205.6
click at [523, 136] on form "Cliente Nuevo Listas Particular Gremio Mayoristas" at bounding box center [725, 136] width 1311 height 0
type input "600"
type input "1"
click at [1069, 220] on button "Sumar" at bounding box center [1110, 234] width 82 height 29
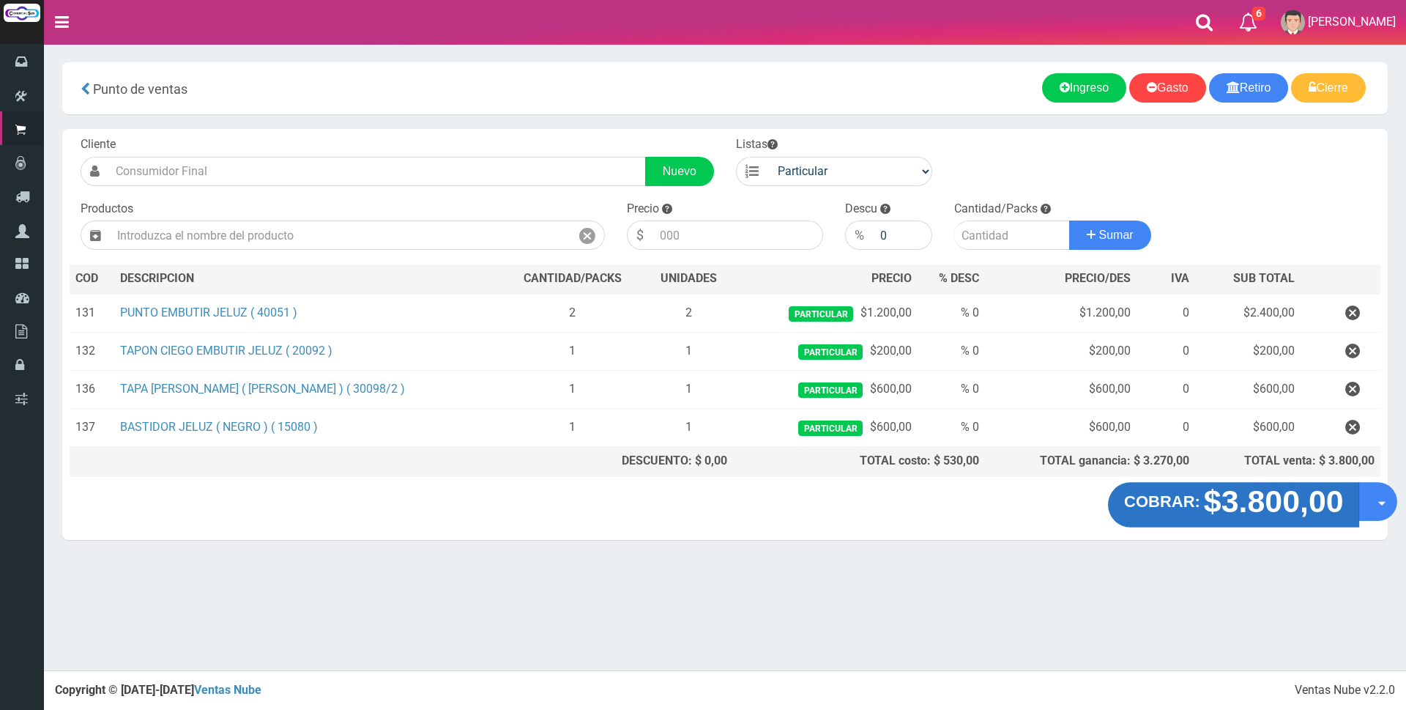
click at [1239, 505] on strong "$3.800,00" at bounding box center [1274, 501] width 140 height 34
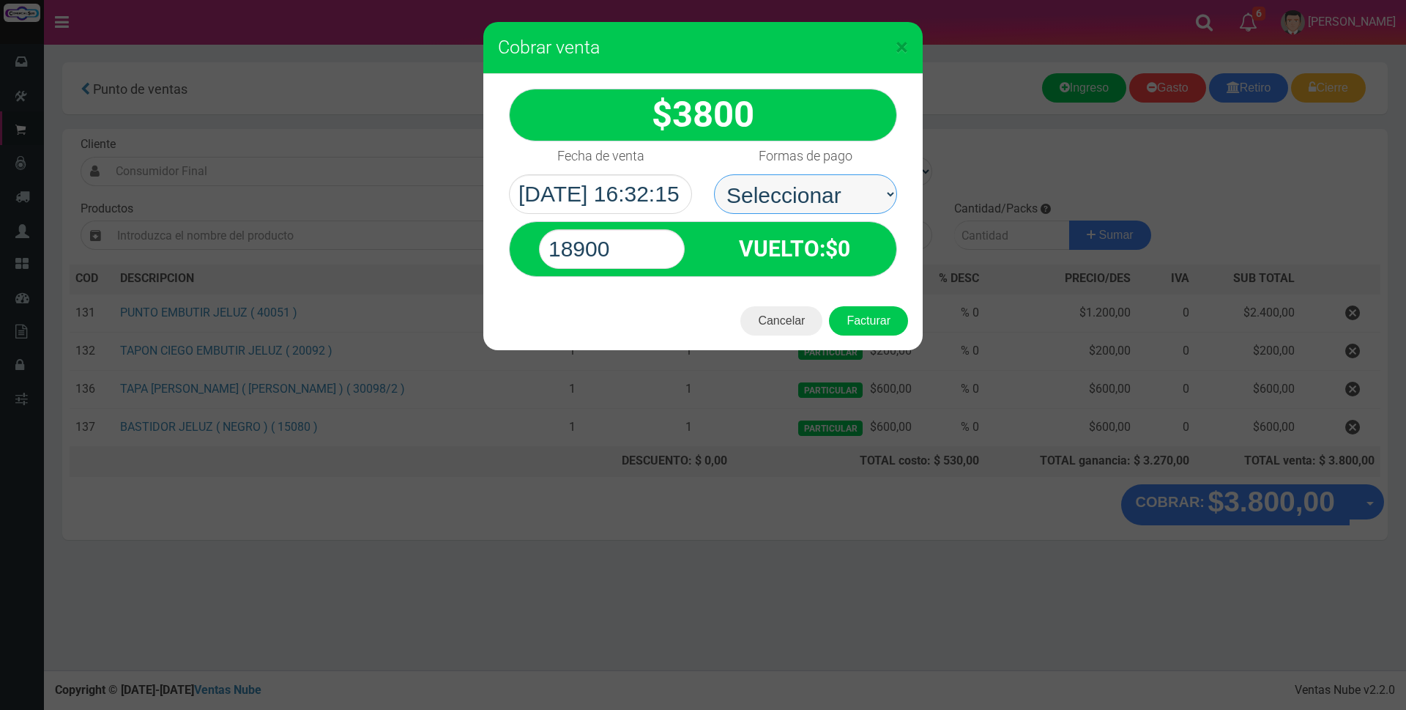
drag, startPoint x: 879, startPoint y: 218, endPoint x: 831, endPoint y: 188, distance: 56.3
click at [831, 188] on select "Seleccionar Efectivo Tarjeta de Crédito Depósito Débito" at bounding box center [805, 194] width 183 height 40
click at [714, 174] on select "Seleccionar Efectivo Tarjeta de Crédito Depósito Débito" at bounding box center [805, 194] width 183 height 40
click at [813, 171] on div "Formas de pago Seleccionar Efectivo Tarjeta de Crédito Depósito Débito" at bounding box center [805, 177] width 205 height 73
click at [809, 185] on select "Seleccionar Efectivo Tarjeta de Crédito Depósito Débito" at bounding box center [805, 194] width 183 height 40
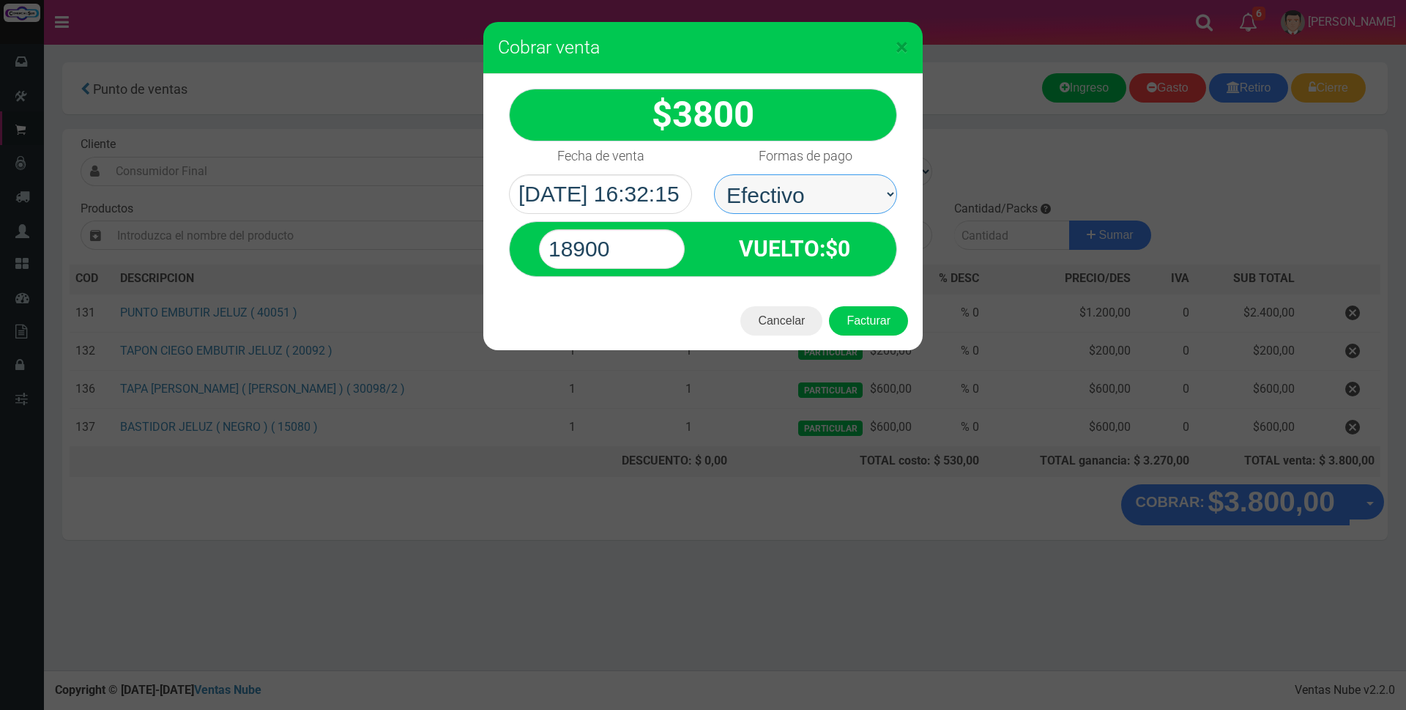
select select "Tarjeta de Crédito"
click at [714, 174] on select "Seleccionar Efectivo Tarjeta de Crédito Depósito Débito" at bounding box center [805, 194] width 183 height 40
drag, startPoint x: 640, startPoint y: 261, endPoint x: 325, endPoint y: 253, distance: 315.1
click at [334, 253] on div "× Cobrar venta 3800" at bounding box center [703, 355] width 1406 height 710
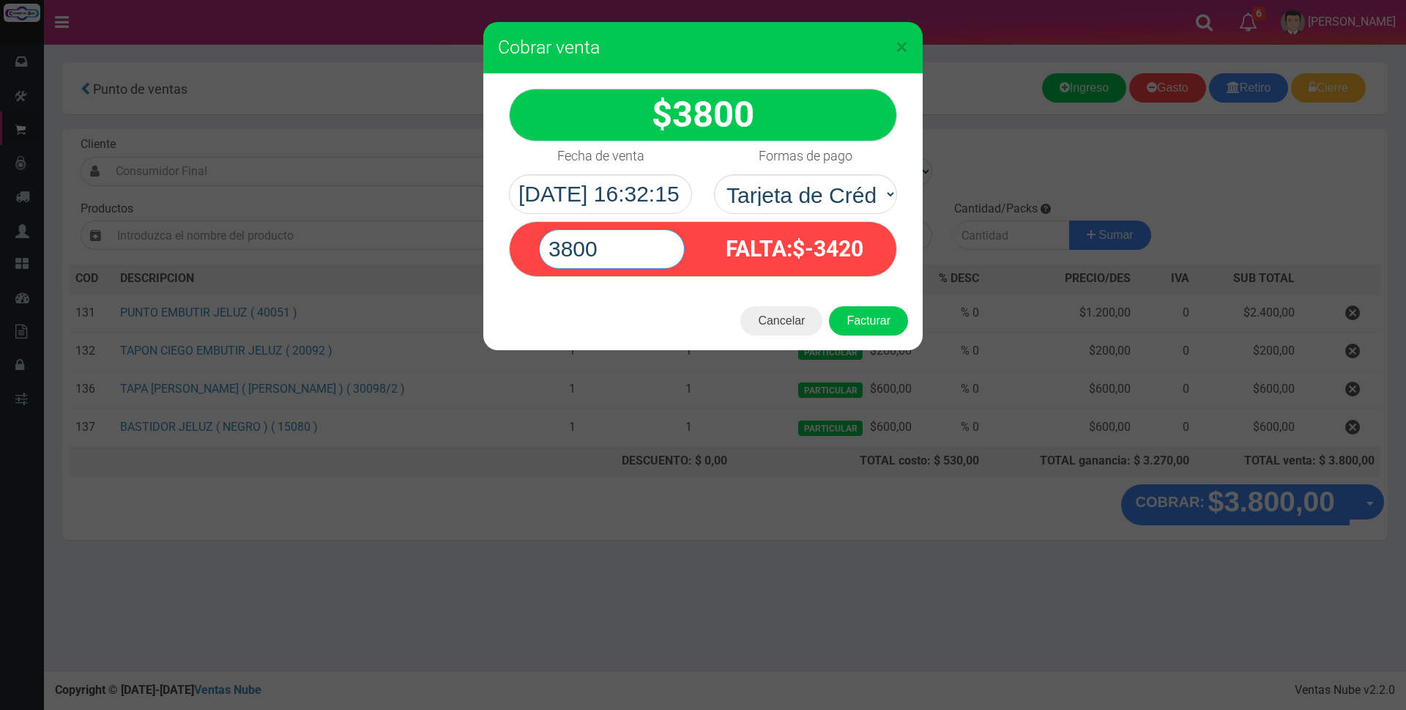
type input "3800"
click at [829, 306] on button "Facturar" at bounding box center [868, 320] width 79 height 29
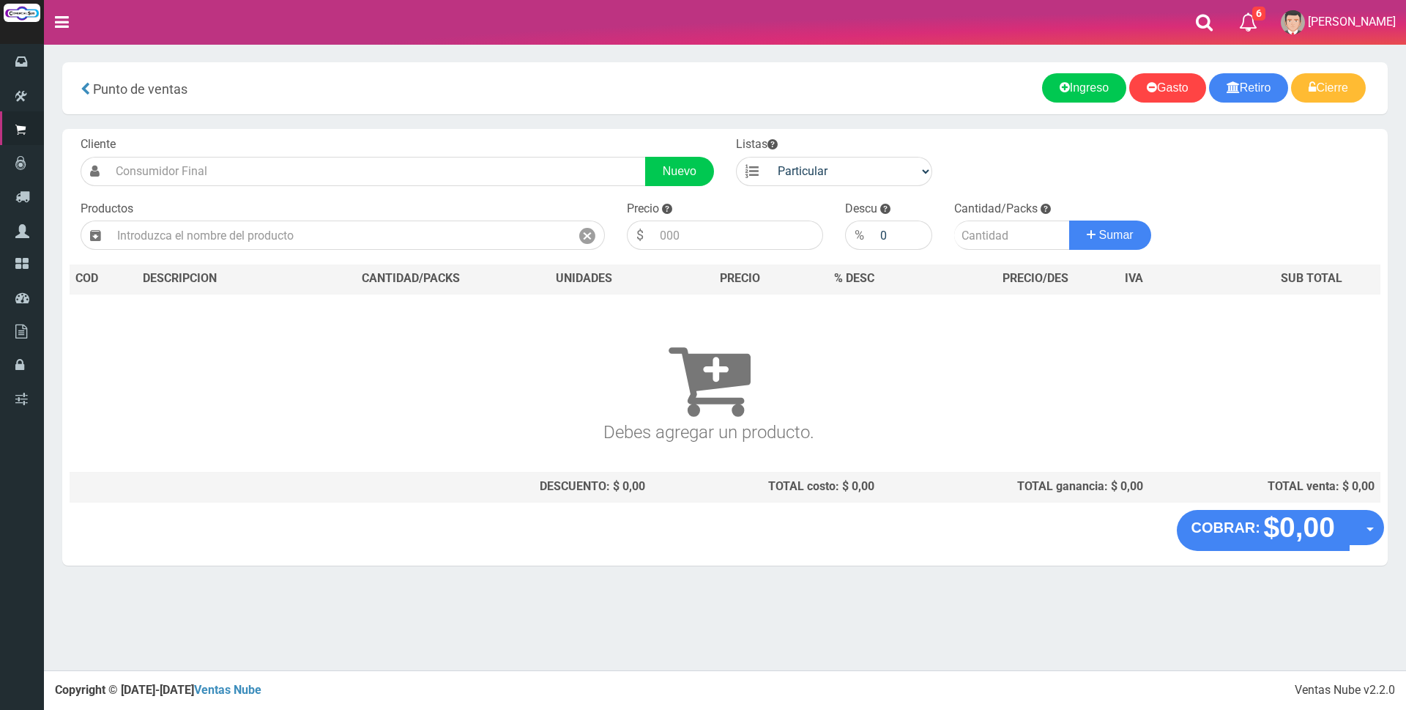
click at [1027, 33] on nav "Toggle navigation 6 6 Gaston a Presup. Aceptado OS: 5 El Wed 11 Dec 2019 12:12 …" at bounding box center [725, 22] width 1362 height 45
